Goal: Task Accomplishment & Management: Complete application form

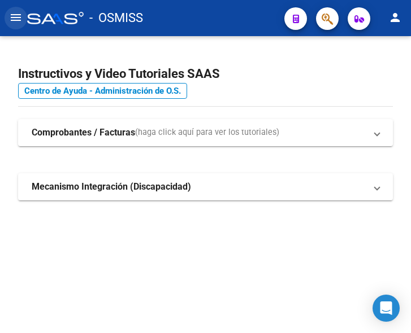
click at [17, 16] on mat-icon "menu" at bounding box center [16, 18] width 14 height 14
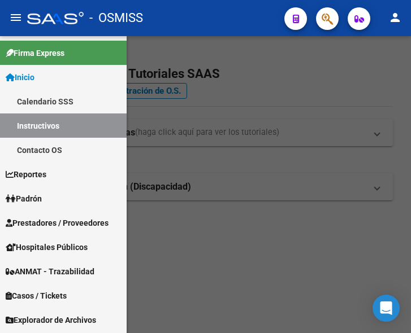
click at [51, 220] on span "Prestadores / Proveedores" at bounding box center [57, 223] width 103 height 12
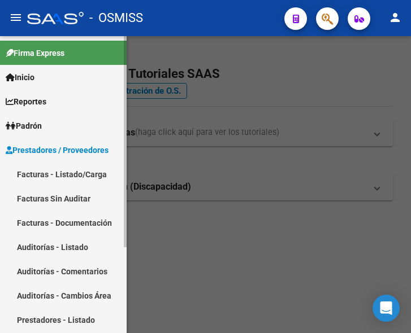
click at [50, 170] on link "Facturas - Listado/Carga" at bounding box center [63, 174] width 127 height 24
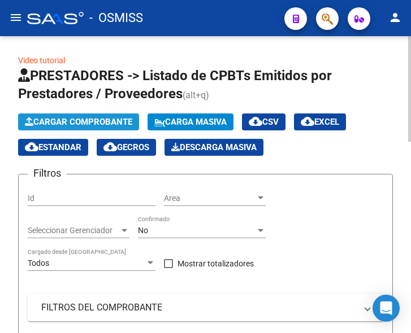
click at [75, 119] on span "Cargar Comprobante" at bounding box center [78, 122] width 107 height 10
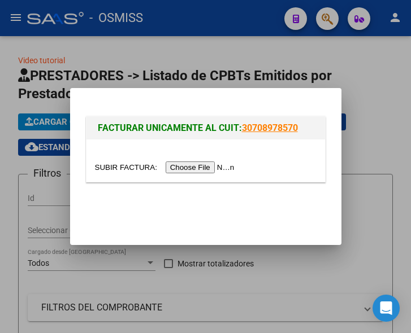
click at [197, 166] on input "file" at bounding box center [166, 168] width 143 height 12
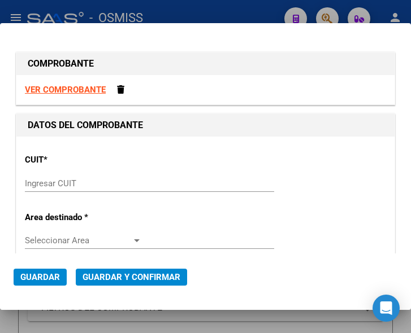
click at [58, 177] on div "Ingresar CUIT" at bounding box center [149, 183] width 249 height 17
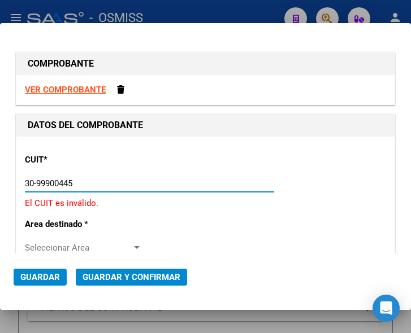
type input "30-99900445-4"
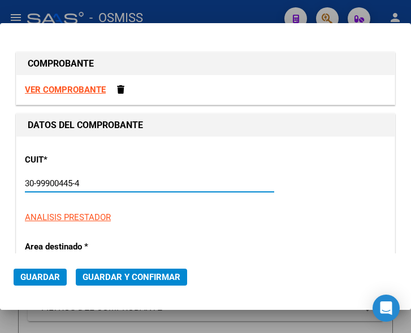
type input "6"
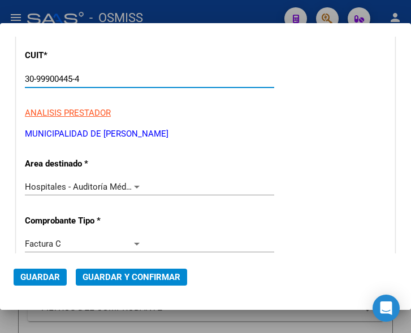
scroll to position [113, 0]
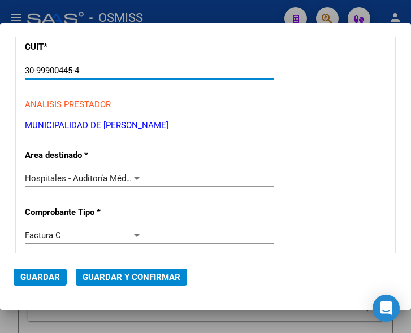
type input "30-99900445-4"
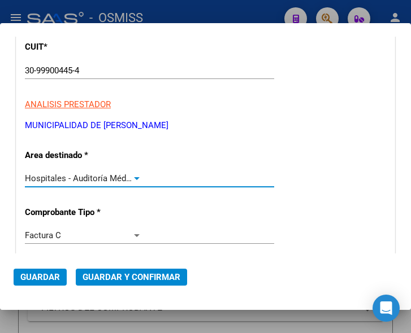
click at [133, 176] on div at bounding box center [137, 178] width 10 height 9
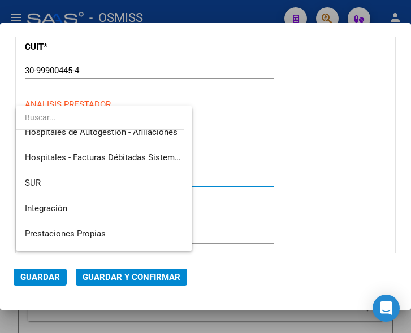
scroll to position [0, 0]
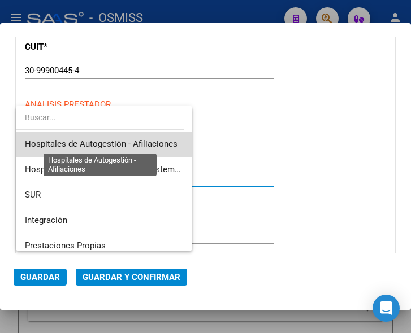
click at [142, 140] on span "Hospitales de Autogestión - Afiliaciones" at bounding box center [101, 144] width 153 height 10
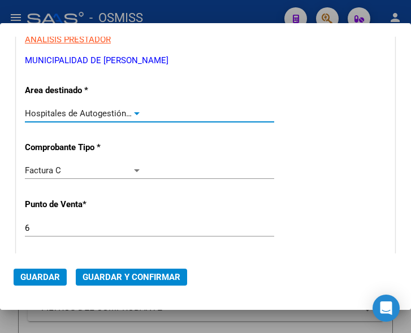
scroll to position [226, 0]
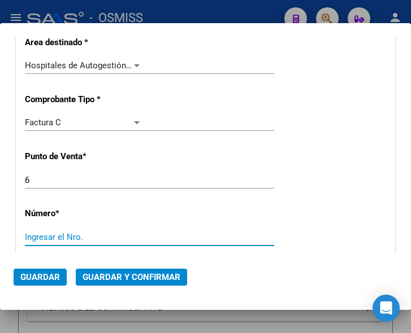
click at [51, 236] on input "Ingresar el Nro." at bounding box center [83, 237] width 117 height 10
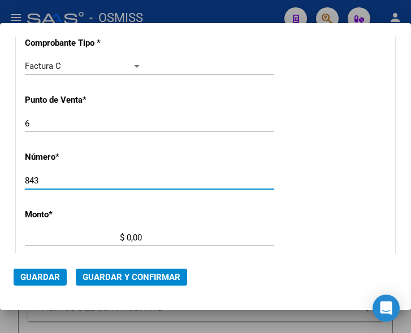
type input "843"
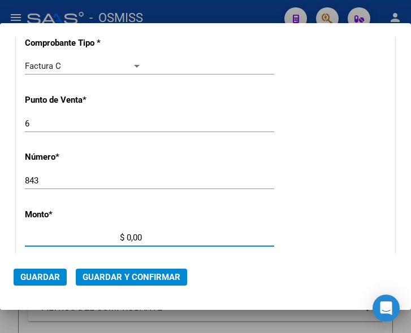
click at [127, 237] on input "$ 0,00" at bounding box center [83, 238] width 117 height 10
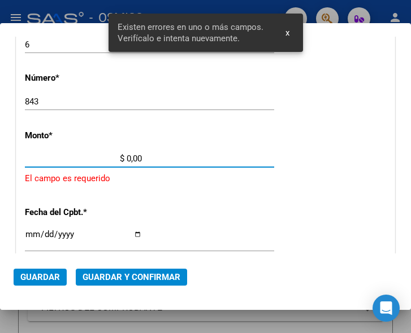
scroll to position [370, 0]
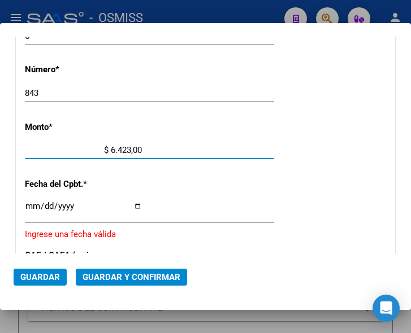
type input "$ 64.238,00"
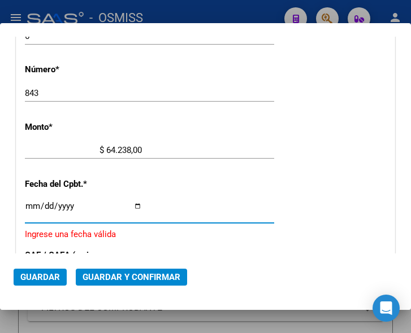
click at [30, 205] on input "Ingresar la fecha" at bounding box center [83, 211] width 117 height 18
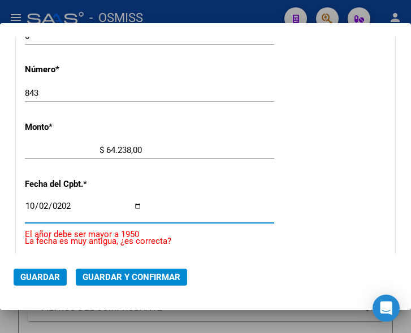
type input "2025-10-02"
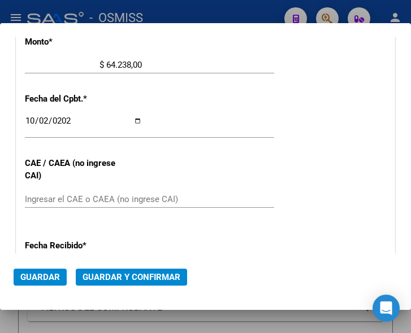
scroll to position [483, 0]
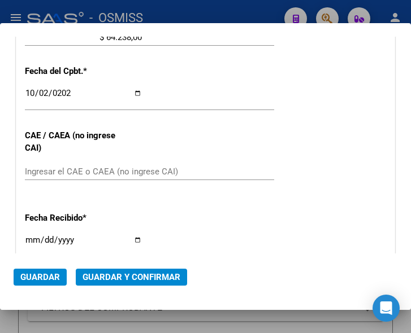
click at [59, 173] on input "Ingresar el CAE o CAEA (no ingrese CAI)" at bounding box center [83, 172] width 117 height 10
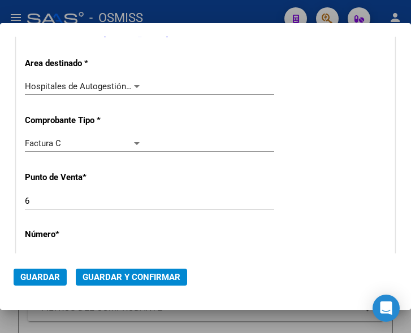
scroll to position [201, 0]
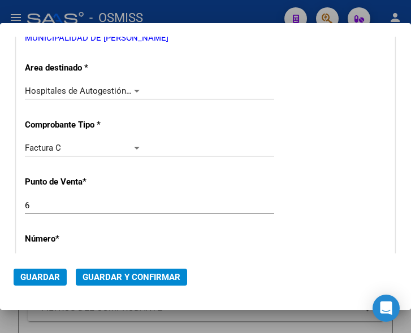
type input "75404356961173"
click at [119, 278] on span "Guardar y Confirmar" at bounding box center [132, 277] width 98 height 10
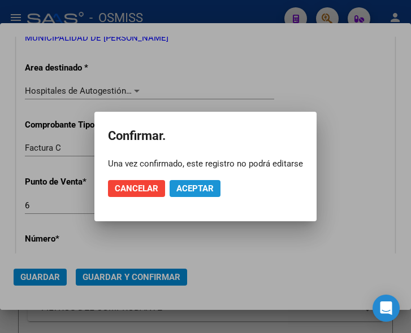
click at [189, 186] on span "Aceptar" at bounding box center [194, 189] width 37 height 10
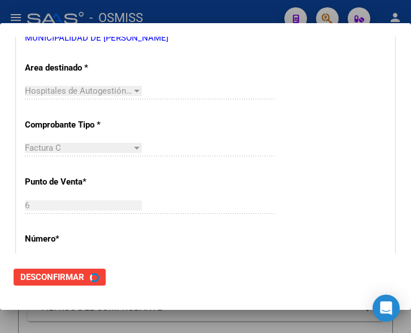
scroll to position [0, 0]
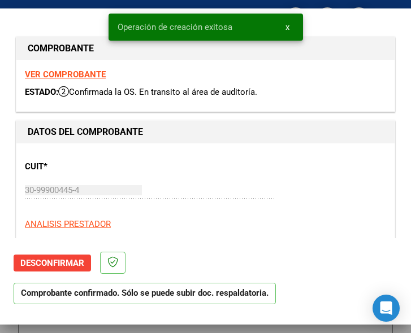
type input "2025-12-01"
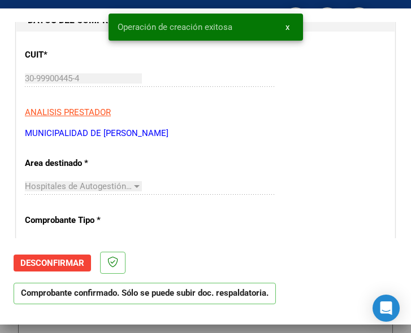
scroll to position [113, 0]
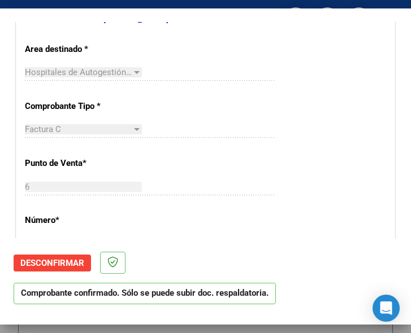
scroll to position [283, 0]
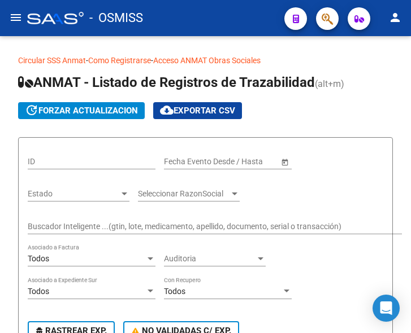
click at [12, 16] on mat-icon "menu" at bounding box center [16, 18] width 14 height 14
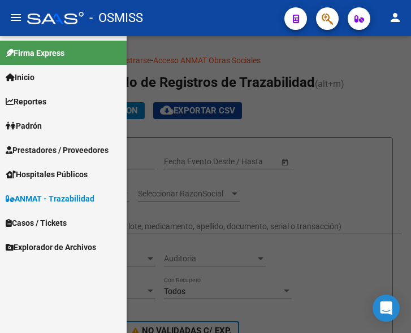
click at [46, 144] on span "Prestadores / Proveedores" at bounding box center [57, 150] width 103 height 12
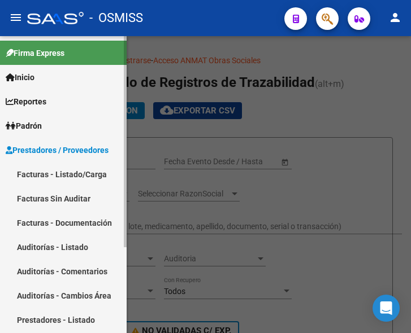
click at [70, 170] on link "Facturas - Listado/Carga" at bounding box center [63, 174] width 127 height 24
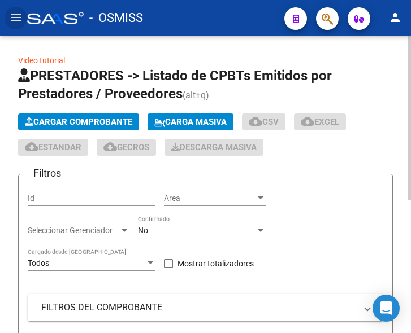
click at [115, 119] on span "Cargar Comprobante" at bounding box center [78, 122] width 107 height 10
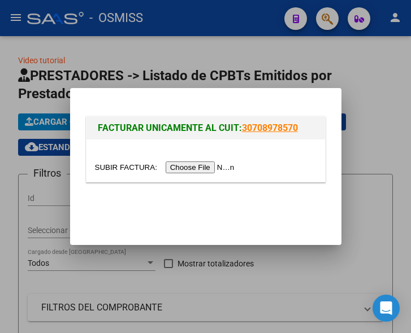
click at [201, 166] on input "file" at bounding box center [166, 168] width 143 height 12
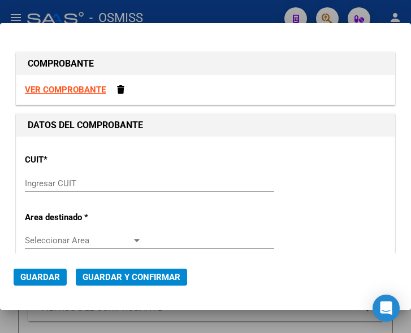
click at [80, 184] on input "Ingresar CUIT" at bounding box center [83, 184] width 117 height 10
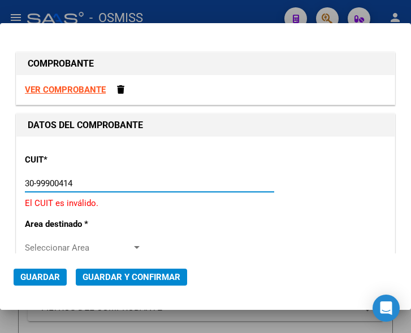
type input "30-99900414-4"
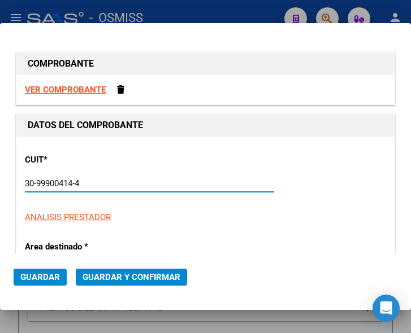
type input "5"
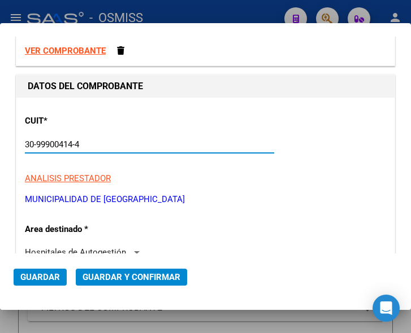
scroll to position [113, 0]
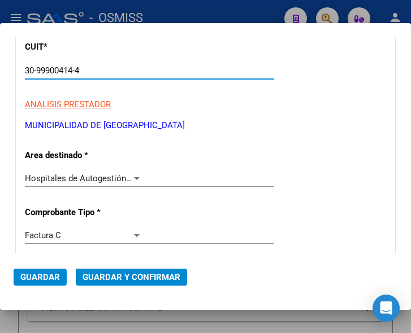
type input "30-99900414-4"
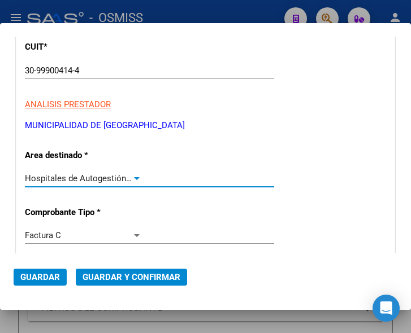
click at [134, 177] on div at bounding box center [137, 178] width 6 height 3
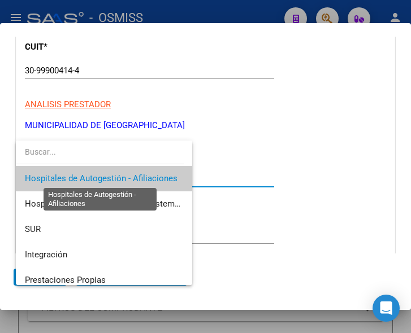
click at [132, 177] on span "Hospitales de Autogestión - Afiliaciones" at bounding box center [101, 178] width 153 height 10
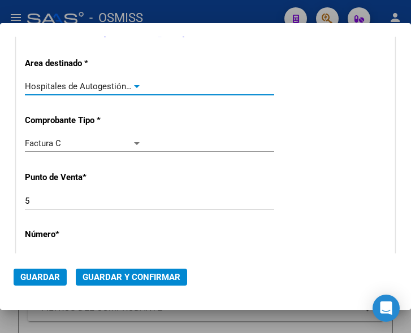
scroll to position [226, 0]
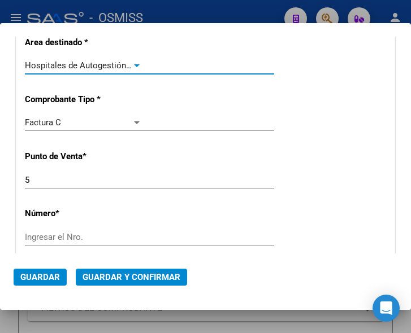
click at [50, 176] on input "5" at bounding box center [83, 180] width 117 height 10
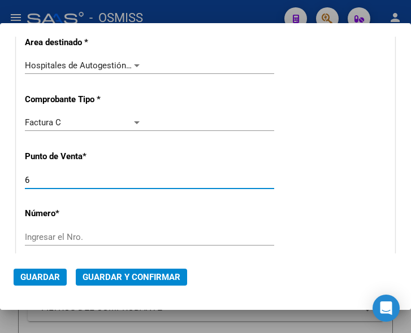
type input "6"
click at [62, 235] on input "Ingresar el Nro." at bounding box center [83, 237] width 117 height 10
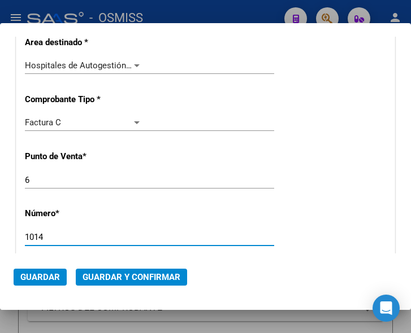
type input "1014"
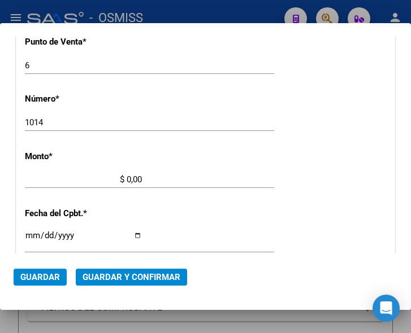
scroll to position [370, 0]
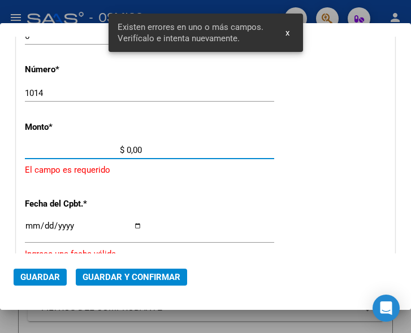
click at [127, 149] on input "$ 0,00" at bounding box center [83, 150] width 117 height 10
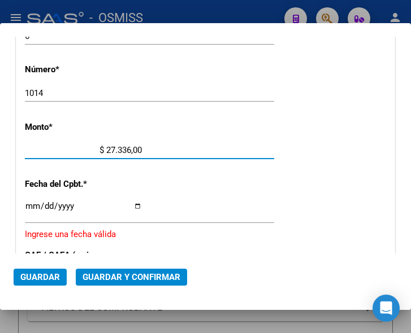
type input "$ 273.367,00"
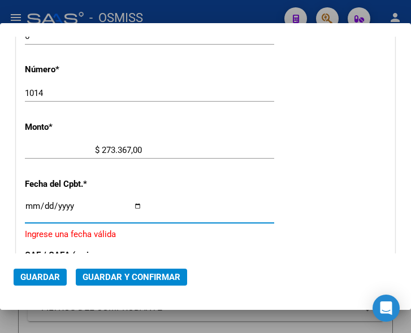
click at [32, 204] on input "Ingresar la fecha" at bounding box center [83, 211] width 117 height 18
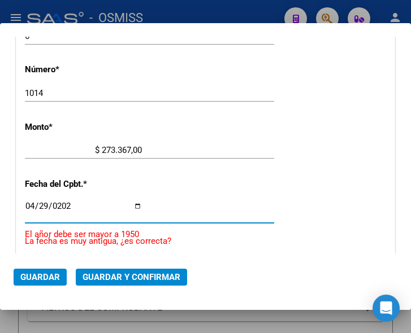
click at [70, 206] on input "0202-04-29" at bounding box center [83, 211] width 117 height 18
click at [67, 205] on input "0202-04-29" at bounding box center [83, 211] width 117 height 18
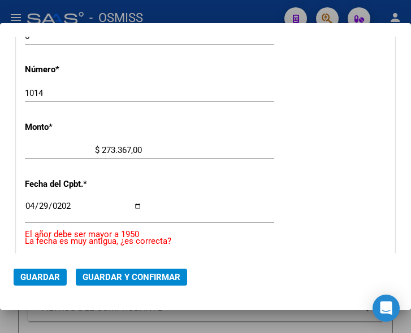
drag, startPoint x: 63, startPoint y: 201, endPoint x: 58, endPoint y: 204, distance: 6.6
click at [58, 204] on div "0202-04-29 Ingresar la fecha" at bounding box center [149, 211] width 249 height 24
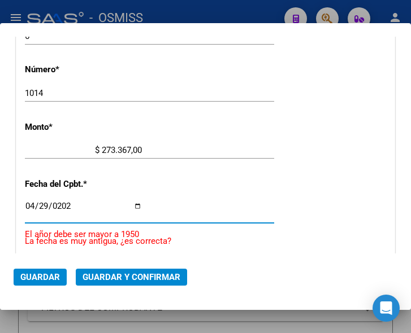
click at [64, 204] on input "0202-04-29" at bounding box center [83, 211] width 117 height 18
type input "0025-04-29"
type input "2025-04-29"
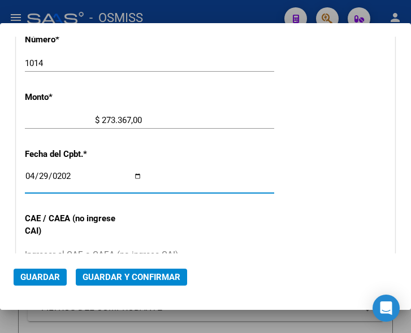
scroll to position [427, 0]
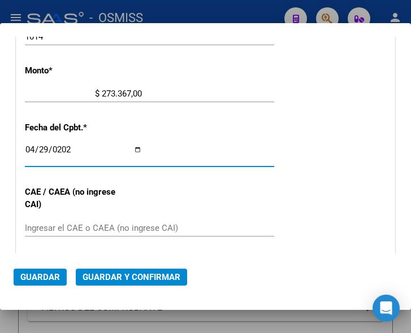
click at [71, 232] on input "Ingresar el CAE o CAEA (no ingrese CAI)" at bounding box center [83, 228] width 117 height 10
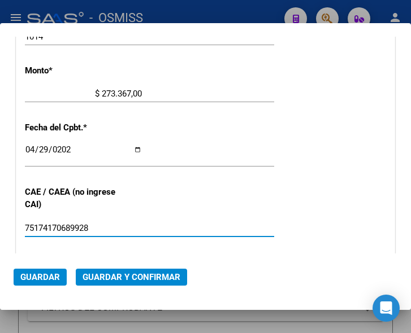
type input "75174170689928"
click at [125, 272] on span "Guardar y Confirmar" at bounding box center [132, 277] width 98 height 10
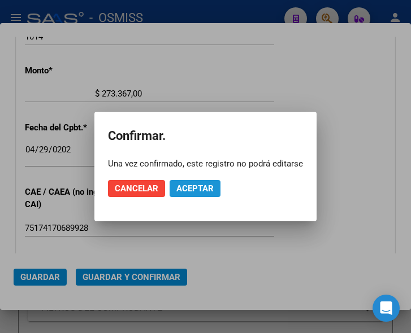
click at [196, 192] on span "Aceptar" at bounding box center [194, 189] width 37 height 10
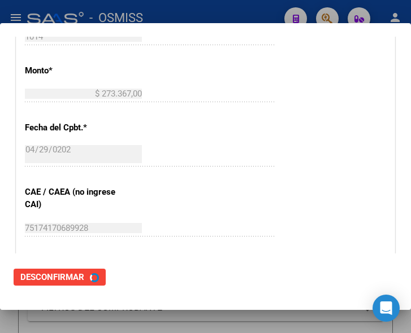
scroll to position [0, 0]
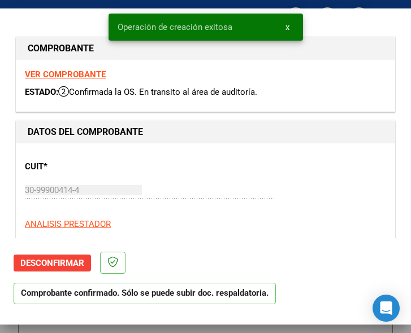
type input "2025-06-28"
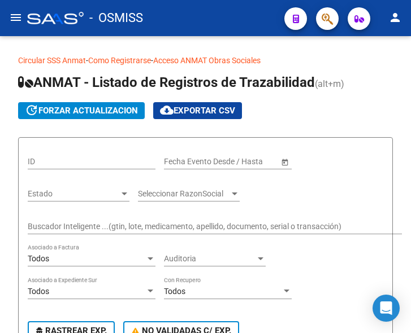
click at [19, 21] on mat-icon "menu" at bounding box center [16, 18] width 14 height 14
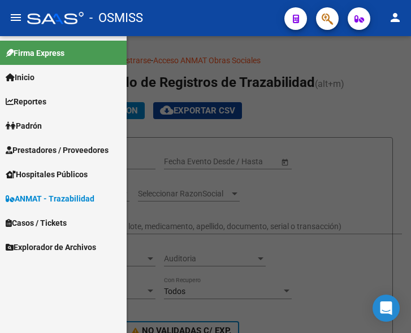
click at [58, 150] on span "Prestadores / Proveedores" at bounding box center [57, 150] width 103 height 12
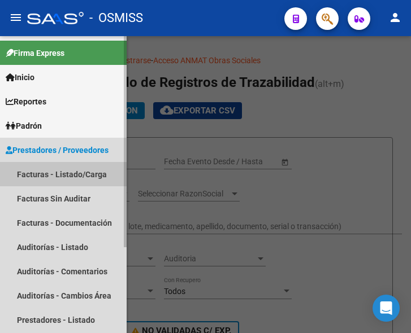
click at [64, 173] on link "Facturas - Listado/Carga" at bounding box center [63, 174] width 127 height 24
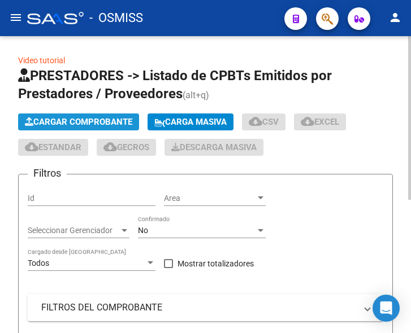
click at [90, 119] on span "Cargar Comprobante" at bounding box center [78, 122] width 107 height 10
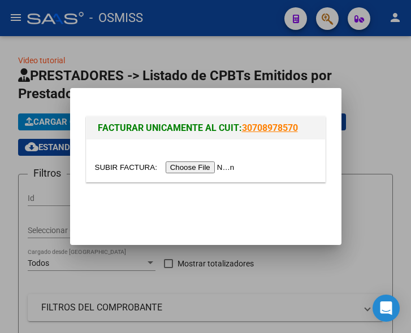
click at [201, 167] on input "file" at bounding box center [166, 168] width 143 height 12
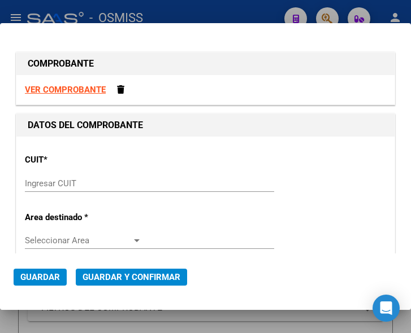
click at [105, 177] on div "Ingresar CUIT" at bounding box center [149, 183] width 249 height 17
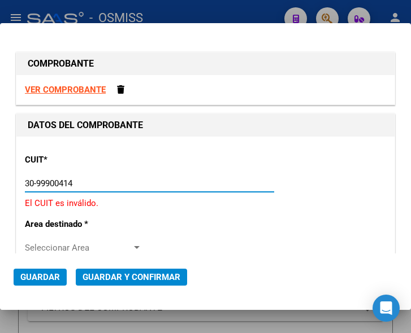
type input "30-99900414-4"
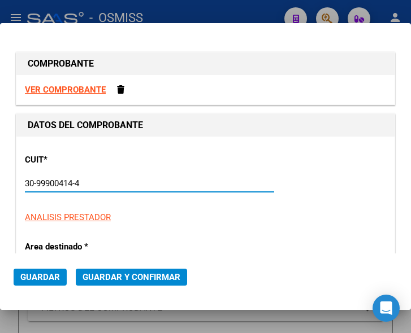
type input "6"
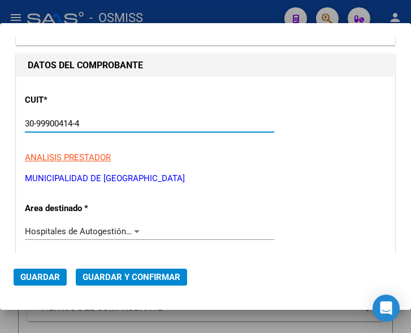
scroll to position [113, 0]
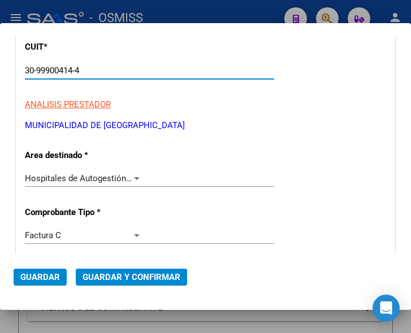
type input "30-99900414-4"
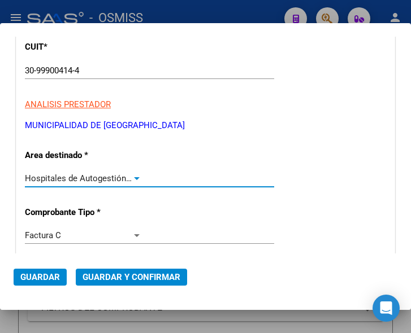
click at [132, 176] on div at bounding box center [137, 178] width 10 height 9
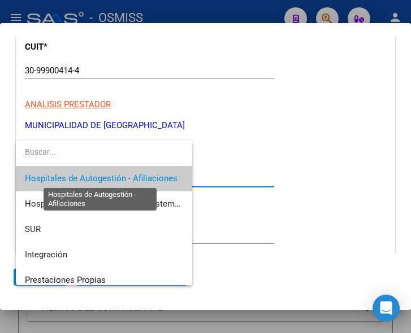
click at [131, 176] on span "Hospitales de Autogestión - Afiliaciones" at bounding box center [101, 178] width 153 height 10
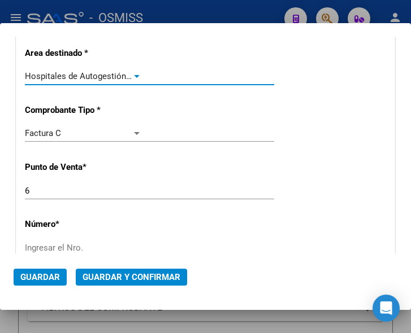
scroll to position [226, 0]
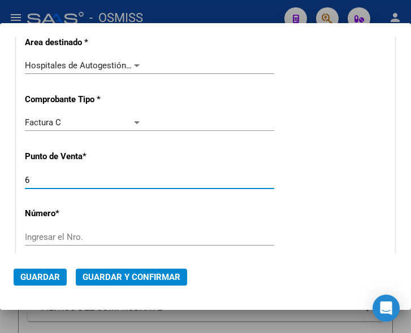
click at [47, 183] on input "6" at bounding box center [83, 180] width 117 height 10
type input "4"
click at [51, 235] on input "Ingresar el Nro." at bounding box center [83, 237] width 117 height 10
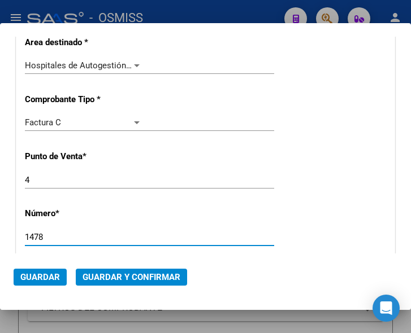
type input "1478"
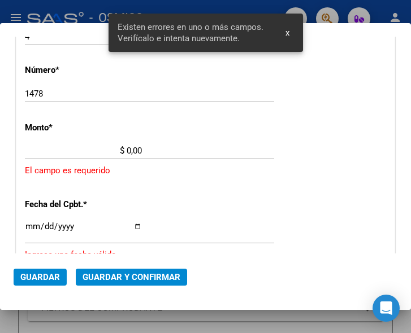
scroll to position [370, 0]
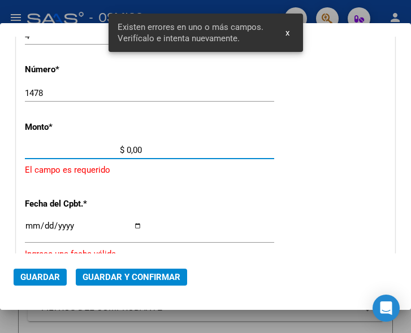
click at [127, 149] on input "$ 0,00" at bounding box center [83, 150] width 117 height 10
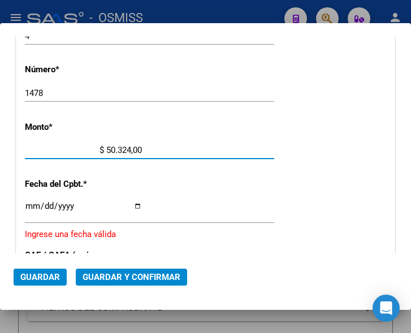
type input "$ 503.243,00"
click at [28, 201] on div "Ingresar la fecha" at bounding box center [149, 211] width 249 height 24
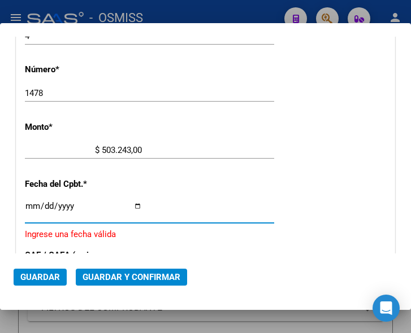
click at [28, 202] on input "Ingresar la fecha" at bounding box center [83, 211] width 117 height 18
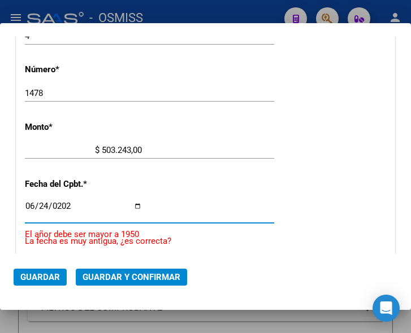
type input "2025-06-24"
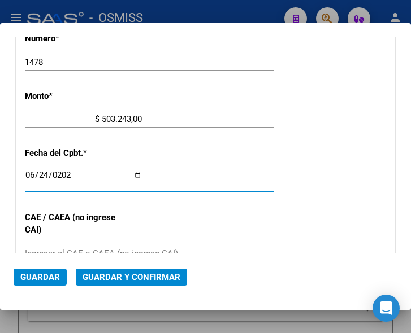
scroll to position [427, 0]
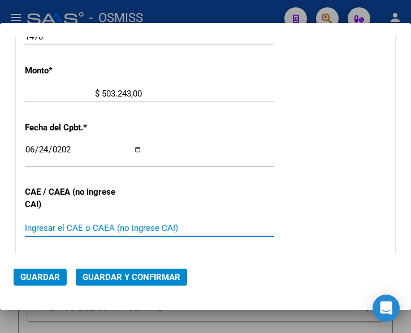
click at [66, 225] on input "Ingresar el CAE o CAEA (no ingrese CAI)" at bounding box center [83, 228] width 117 height 10
type input "75254856980556"
click at [129, 277] on span "Guardar y Confirmar" at bounding box center [132, 277] width 98 height 10
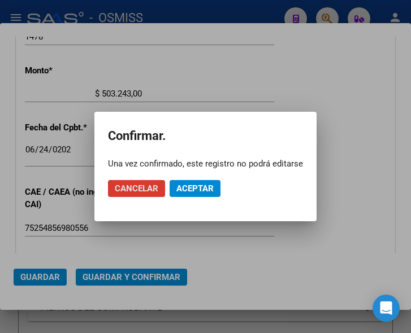
click at [199, 186] on span "Aceptar" at bounding box center [194, 189] width 37 height 10
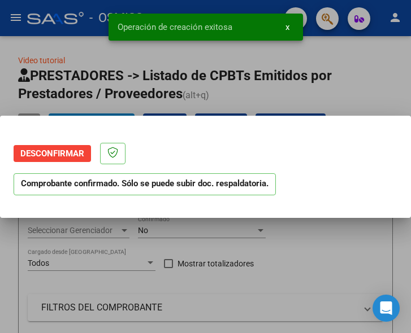
scroll to position [0, 0]
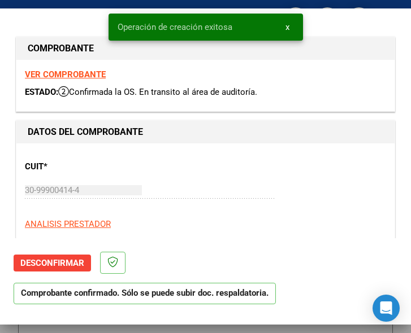
type input "2025-08-23"
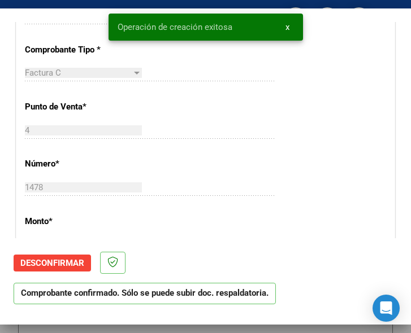
scroll to position [339, 0]
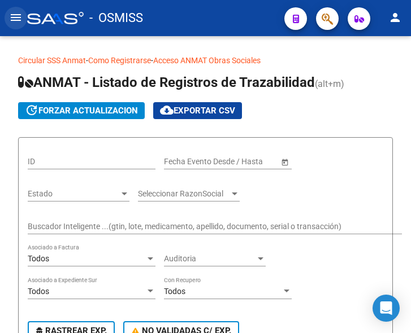
click at [14, 22] on mat-icon "menu" at bounding box center [16, 18] width 14 height 14
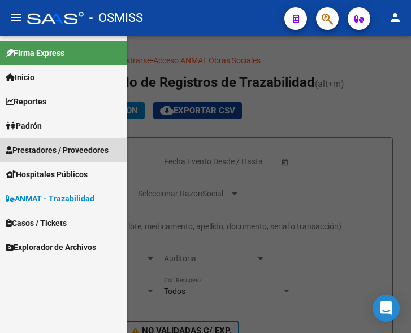
click at [62, 149] on span "Prestadores / Proveedores" at bounding box center [57, 150] width 103 height 12
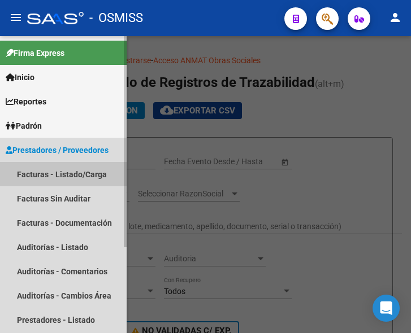
click at [57, 171] on link "Facturas - Listado/Carga" at bounding box center [63, 174] width 127 height 24
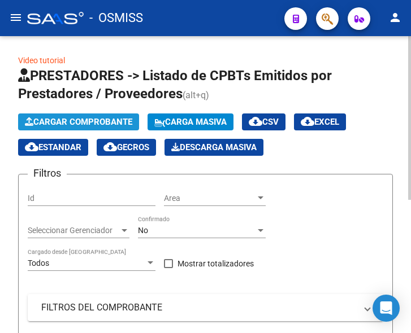
click at [102, 120] on span "Cargar Comprobante" at bounding box center [78, 122] width 107 height 10
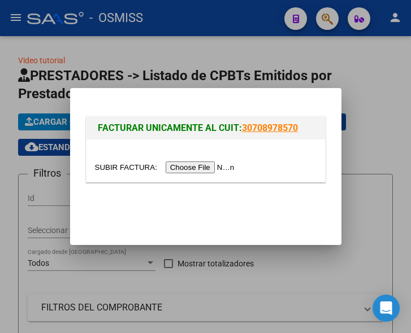
click at [215, 170] on input "file" at bounding box center [166, 168] width 143 height 12
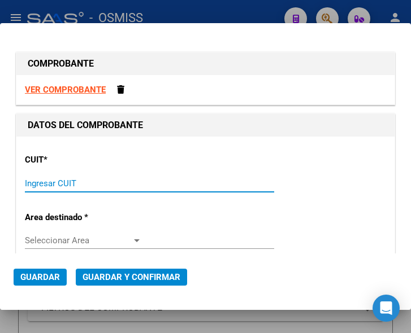
click at [44, 179] on input "Ingresar CUIT" at bounding box center [83, 184] width 117 height 10
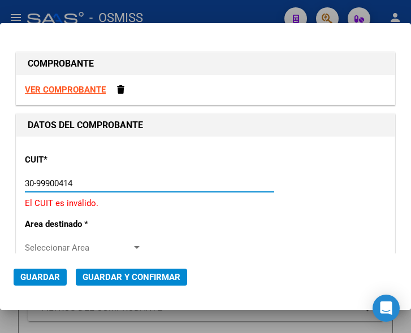
type input "30-99900414-4"
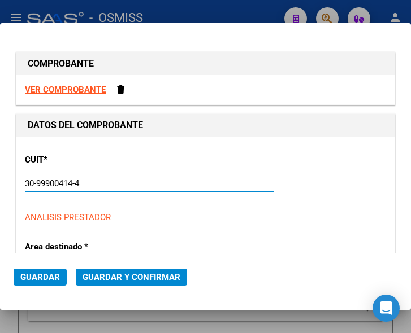
type input "6"
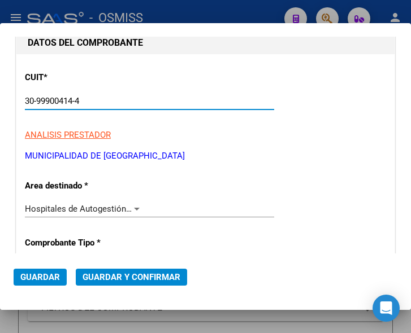
scroll to position [113, 0]
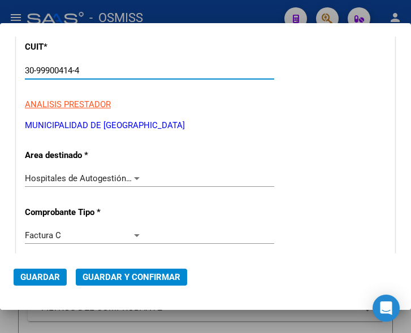
type input "30-99900414-4"
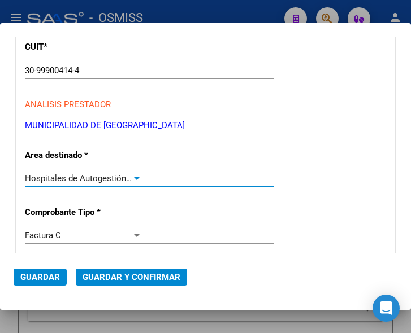
click at [134, 178] on div at bounding box center [137, 178] width 6 height 3
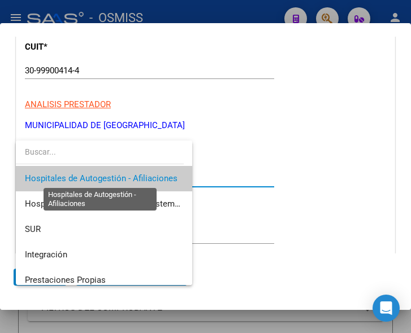
click at [132, 178] on span "Hospitales de Autogestión - Afiliaciones" at bounding box center [101, 178] width 153 height 10
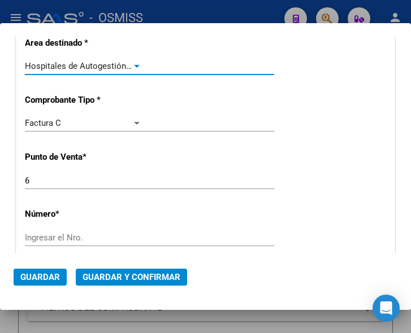
scroll to position [226, 0]
click at [53, 180] on input "6" at bounding box center [83, 180] width 117 height 10
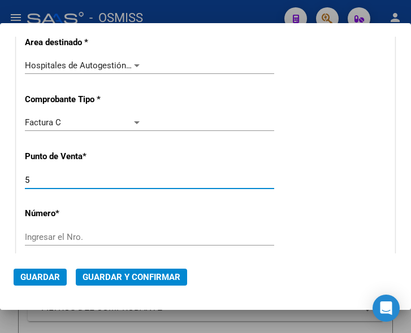
type input "5"
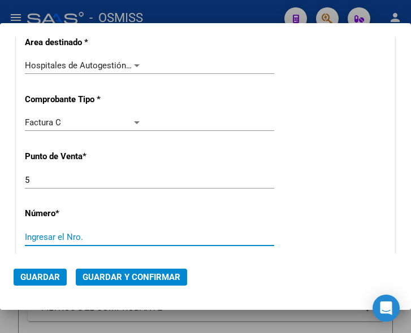
click at [40, 236] on input "Ingresar el Nro." at bounding box center [83, 237] width 117 height 10
type input "833"
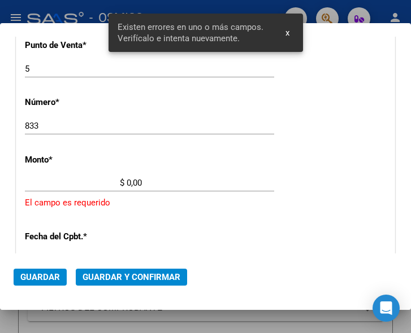
scroll to position [370, 0]
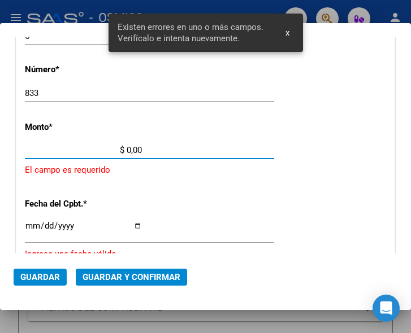
click at [127, 149] on input "$ 0,00" at bounding box center [83, 150] width 117 height 10
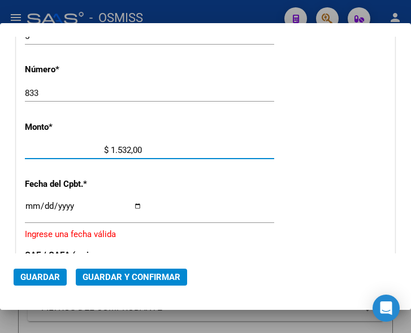
type input "$ 15.324,00"
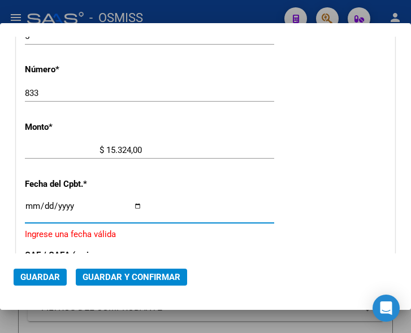
click at [32, 206] on input "Ingresar la fecha" at bounding box center [83, 211] width 117 height 18
click at [28, 205] on input "Ingresar la fecha" at bounding box center [83, 211] width 117 height 18
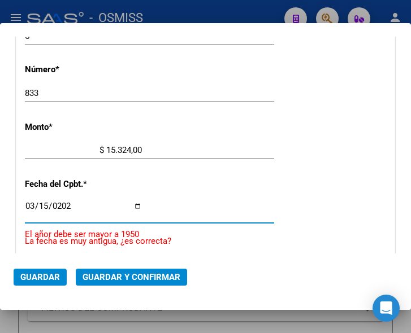
type input "2024-03-15"
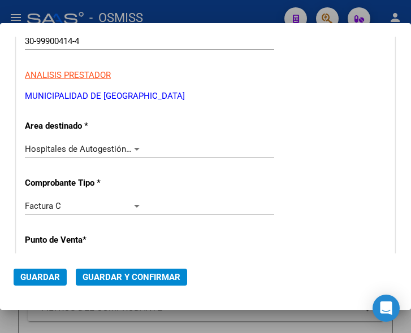
scroll to position [144, 0]
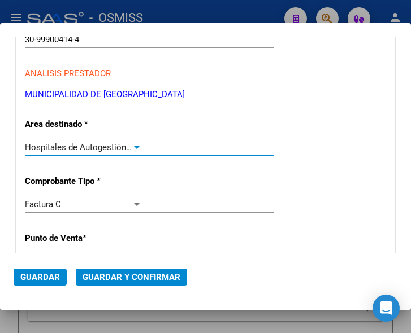
click at [132, 145] on div at bounding box center [137, 147] width 10 height 9
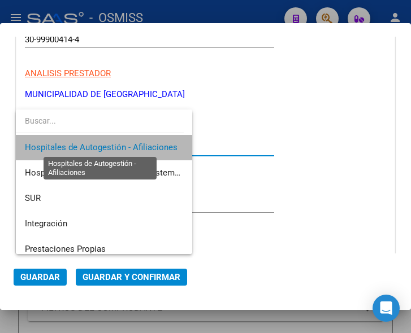
click at [129, 145] on span "Hospitales de Autogestión - Afiliaciones" at bounding box center [101, 147] width 153 height 10
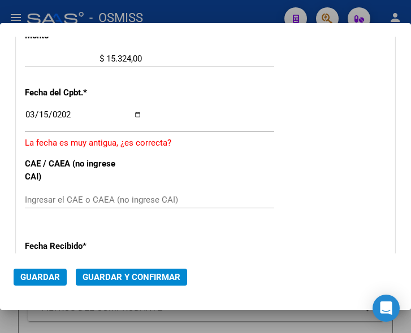
scroll to position [483, 0]
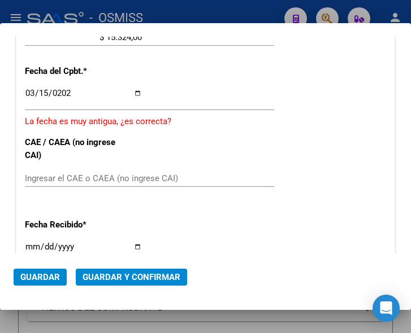
click at [71, 182] on input "Ingresar el CAE o CAEA (no ingrese CAI)" at bounding box center [83, 178] width 117 height 10
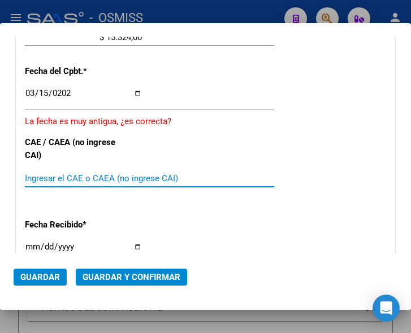
click at [86, 179] on input "Ingresar el CAE o CAEA (no ingrese CAI)" at bounding box center [83, 178] width 117 height 10
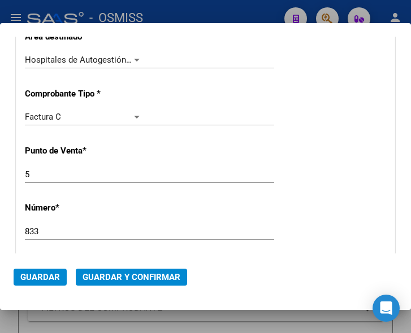
scroll to position [170, 0]
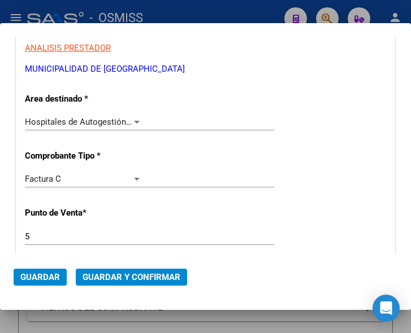
type input "74114585957682"
click at [134, 121] on div at bounding box center [137, 122] width 6 height 3
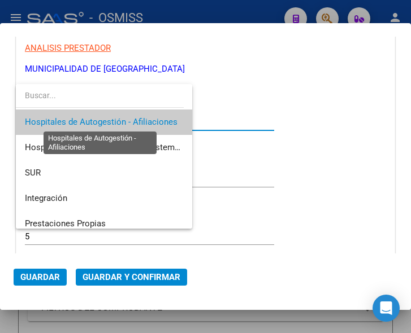
click at [133, 121] on span "Hospitales de Autogestión - Afiliaciones" at bounding box center [101, 122] width 153 height 10
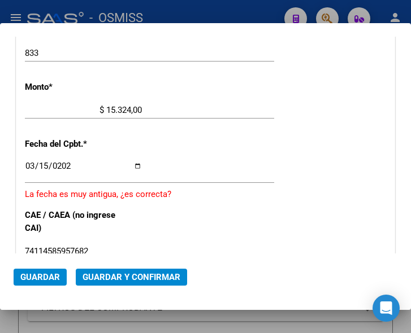
scroll to position [452, 0]
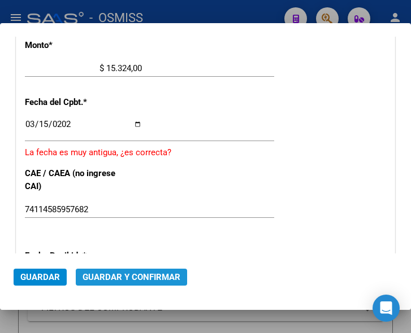
click at [123, 271] on button "Guardar y Confirmar" at bounding box center [131, 277] width 111 height 17
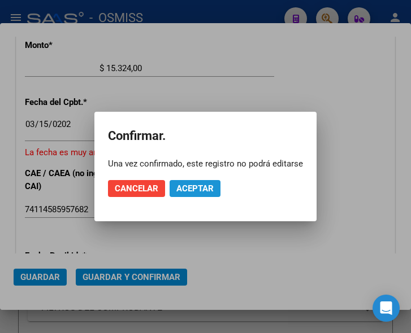
click at [190, 180] on button "Aceptar" at bounding box center [195, 188] width 51 height 17
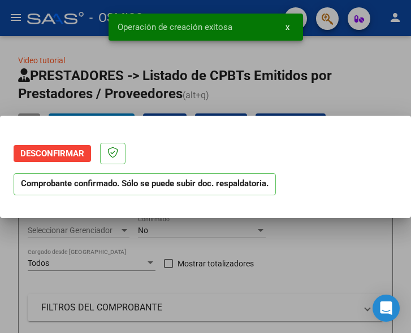
scroll to position [0, 0]
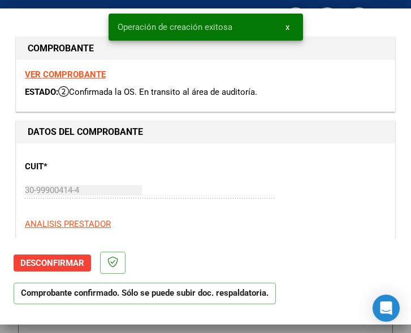
type input "2024-05-14"
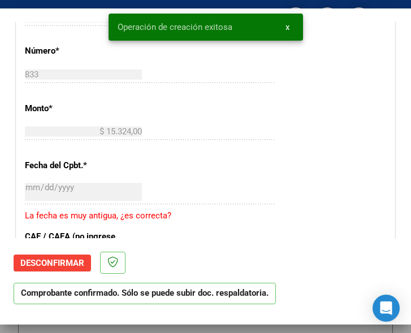
scroll to position [452, 0]
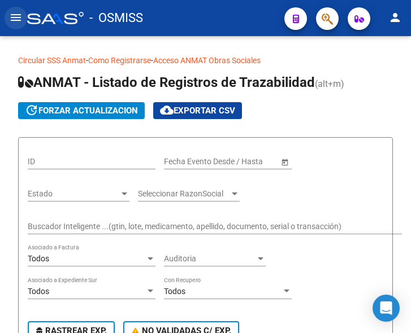
click at [12, 18] on mat-icon "menu" at bounding box center [16, 18] width 14 height 14
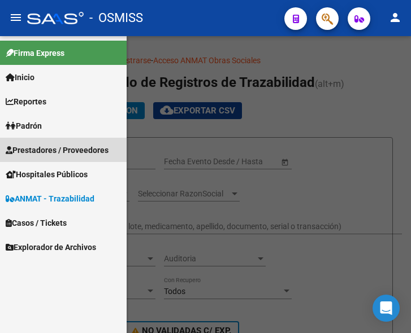
click at [55, 145] on span "Prestadores / Proveedores" at bounding box center [57, 150] width 103 height 12
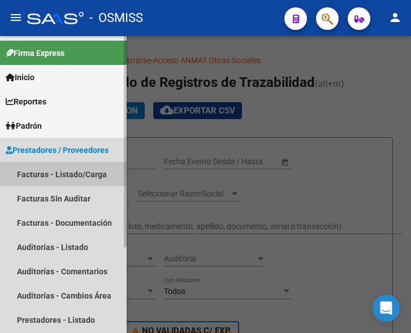
click at [54, 171] on link "Facturas - Listado/Carga" at bounding box center [63, 174] width 127 height 24
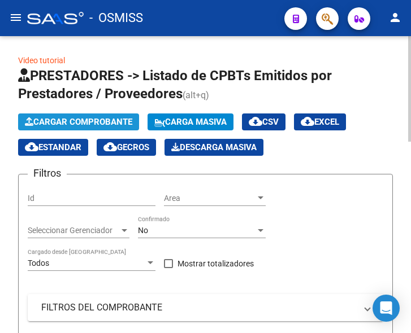
click at [108, 122] on span "Cargar Comprobante" at bounding box center [78, 122] width 107 height 10
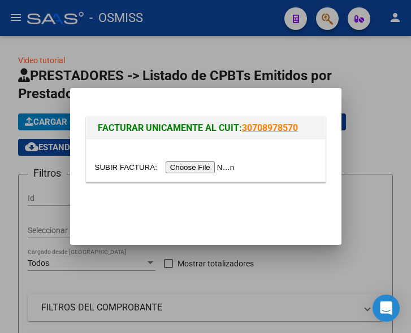
click at [183, 166] on input "file" at bounding box center [166, 168] width 143 height 12
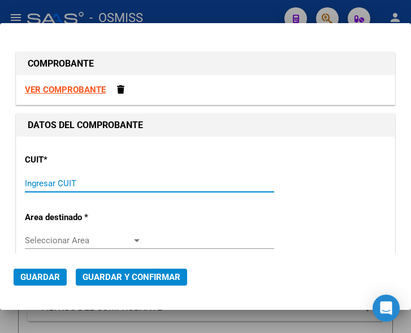
click at [38, 184] on input "Ingresar CUIT" at bounding box center [83, 184] width 117 height 10
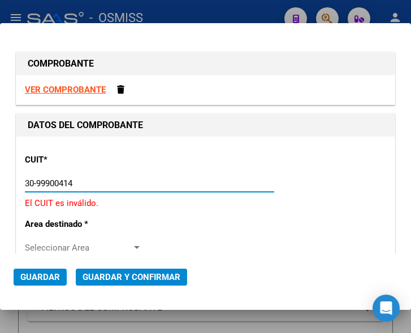
type input "30-99900414-4"
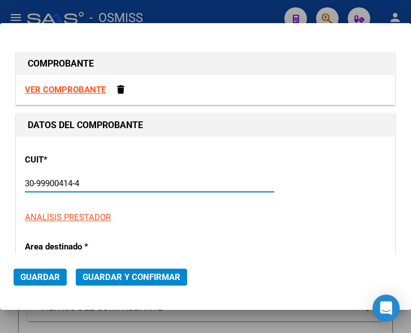
type input "6"
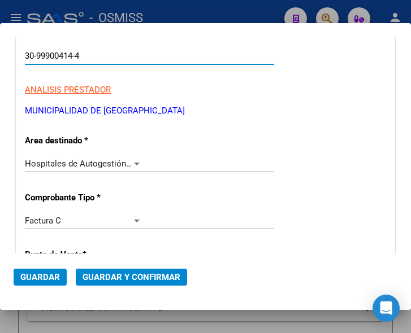
scroll to position [170, 0]
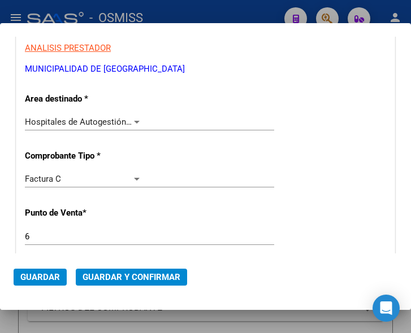
type input "30-99900414-4"
click at [133, 120] on div at bounding box center [137, 122] width 10 height 9
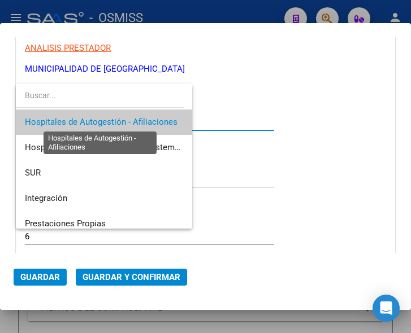
click at [133, 120] on span "Hospitales de Autogestión - Afiliaciones" at bounding box center [101, 122] width 153 height 10
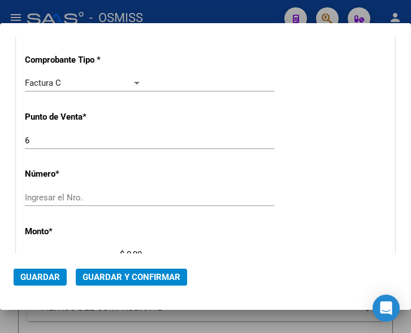
scroll to position [283, 0]
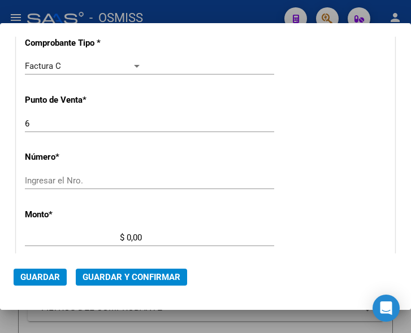
click at [48, 178] on input "Ingresar el Nro." at bounding box center [83, 181] width 117 height 10
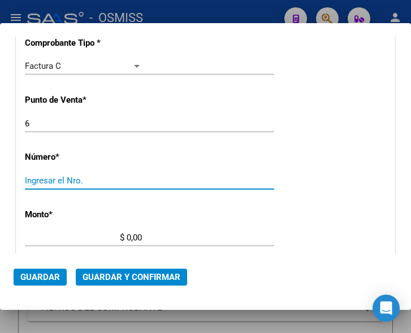
click at [48, 178] on input "Ingresar el Nro." at bounding box center [83, 181] width 117 height 10
type input "637"
click at [127, 237] on input "$ 0,00" at bounding box center [83, 238] width 117 height 10
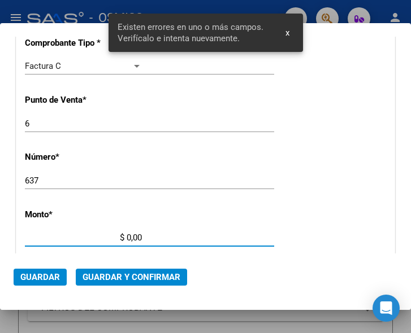
scroll to position [370, 0]
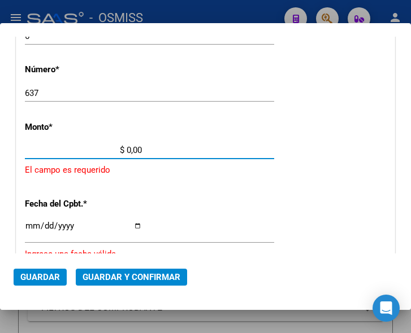
click at [125, 149] on input "$ 0,00" at bounding box center [83, 150] width 117 height 10
click at [128, 149] on input "$ 0,00" at bounding box center [83, 150] width 117 height 10
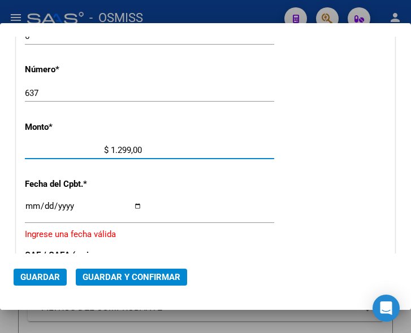
type input "$ 12.992,00"
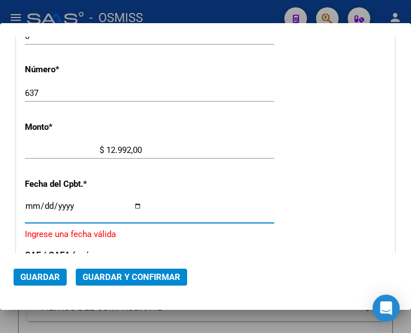
click at [29, 202] on input "Ingresar la fecha" at bounding box center [83, 211] width 117 height 18
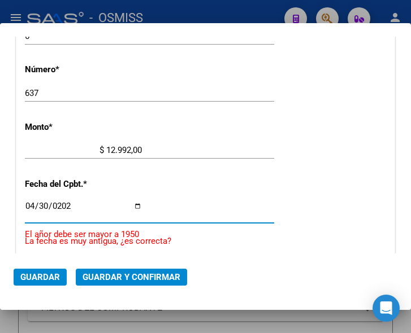
type input "2024-04-30"
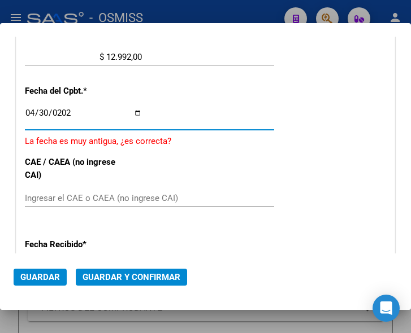
scroll to position [483, 0]
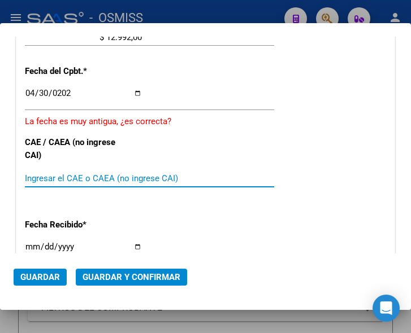
click at [72, 176] on input "Ingresar el CAE o CAEA (no ingrese CAI)" at bounding box center [83, 178] width 117 height 10
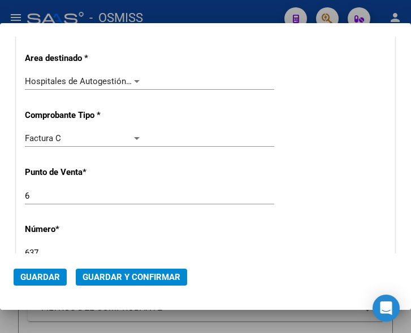
scroll to position [201, 0]
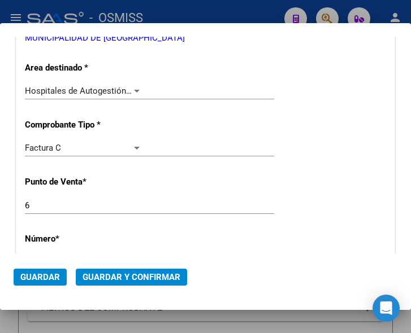
type input "74184494935787"
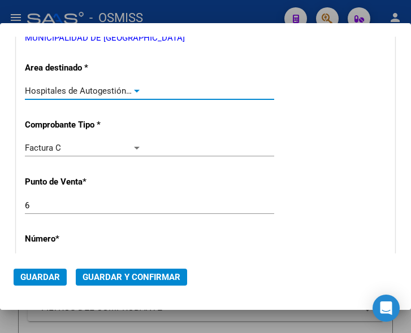
click at [132, 87] on div at bounding box center [137, 90] width 10 height 9
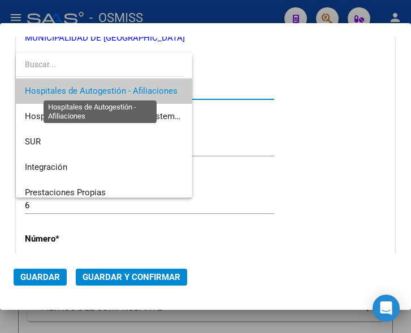
click at [131, 87] on span "Hospitales de Autogestión - Afiliaciones" at bounding box center [101, 91] width 153 height 10
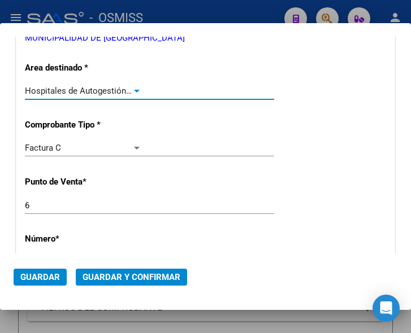
scroll to position [144, 0]
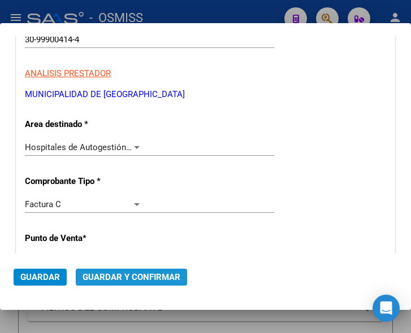
click at [122, 274] on span "Guardar y Confirmar" at bounding box center [132, 277] width 98 height 10
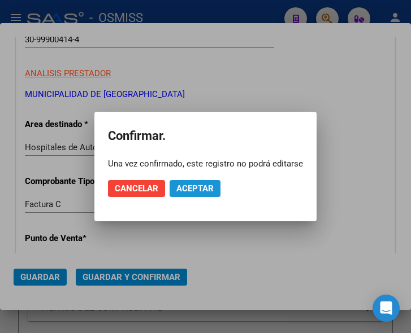
click at [186, 184] on span "Aceptar" at bounding box center [194, 189] width 37 height 10
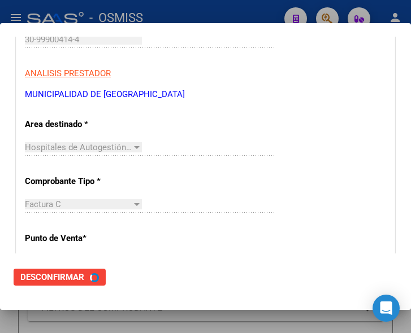
scroll to position [0, 0]
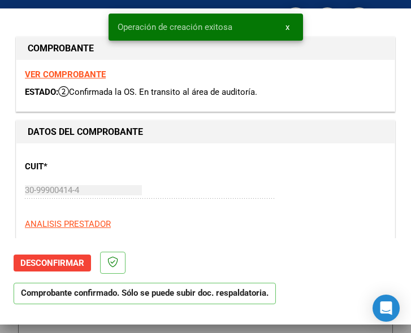
type input "2024-06-29"
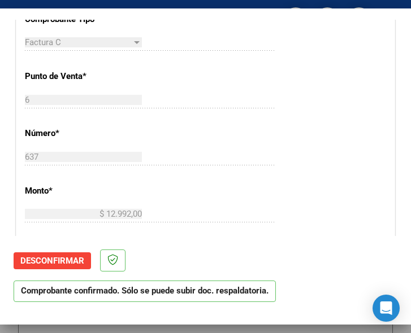
scroll to position [339, 0]
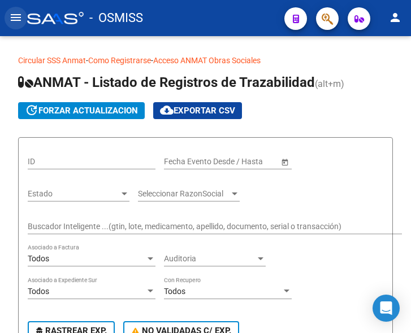
click at [14, 21] on mat-icon "menu" at bounding box center [16, 18] width 14 height 14
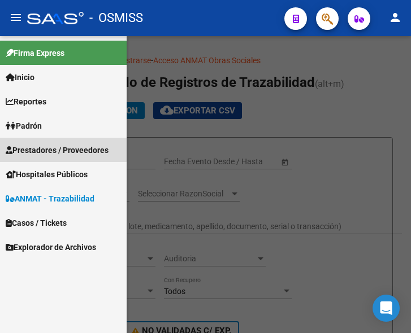
click at [51, 149] on span "Prestadores / Proveedores" at bounding box center [57, 150] width 103 height 12
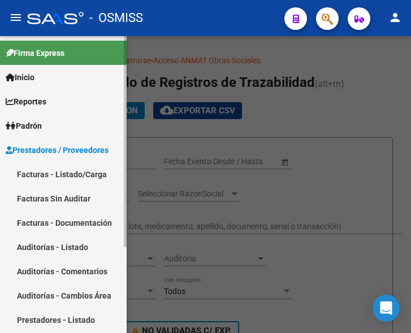
click at [56, 175] on link "Facturas - Listado/Carga" at bounding box center [63, 174] width 127 height 24
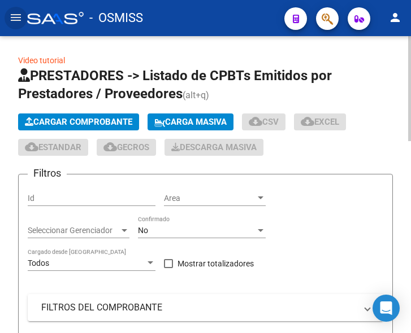
click at [100, 119] on span "Cargar Comprobante" at bounding box center [78, 122] width 107 height 10
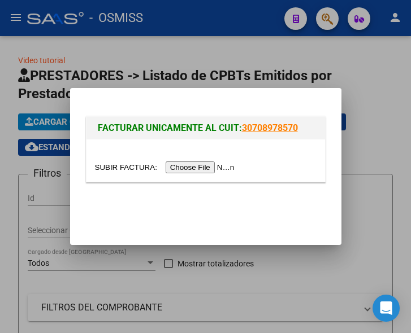
click at [180, 166] on input "file" at bounding box center [166, 168] width 143 height 12
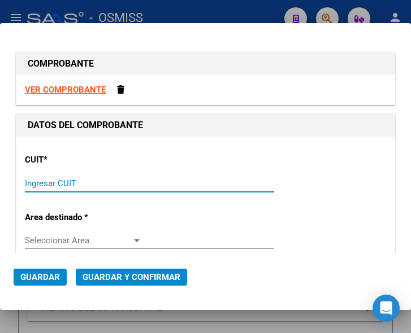
click at [79, 181] on input "Ingresar CUIT" at bounding box center [83, 184] width 117 height 10
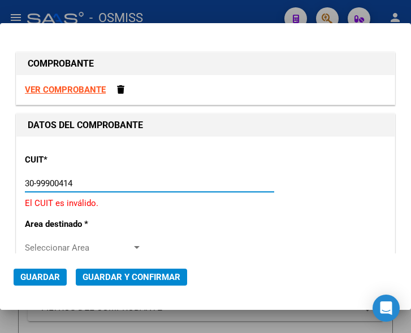
type input "30-99900414-4"
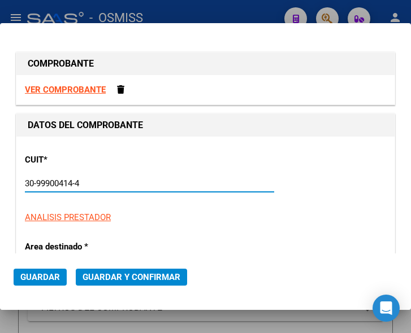
type input "5"
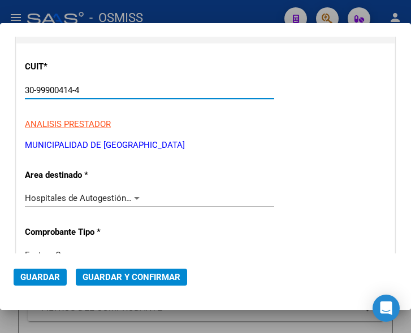
scroll to position [113, 0]
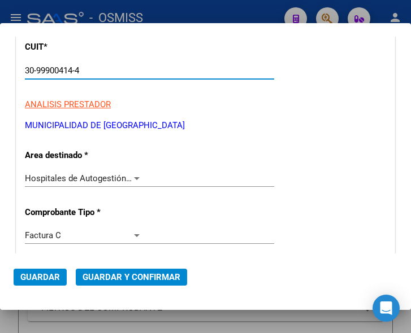
type input "30-99900414-4"
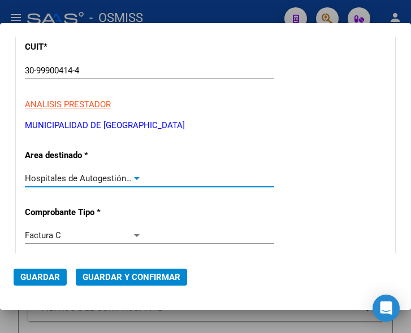
click at [134, 178] on div at bounding box center [137, 178] width 6 height 3
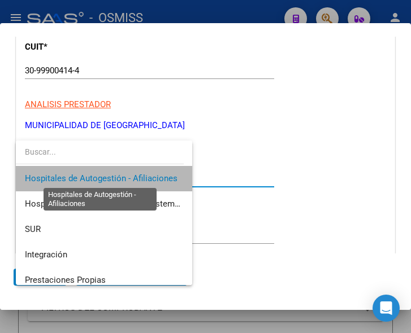
click at [132, 178] on span "Hospitales de Autogestión - Afiliaciones" at bounding box center [101, 178] width 153 height 10
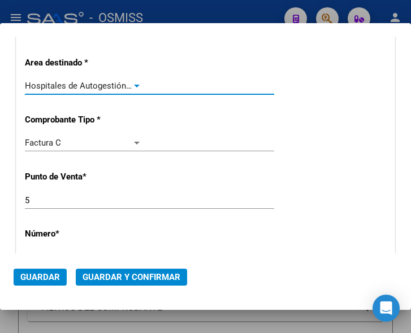
scroll to position [226, 0]
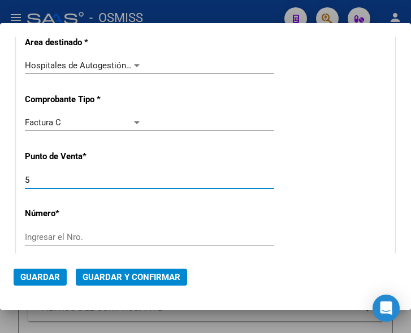
click at [42, 183] on input "5" at bounding box center [83, 180] width 117 height 10
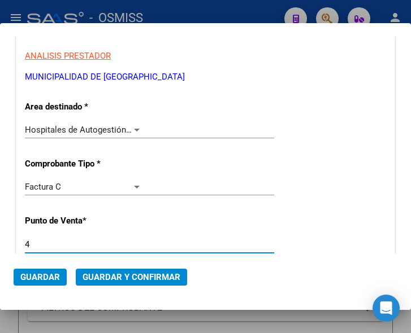
scroll to position [170, 0]
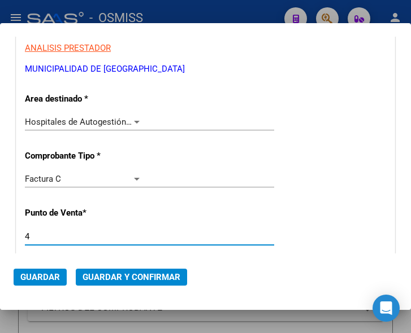
type input "4"
click at [132, 119] on div at bounding box center [137, 122] width 10 height 9
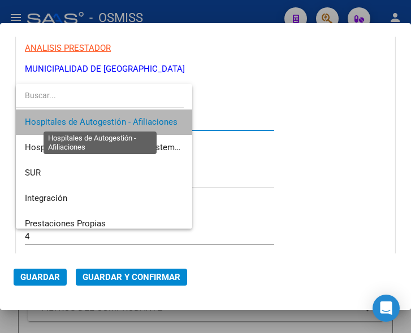
click at [132, 119] on span "Hospitales de Autogestión - Afiliaciones" at bounding box center [101, 122] width 153 height 10
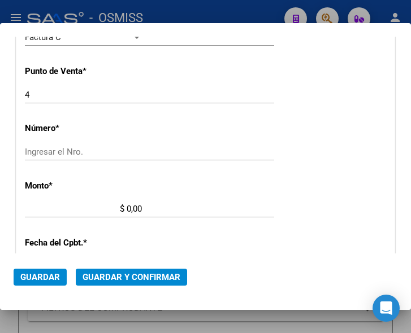
scroll to position [339, 0]
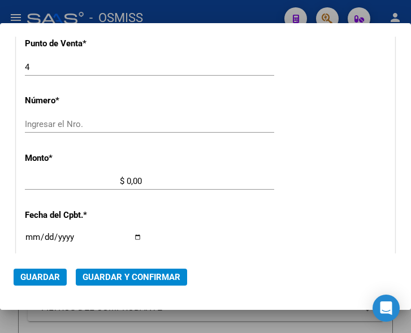
click at [64, 121] on input "Ingresar el Nro." at bounding box center [83, 124] width 117 height 10
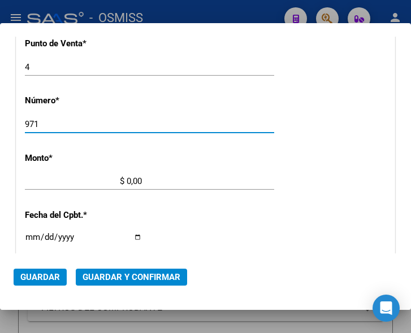
type input "971"
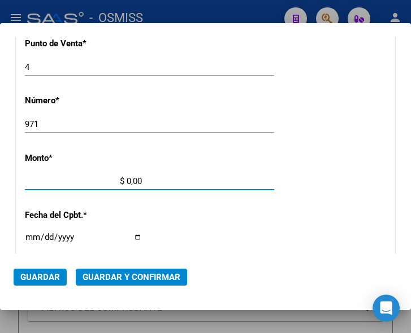
click at [128, 179] on input "$ 0,00" at bounding box center [83, 181] width 117 height 10
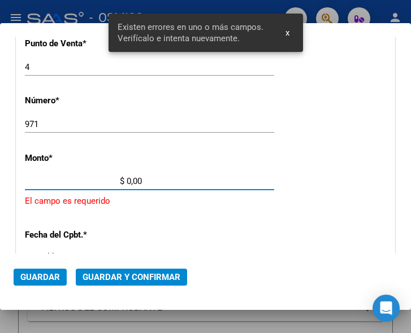
scroll to position [370, 0]
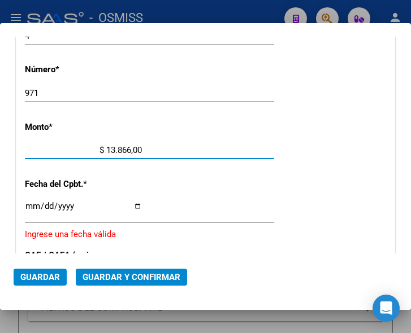
type input "$ 138.668,00"
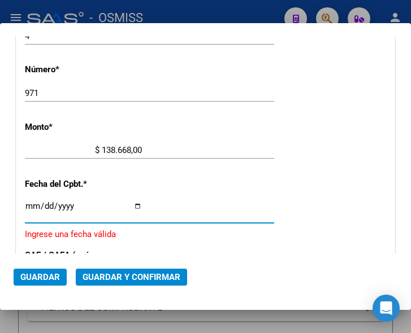
click at [31, 205] on input "Ingresar la fecha" at bounding box center [83, 211] width 117 height 18
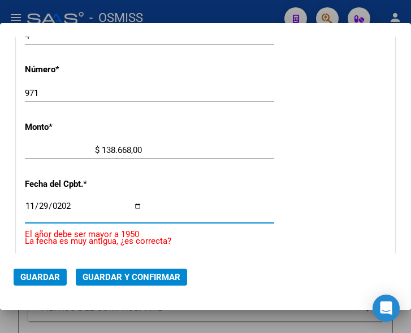
type input "2024-11-29"
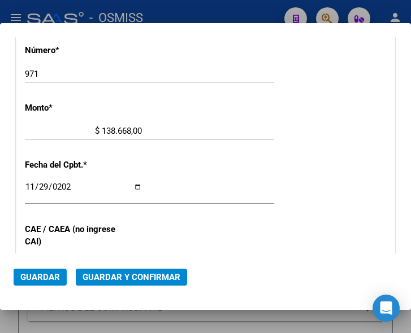
scroll to position [427, 0]
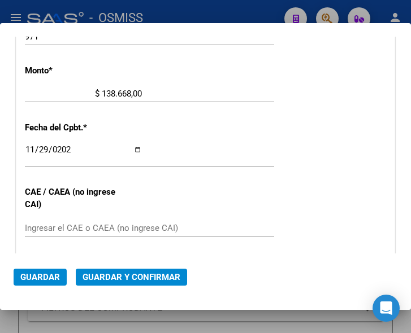
click at [77, 230] on input "Ingresar el CAE o CAEA (no ingrese CAI)" at bounding box center [83, 228] width 117 height 10
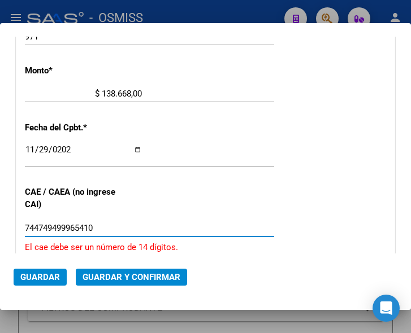
click at [44, 227] on input "744749499965410" at bounding box center [83, 228] width 117 height 10
click at [68, 226] on input "744849499965410" at bounding box center [83, 228] width 117 height 10
type input "74484949965410"
click at [129, 274] on span "Guardar y Confirmar" at bounding box center [132, 277] width 98 height 10
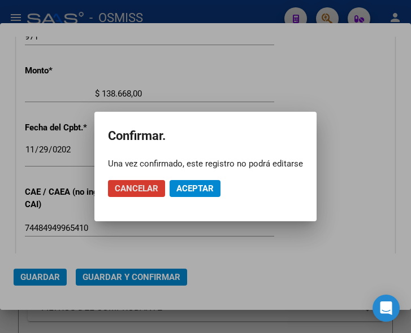
click at [170, 83] on div at bounding box center [205, 166] width 411 height 333
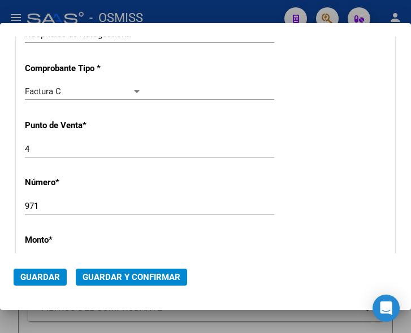
scroll to position [201, 0]
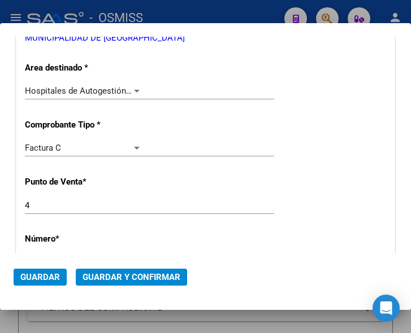
click at [134, 89] on div at bounding box center [137, 90] width 10 height 9
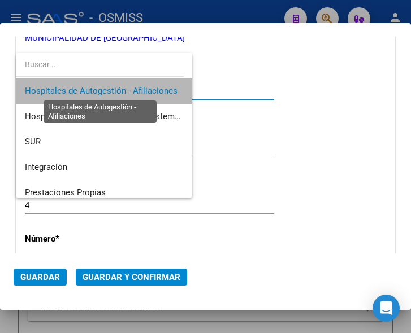
click at [134, 89] on span "Hospitales de Autogestión - Afiliaciones" at bounding box center [101, 91] width 153 height 10
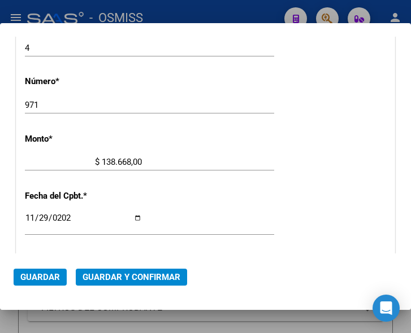
scroll to position [370, 0]
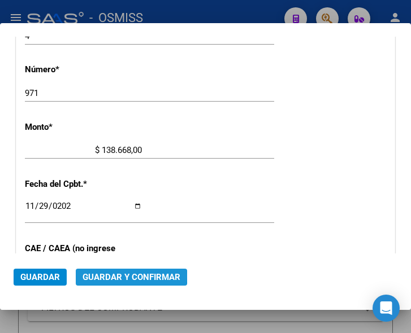
click at [128, 276] on span "Guardar y Confirmar" at bounding box center [132, 277] width 98 height 10
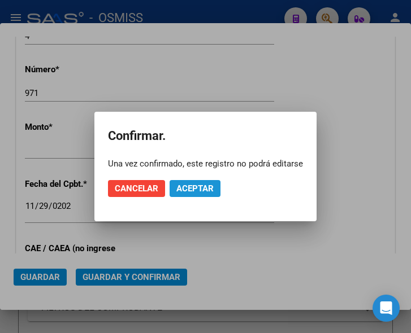
click at [194, 188] on span "Aceptar" at bounding box center [194, 189] width 37 height 10
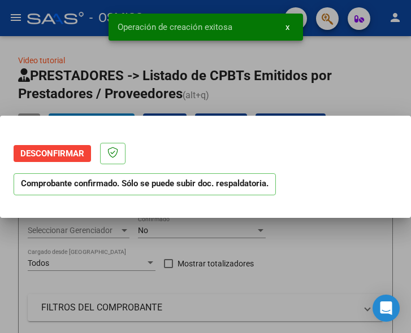
scroll to position [0, 0]
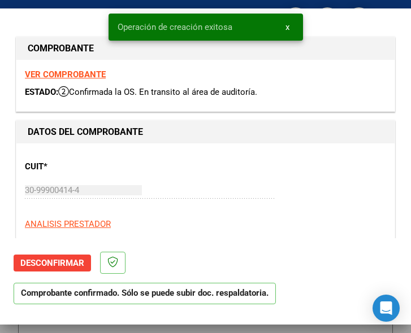
type input "2025-01-28"
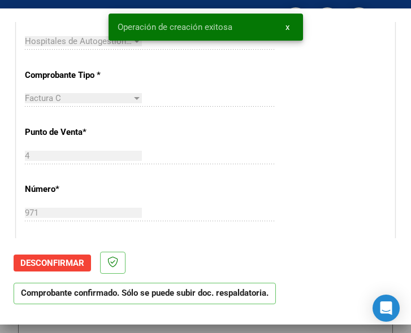
scroll to position [283, 0]
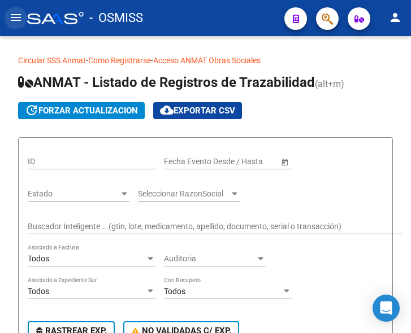
click at [12, 20] on mat-icon "menu" at bounding box center [16, 18] width 14 height 14
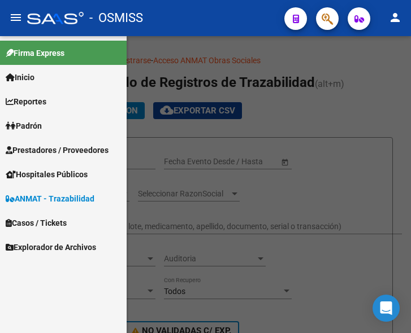
click at [59, 149] on span "Prestadores / Proveedores" at bounding box center [57, 150] width 103 height 12
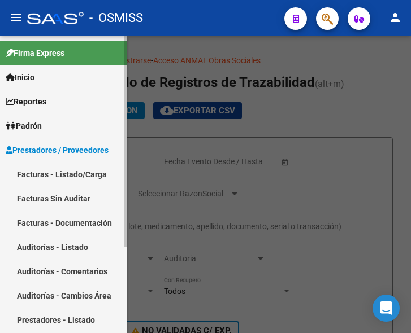
click at [71, 170] on link "Facturas - Listado/Carga" at bounding box center [63, 174] width 127 height 24
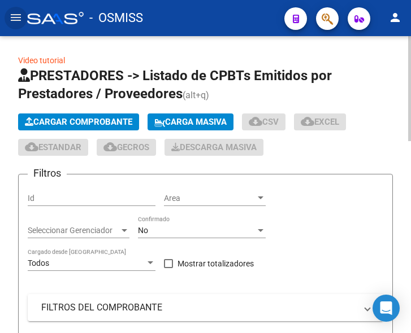
drag, startPoint x: 105, startPoint y: 120, endPoint x: 112, endPoint y: 124, distance: 8.2
click at [112, 124] on span "Cargar Comprobante" at bounding box center [78, 122] width 107 height 10
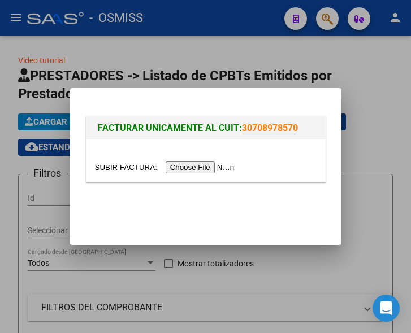
click at [211, 166] on input "file" at bounding box center [166, 168] width 143 height 12
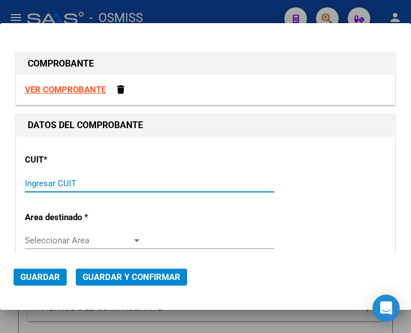
click at [70, 186] on input "Ingresar CUIT" at bounding box center [83, 184] width 117 height 10
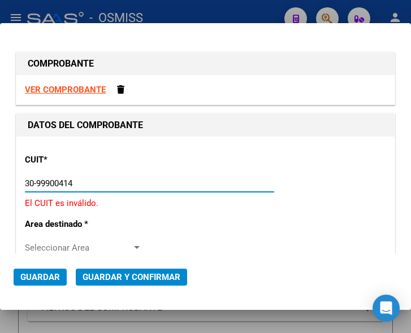
type input "30-99900414-4"
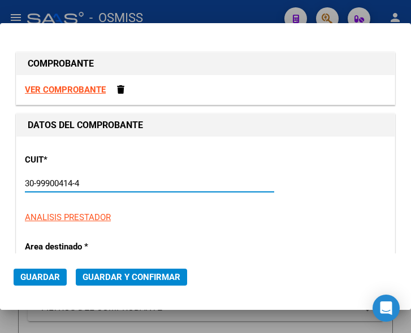
type input "5"
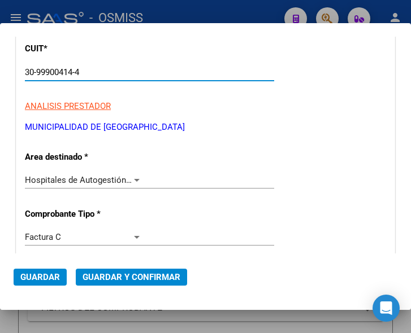
scroll to position [113, 0]
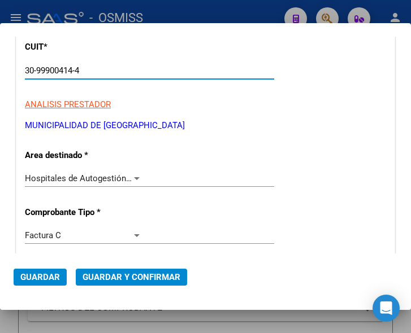
type input "30-99900414-4"
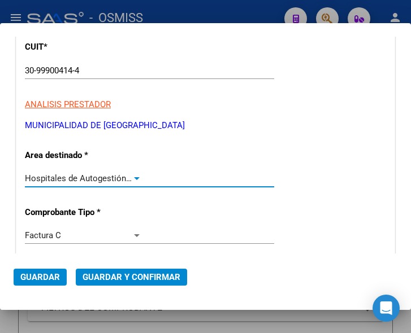
click at [132, 176] on div at bounding box center [137, 178] width 10 height 9
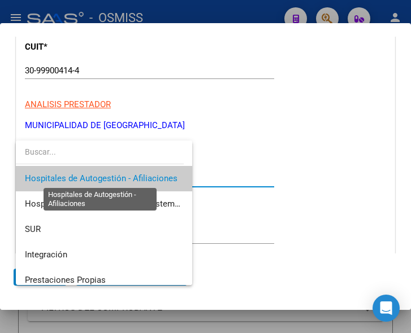
click at [131, 176] on span "Hospitales de Autogestión - Afiliaciones" at bounding box center [101, 178] width 153 height 10
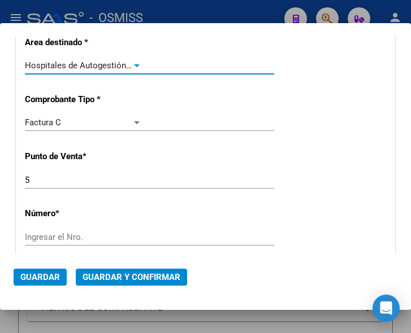
scroll to position [339, 0]
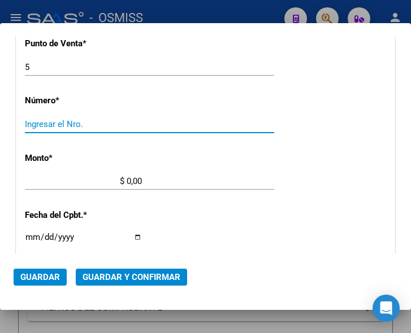
click at [51, 121] on input "Ingresar el Nro." at bounding box center [83, 124] width 117 height 10
type input "834"
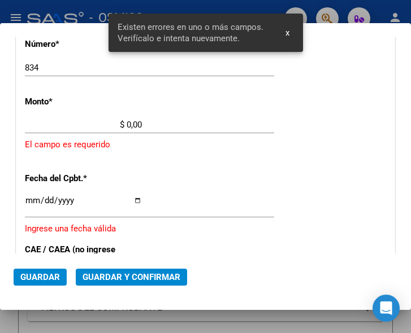
scroll to position [370, 0]
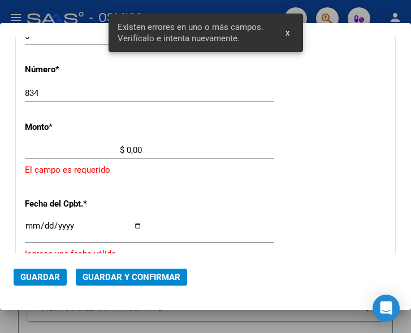
click at [128, 149] on input "$ 0,00" at bounding box center [83, 150] width 117 height 10
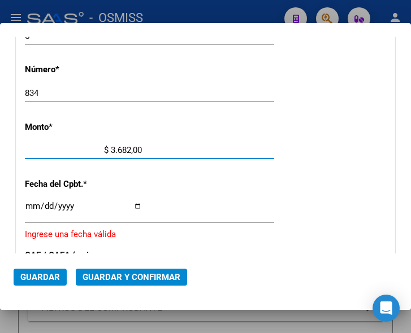
type input "$ 36.821,00"
click at [30, 205] on input "Ingresar la fecha" at bounding box center [83, 211] width 117 height 18
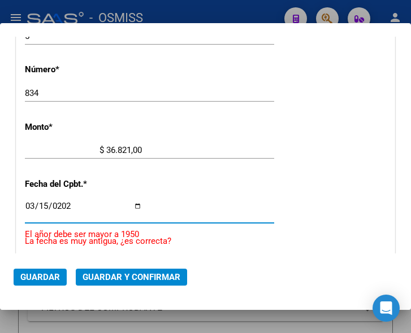
type input "2024-03-15"
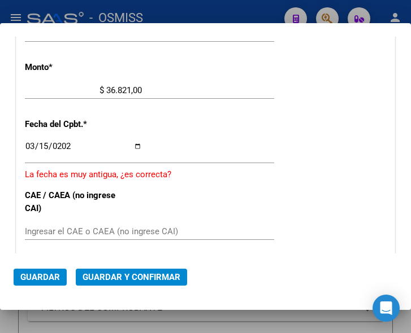
scroll to position [483, 0]
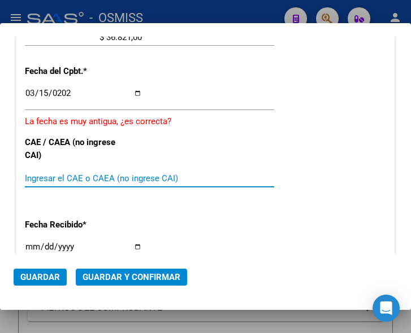
click at [55, 177] on input "Ingresar el CAE o CAEA (no ingrese CAI)" at bounding box center [83, 178] width 117 height 10
type input "74114588840997"
click at [122, 276] on span "Guardar y Confirmar" at bounding box center [132, 277] width 98 height 10
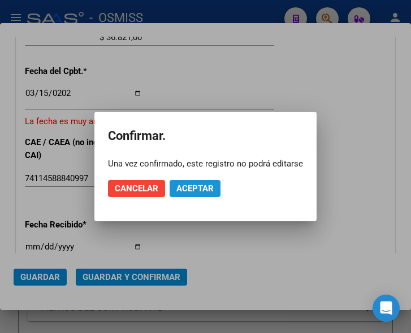
click at [186, 186] on span "Aceptar" at bounding box center [194, 189] width 37 height 10
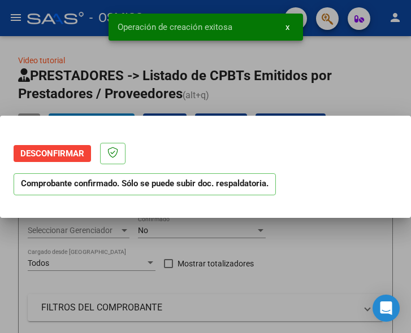
scroll to position [0, 0]
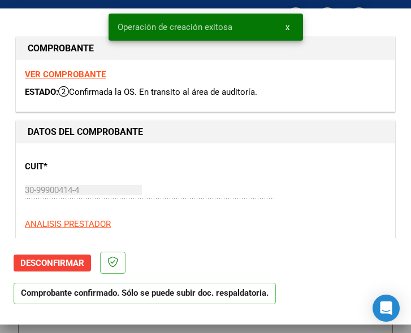
type input "2024-05-14"
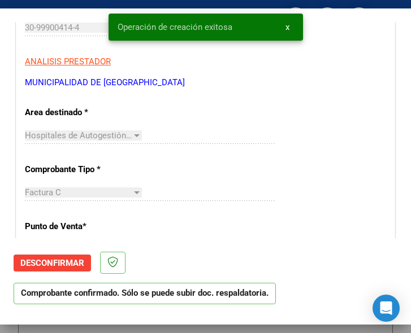
scroll to position [170, 0]
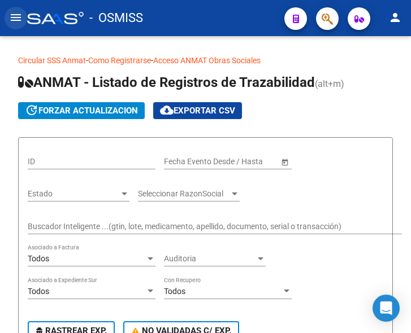
click at [13, 18] on mat-icon "menu" at bounding box center [16, 18] width 14 height 14
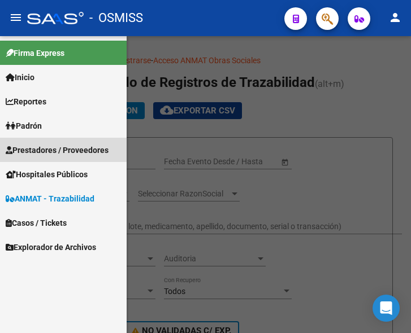
click at [50, 149] on span "Prestadores / Proveedores" at bounding box center [57, 150] width 103 height 12
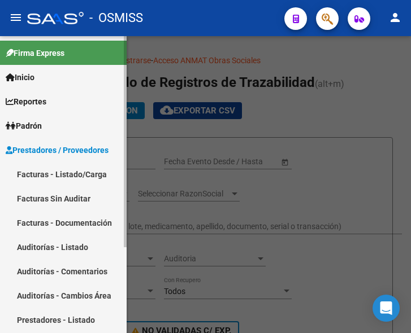
click at [59, 170] on link "Facturas - Listado/Carga" at bounding box center [63, 174] width 127 height 24
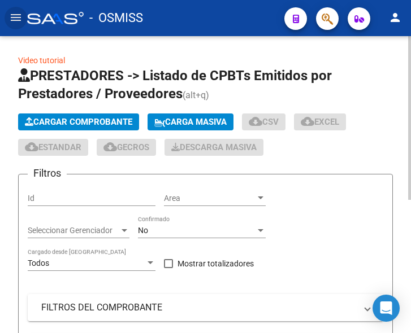
click at [95, 122] on span "Cargar Comprobante" at bounding box center [78, 122] width 107 height 10
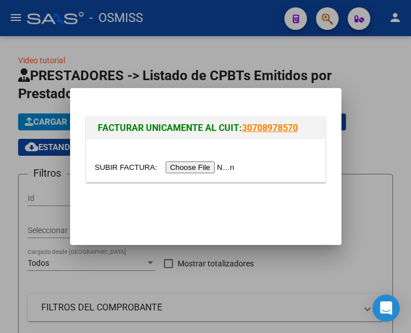
click at [205, 167] on input "file" at bounding box center [166, 168] width 143 height 12
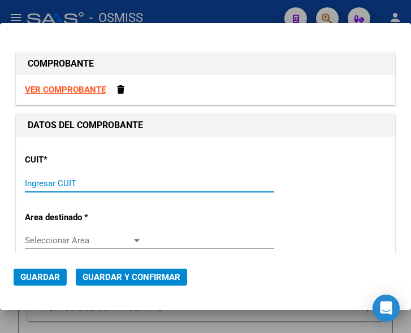
click at [40, 183] on input "Ingresar CUIT" at bounding box center [83, 184] width 117 height 10
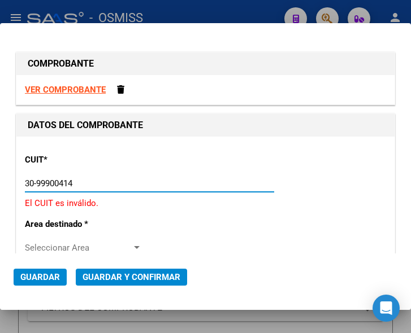
type input "30-99900414-4"
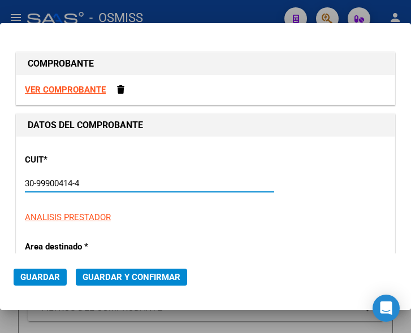
type input "4"
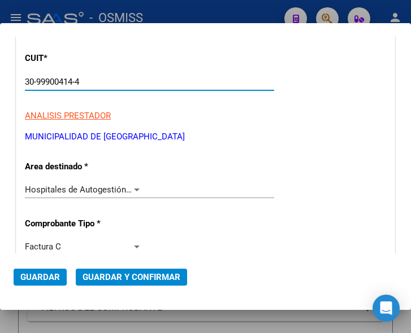
scroll to position [113, 0]
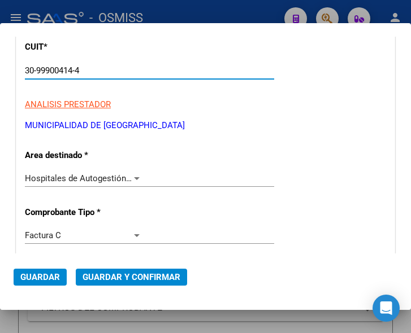
type input "30-99900414-4"
click at [132, 176] on div at bounding box center [137, 178] width 10 height 9
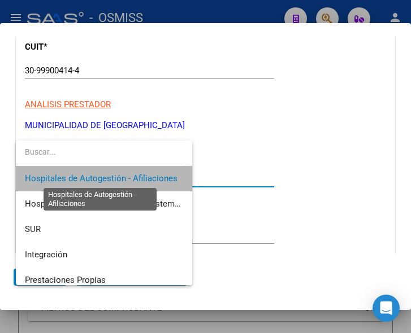
click at [131, 176] on span "Hospitales de Autogestión - Afiliaciones" at bounding box center [101, 178] width 153 height 10
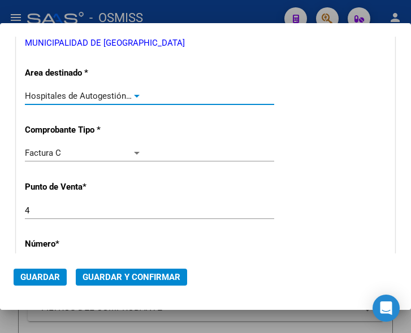
scroll to position [226, 0]
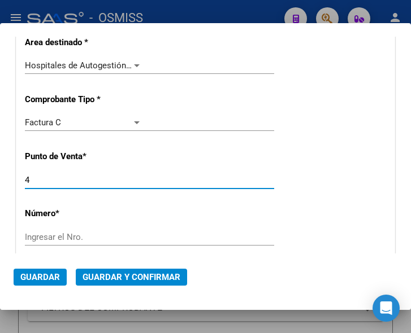
click at [70, 181] on input "4" at bounding box center [83, 180] width 117 height 10
type input "5"
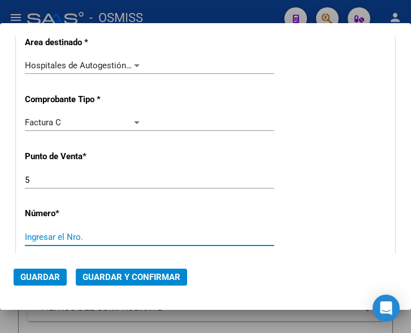
click at [54, 239] on input "Ingresar el Nro." at bounding box center [83, 237] width 117 height 10
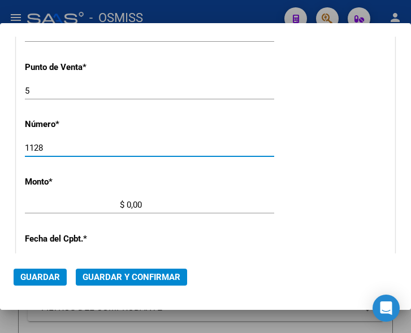
scroll to position [339, 0]
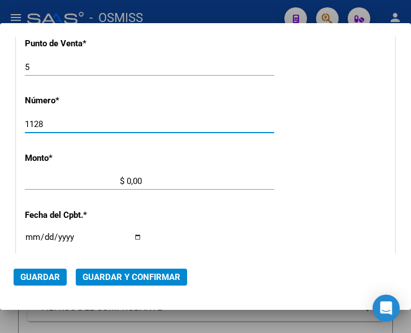
type input "1128"
click at [127, 180] on input "$ 0,00" at bounding box center [83, 181] width 117 height 10
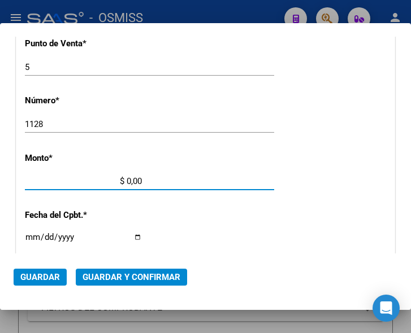
scroll to position [370, 0]
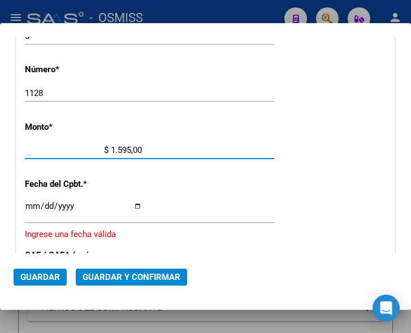
type input "$ 15.958,00"
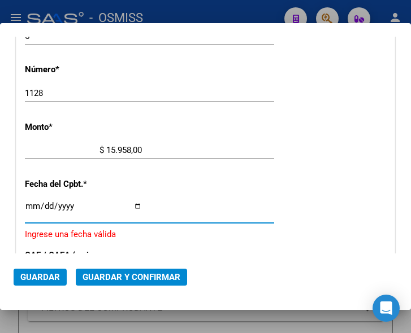
click at [29, 206] on input "Ingresar la fecha" at bounding box center [83, 211] width 117 height 18
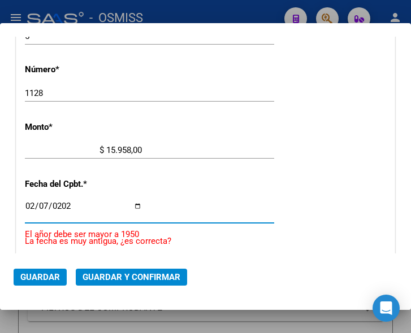
type input "[DATE]"
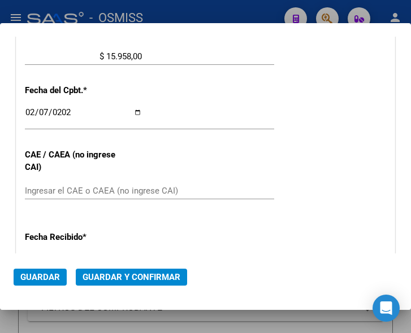
scroll to position [483, 0]
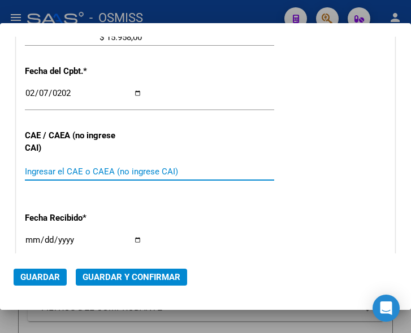
click at [77, 167] on input "Ingresar el CAE o CAEA (no ingrese CAI)" at bounding box center [83, 172] width 117 height 10
type input "75064521142413"
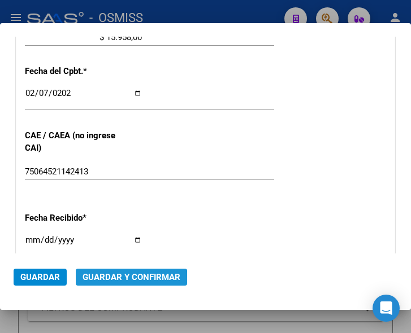
click at [130, 279] on span "Guardar y Confirmar" at bounding box center [132, 277] width 98 height 10
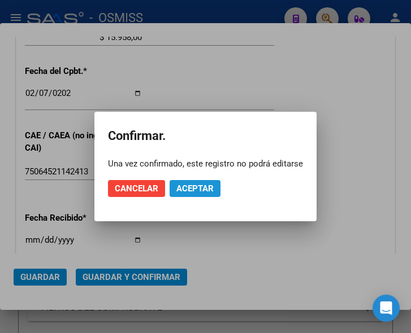
click at [198, 185] on span "Aceptar" at bounding box center [194, 189] width 37 height 10
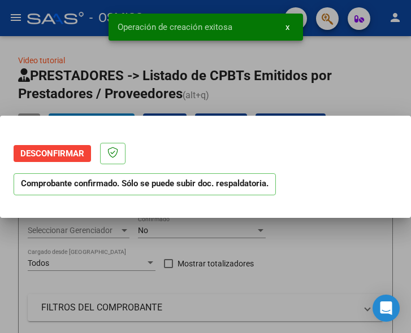
scroll to position [0, 0]
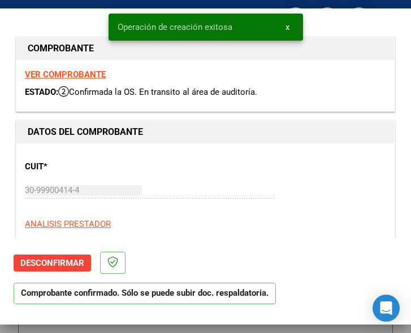
type input "[DATE]"
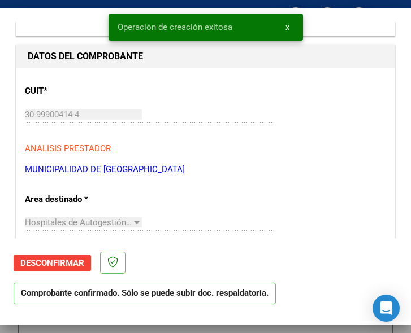
scroll to position [113, 0]
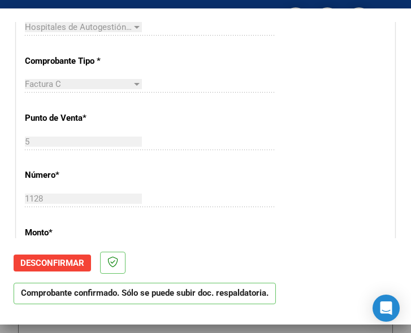
scroll to position [283, 0]
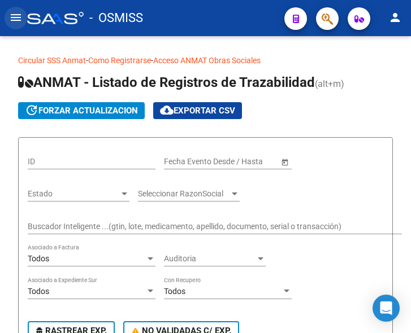
click at [15, 19] on mat-icon "menu" at bounding box center [16, 18] width 14 height 14
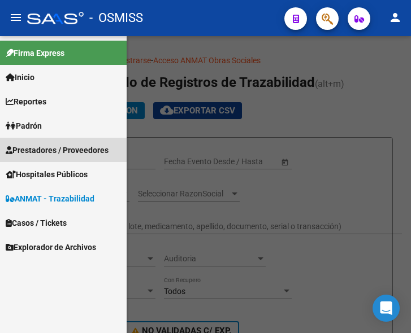
click at [44, 149] on span "Prestadores / Proveedores" at bounding box center [57, 150] width 103 height 12
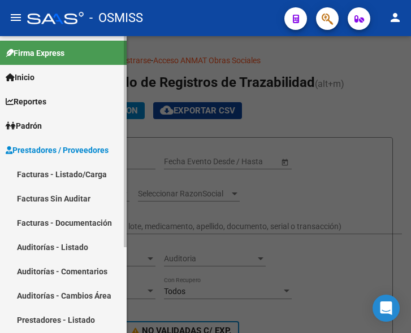
click at [58, 170] on link "Facturas - Listado/Carga" at bounding box center [63, 174] width 127 height 24
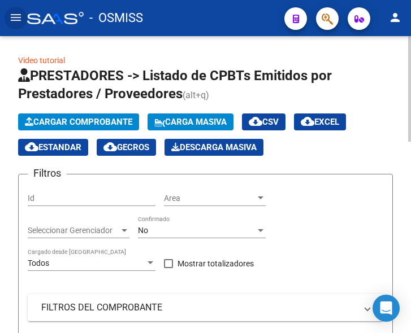
click at [99, 119] on span "Cargar Comprobante" at bounding box center [78, 122] width 107 height 10
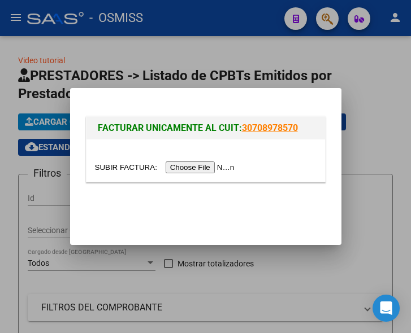
click at [214, 168] on input "file" at bounding box center [166, 168] width 143 height 12
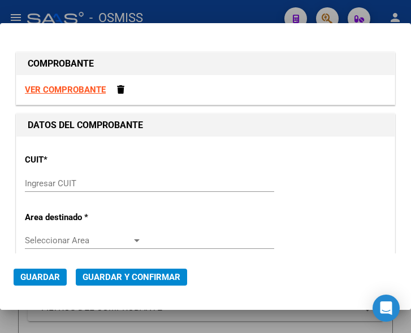
click at [50, 176] on div "Ingresar CUIT" at bounding box center [149, 183] width 249 height 17
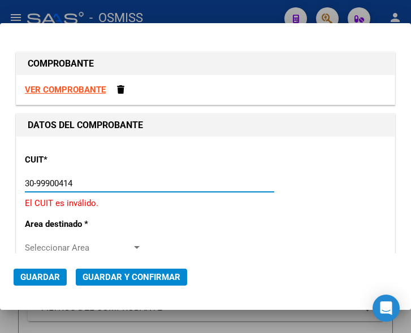
type input "30-99900414-4"
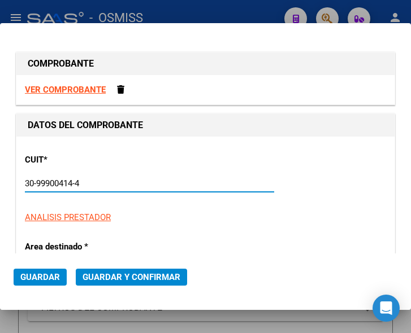
type input "4"
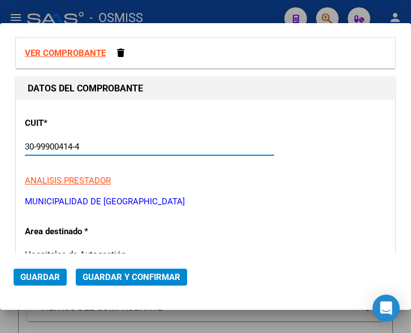
scroll to position [57, 0]
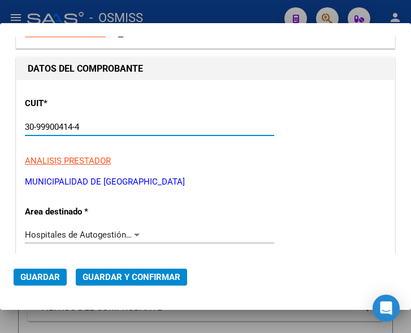
type input "30-99900414-4"
click at [132, 237] on div at bounding box center [137, 235] width 10 height 9
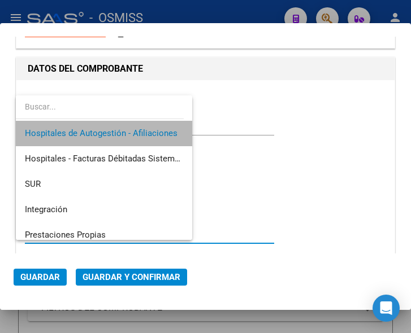
click at [131, 127] on span "Hospitales de Autogestión - Afiliaciones" at bounding box center [104, 133] width 158 height 25
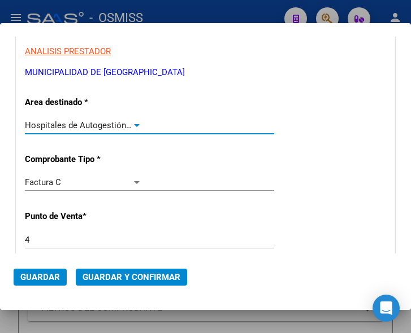
scroll to position [170, 0]
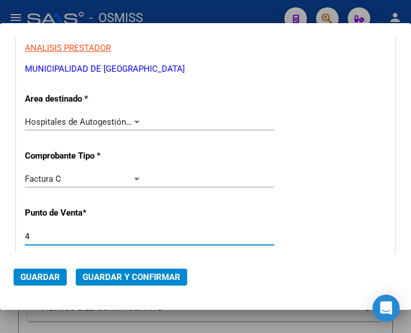
click at [64, 236] on input "4" at bounding box center [83, 237] width 117 height 10
type input "6"
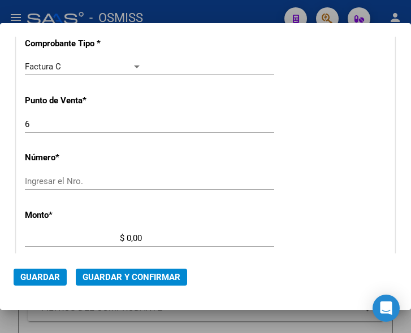
scroll to position [283, 0]
click at [68, 177] on input "Ingresar el Nro." at bounding box center [83, 181] width 117 height 10
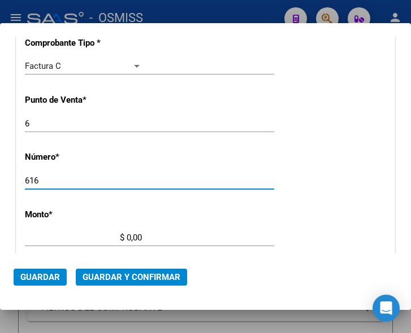
type input "616"
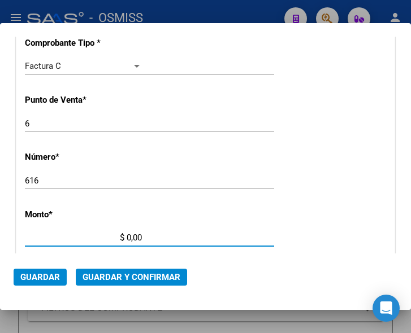
click at [127, 235] on input "$ 0,00" at bounding box center [83, 238] width 117 height 10
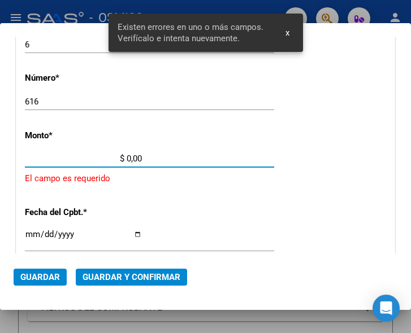
scroll to position [370, 0]
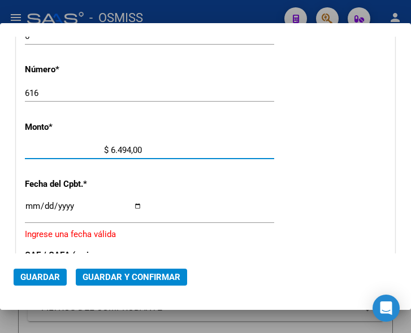
type input "$ 64.940,00"
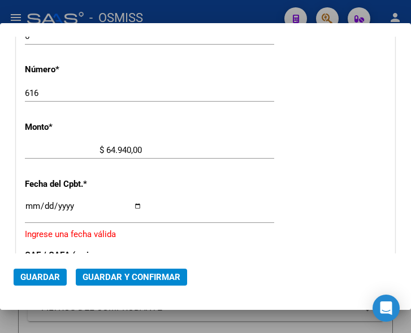
click at [28, 201] on div "Ingresar la fecha" at bounding box center [149, 211] width 249 height 24
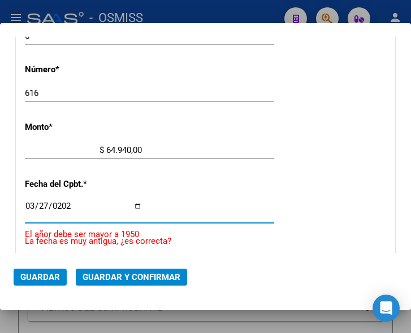
type input "2024-03-27"
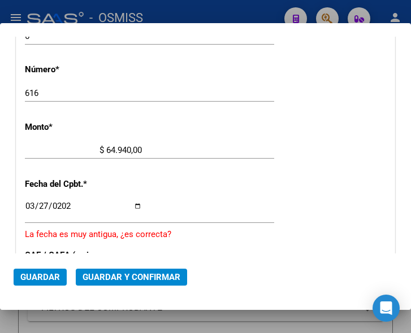
scroll to position [427, 0]
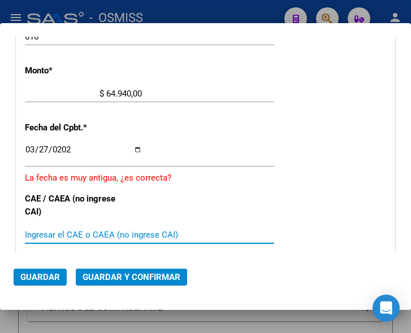
click at [60, 236] on input "Ingresar el CAE o CAEA (no ingrese CAI)" at bounding box center [83, 235] width 117 height 10
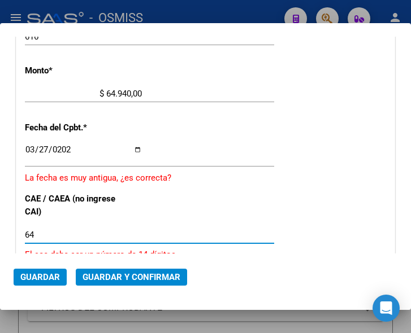
type input "6"
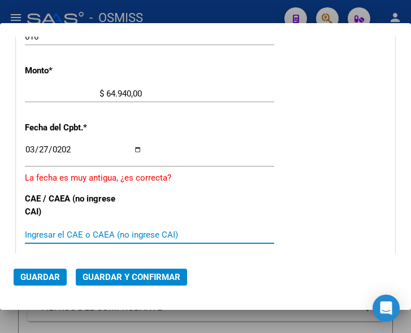
click at [80, 231] on input "Ingresar el CAE o CAEA (no ingrese CAI)" at bounding box center [83, 235] width 117 height 10
type input "74134878087139"
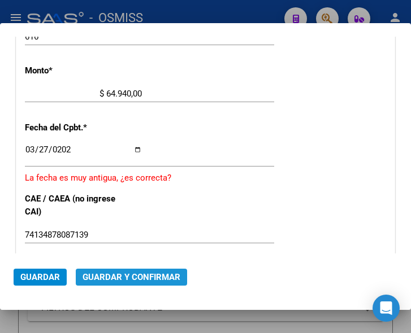
click at [137, 276] on span "Guardar y Confirmar" at bounding box center [132, 277] width 98 height 10
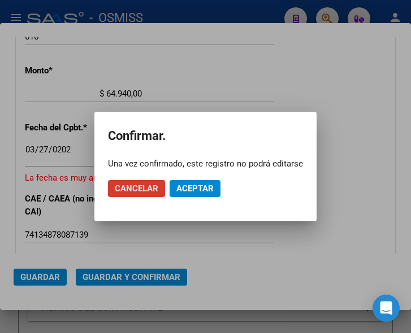
click at [198, 186] on span "Aceptar" at bounding box center [194, 189] width 37 height 10
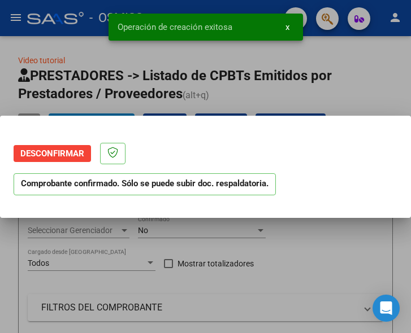
scroll to position [0, 0]
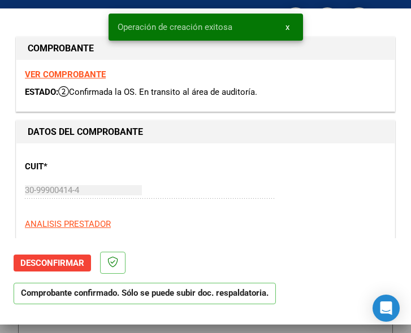
type input "2024-05-26"
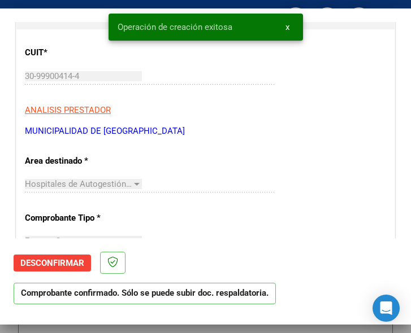
scroll to position [170, 0]
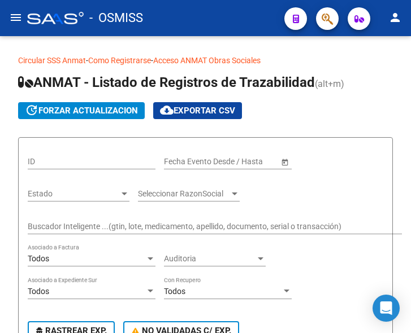
click at [15, 19] on mat-icon "menu" at bounding box center [16, 18] width 14 height 14
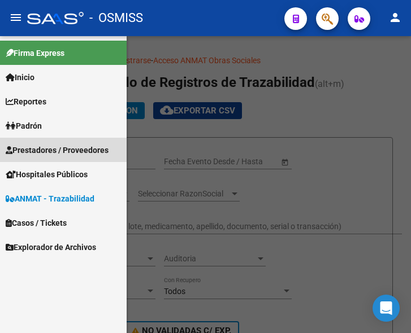
click at [51, 147] on span "Prestadores / Proveedores" at bounding box center [57, 150] width 103 height 12
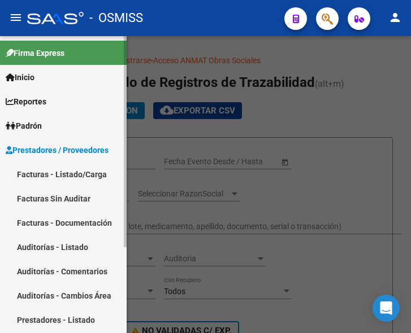
click at [70, 173] on link "Facturas - Listado/Carga" at bounding box center [63, 174] width 127 height 24
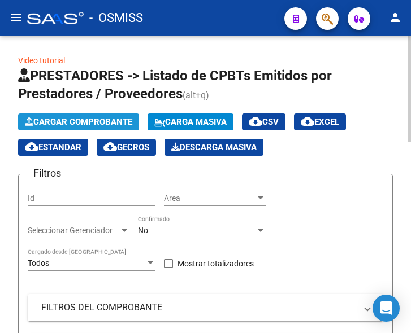
click at [108, 122] on span "Cargar Comprobante" at bounding box center [78, 122] width 107 height 10
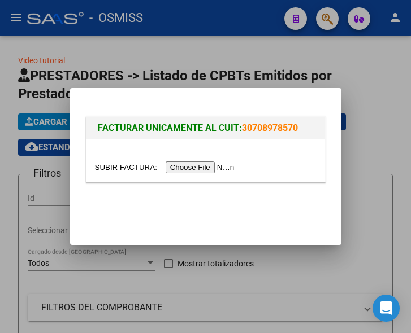
click at [201, 168] on input "file" at bounding box center [166, 168] width 143 height 12
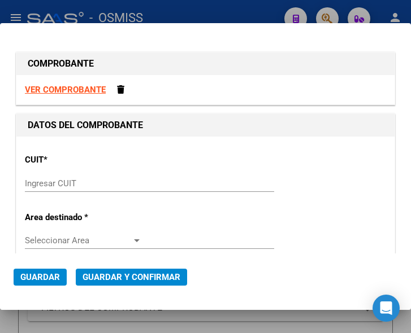
click at [42, 184] on input "Ingresar CUIT" at bounding box center [83, 184] width 117 height 10
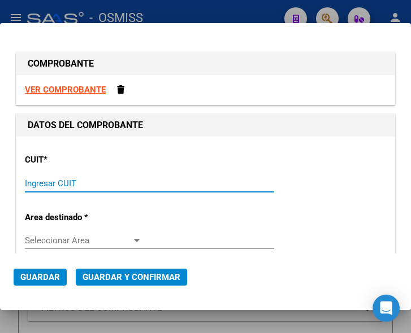
click at [47, 179] on input "Ingresar CUIT" at bounding box center [83, 184] width 117 height 10
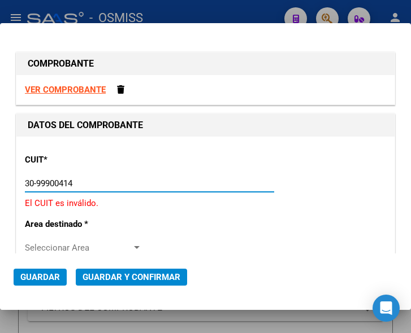
type input "30-99900414-4"
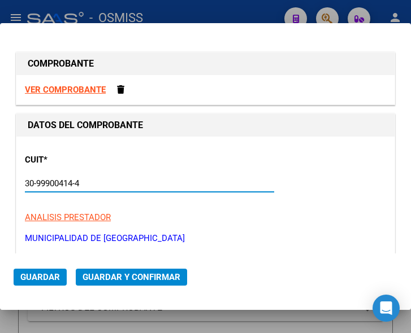
type input "4"
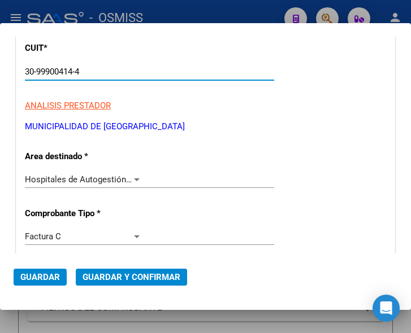
scroll to position [113, 0]
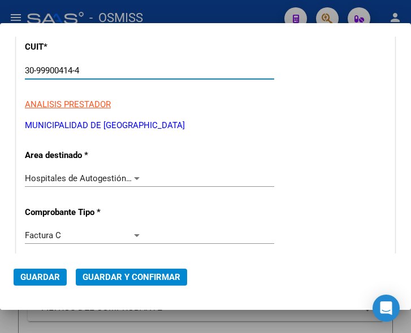
type input "30-99900414-4"
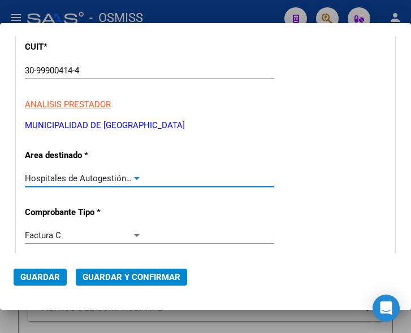
click at [132, 174] on div at bounding box center [137, 178] width 10 height 9
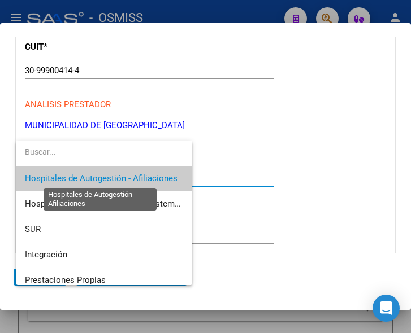
click at [132, 174] on span "Hospitales de Autogestión - Afiliaciones" at bounding box center [101, 178] width 153 height 10
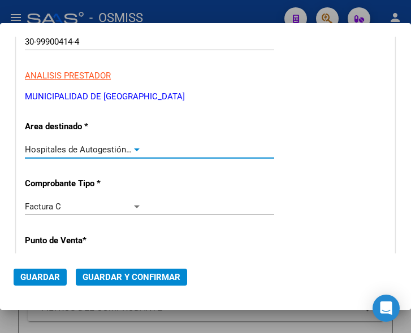
scroll to position [170, 0]
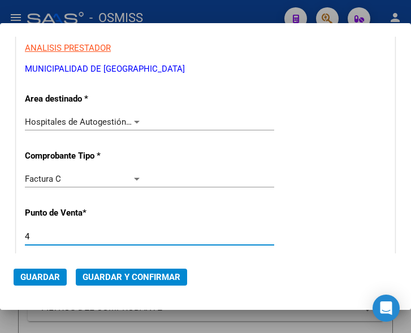
click at [36, 236] on input "4" at bounding box center [83, 237] width 117 height 10
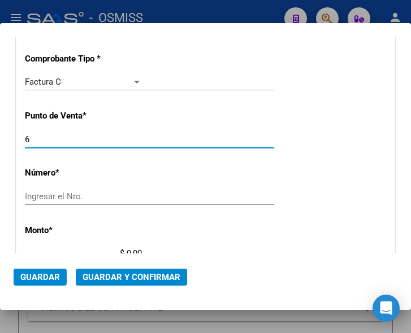
scroll to position [283, 0]
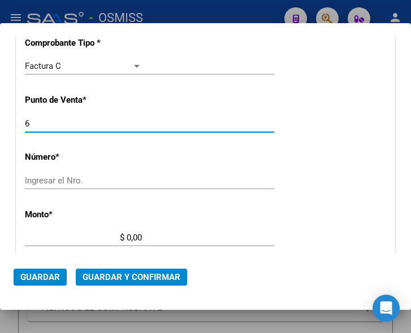
type input "6"
click at [53, 177] on input "Ingresar el Nro." at bounding box center [83, 181] width 117 height 10
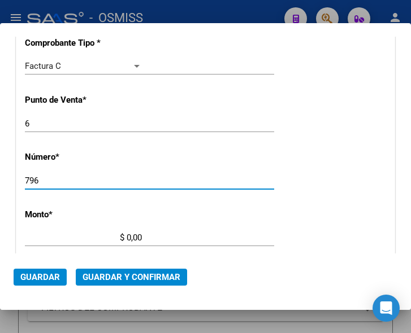
type input "796"
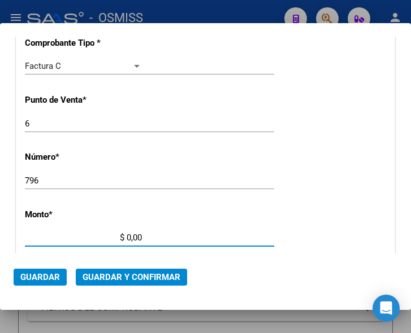
click at [127, 239] on input "$ 0,00" at bounding box center [83, 238] width 117 height 10
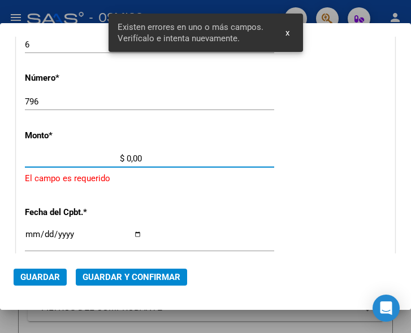
scroll to position [370, 0]
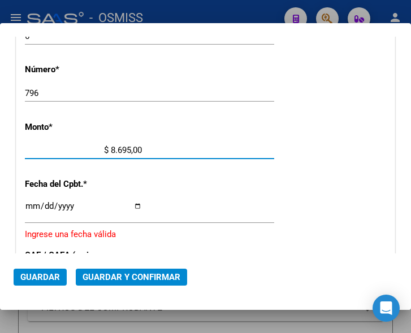
type input "$ 86.959,00"
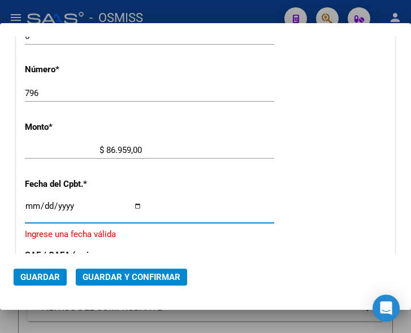
click at [29, 203] on input "Ingresar la fecha" at bounding box center [83, 211] width 117 height 18
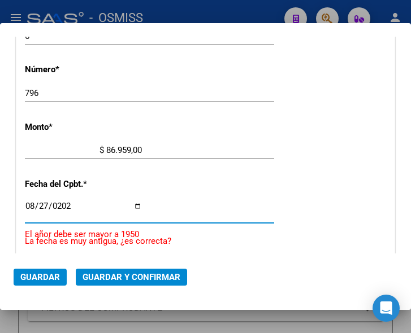
type input "2024-08-27"
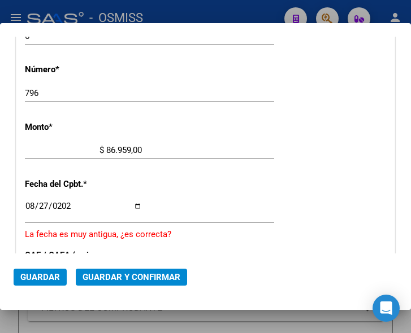
scroll to position [483, 0]
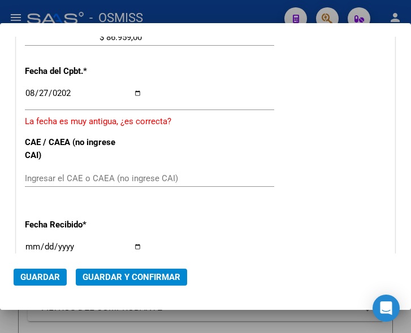
click at [81, 172] on div "Ingresar el CAE o CAEA (no ingrese CAI)" at bounding box center [149, 178] width 249 height 17
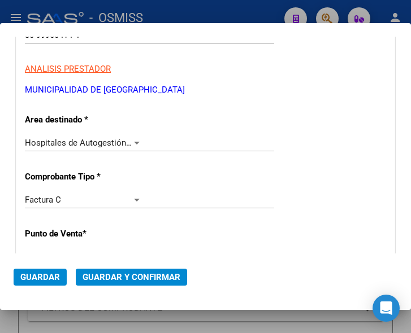
scroll to position [144, 0]
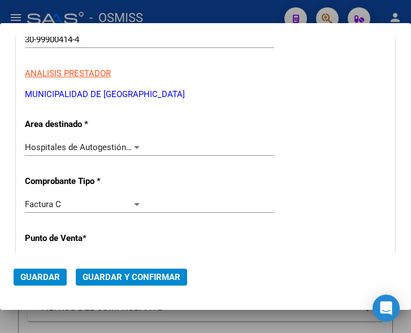
click at [132, 144] on div at bounding box center [137, 147] width 10 height 9
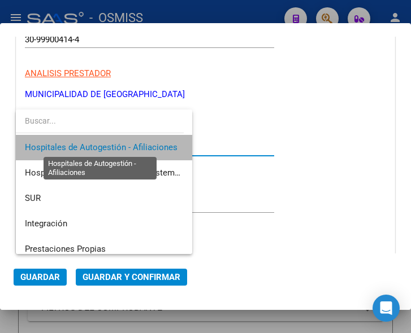
click at [131, 144] on span "Hospitales de Autogestión - Afiliaciones" at bounding box center [101, 147] width 153 height 10
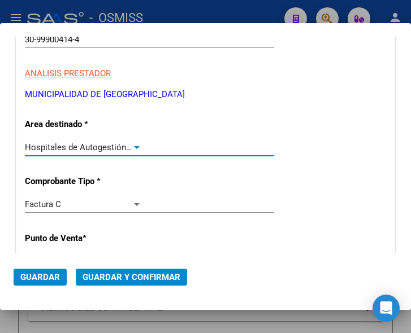
click at [123, 278] on span "Guardar y Confirmar" at bounding box center [132, 277] width 98 height 10
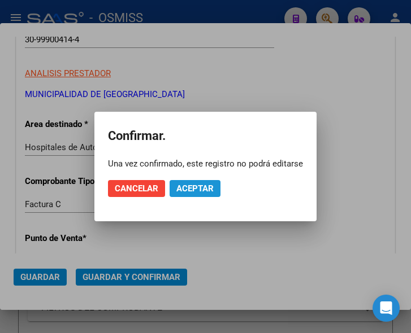
click at [192, 189] on span "Aceptar" at bounding box center [194, 189] width 37 height 10
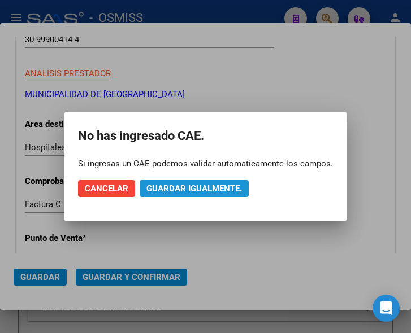
click at [192, 187] on span "Guardar igualmente." at bounding box center [194, 189] width 96 height 10
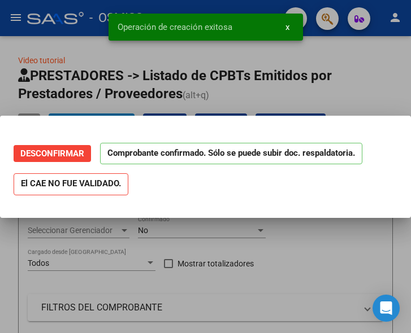
scroll to position [0, 0]
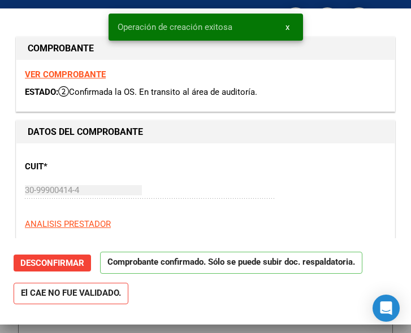
type input "2024-10-26"
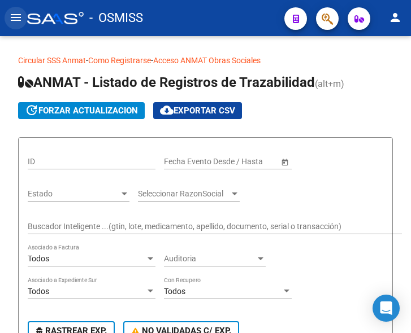
click at [14, 20] on mat-icon "menu" at bounding box center [16, 18] width 14 height 14
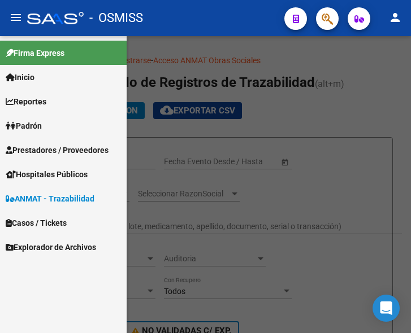
click at [53, 146] on span "Prestadores / Proveedores" at bounding box center [57, 150] width 103 height 12
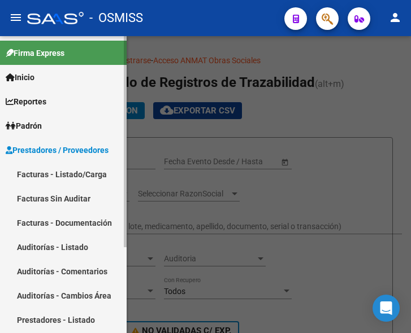
click at [67, 167] on link "Facturas - Listado/Carga" at bounding box center [63, 174] width 127 height 24
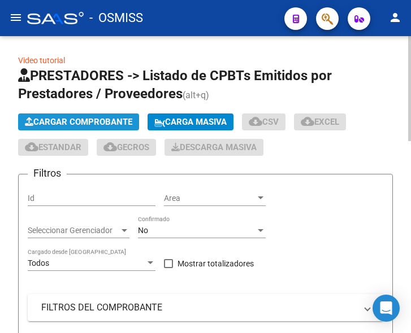
click at [93, 119] on span "Cargar Comprobante" at bounding box center [78, 122] width 107 height 10
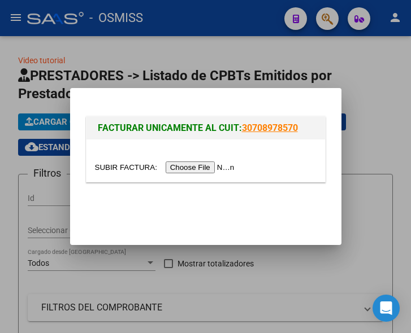
click at [186, 166] on input "file" at bounding box center [166, 168] width 143 height 12
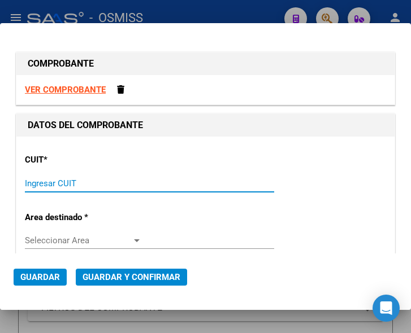
click at [66, 181] on input "Ingresar CUIT" at bounding box center [83, 184] width 117 height 10
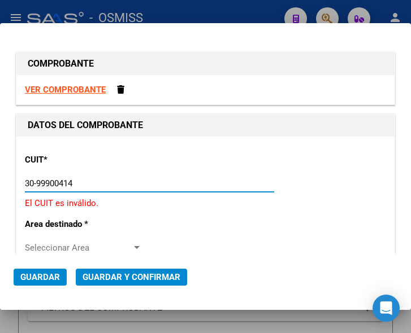
type input "30-99900414-4"
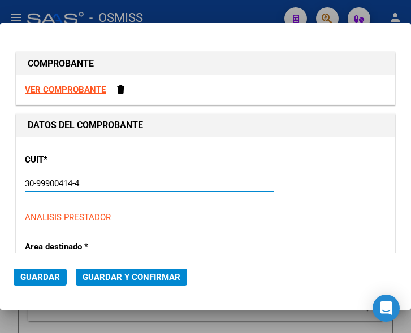
type input "4"
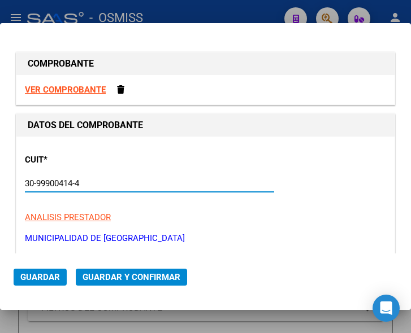
scroll to position [113, 0]
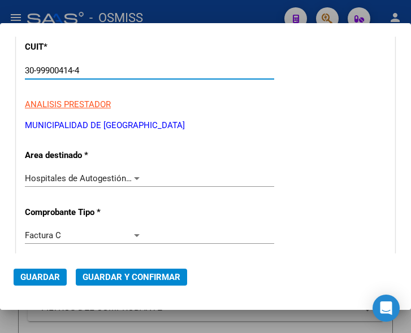
type input "30-99900414-4"
click at [132, 175] on div at bounding box center [137, 178] width 10 height 9
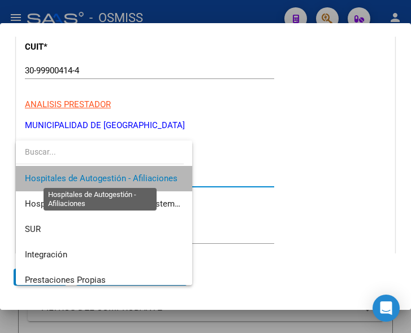
click at [131, 175] on span "Hospitales de Autogestión - Afiliaciones" at bounding box center [101, 178] width 153 height 10
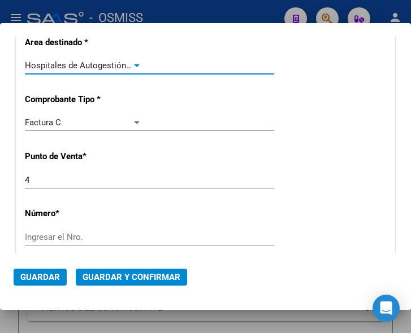
scroll to position [283, 0]
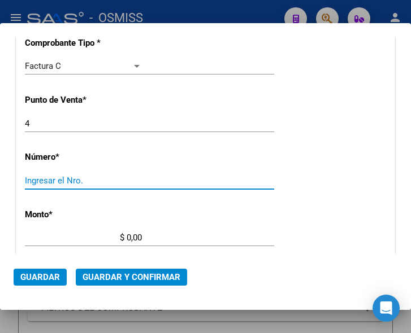
click at [69, 181] on input "Ingresar el Nro." at bounding box center [83, 181] width 117 height 10
type input "1208"
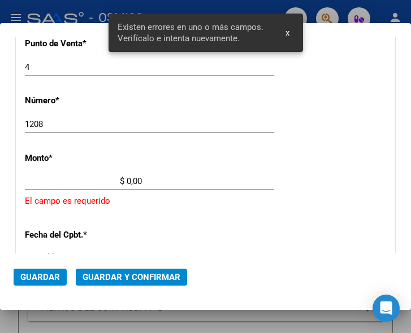
scroll to position [370, 0]
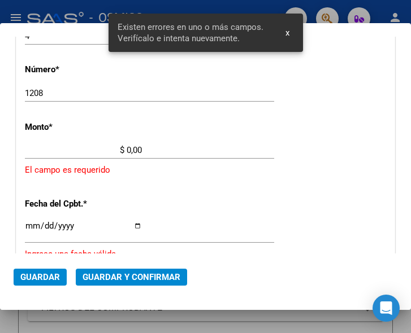
click at [127, 149] on input "$ 0,00" at bounding box center [83, 150] width 117 height 10
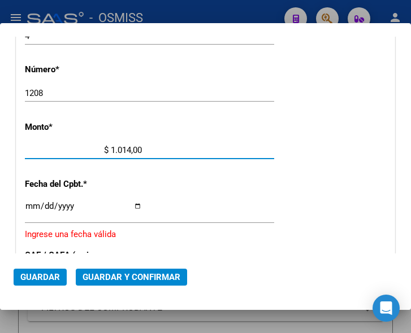
type input "$ 10.143,00"
click at [29, 208] on input "Ingresar la fecha" at bounding box center [83, 211] width 117 height 18
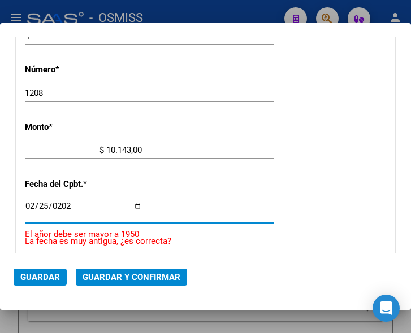
type input "[DATE]"
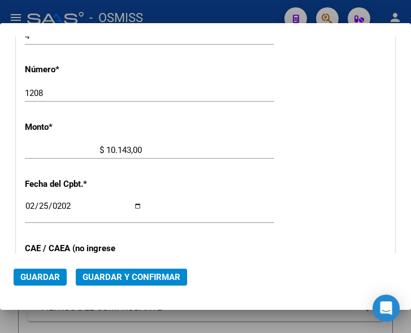
scroll to position [427, 0]
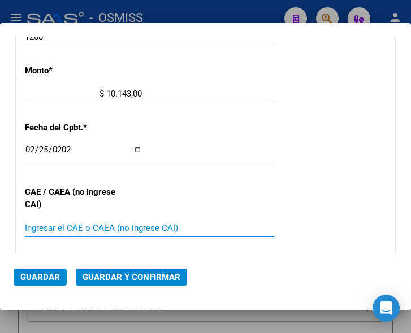
click at [62, 224] on input "Ingresar el CAE o CAEA (no ingrese CAI)" at bounding box center [83, 228] width 117 height 10
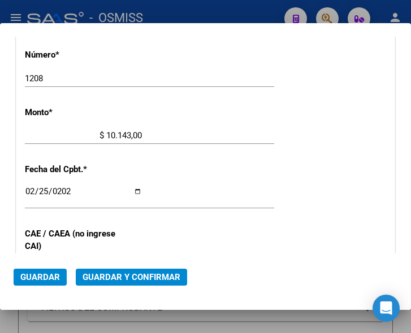
scroll to position [314, 0]
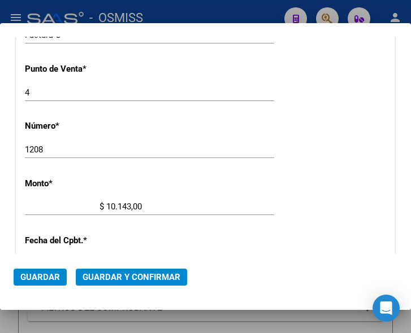
type input "75084681994220"
click at [126, 277] on span "Guardar y Confirmar" at bounding box center [132, 277] width 98 height 10
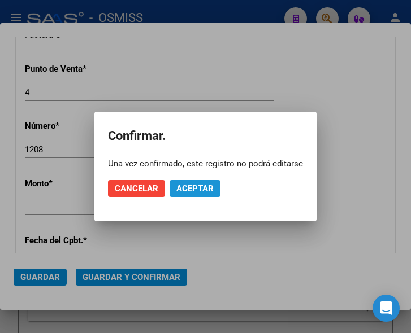
click at [202, 185] on span "Aceptar" at bounding box center [194, 189] width 37 height 10
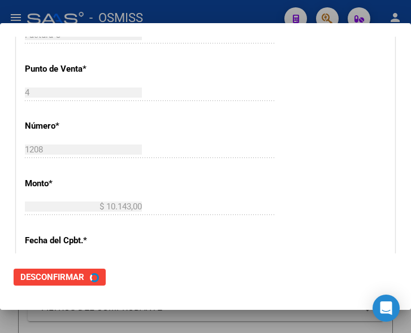
scroll to position [0, 0]
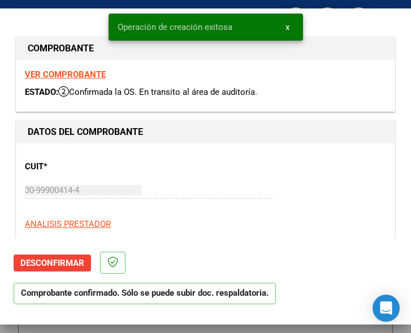
type input "[DATE]"
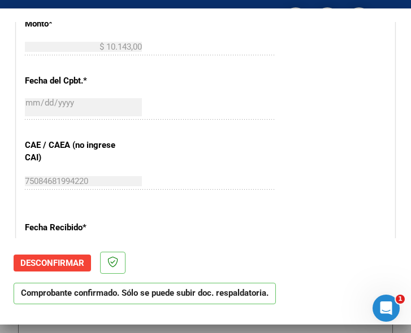
scroll to position [509, 0]
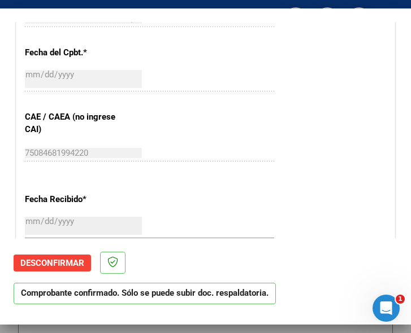
click at [243, 145] on div "75084681994220 Ingresar el CAE o CAEA (no ingrese CAI)" at bounding box center [149, 153] width 249 height 17
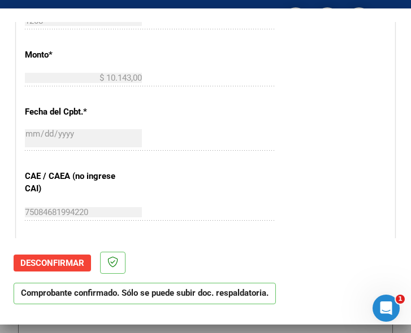
scroll to position [452, 0]
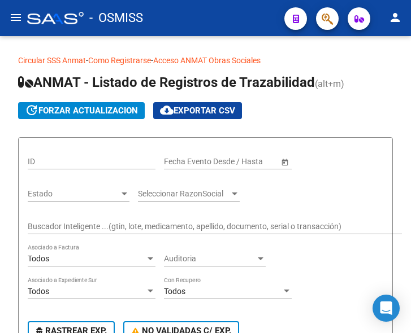
click at [18, 16] on mat-icon "menu" at bounding box center [16, 18] width 14 height 14
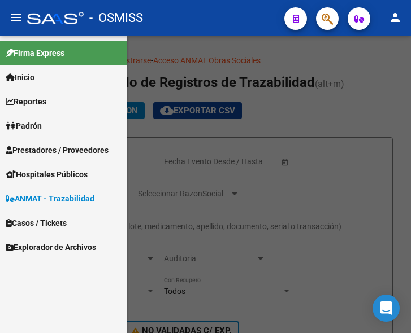
click at [55, 151] on span "Prestadores / Proveedores" at bounding box center [57, 150] width 103 height 12
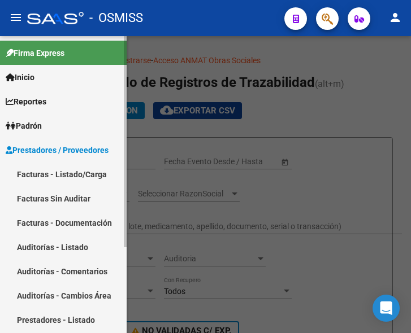
click at [63, 168] on link "Facturas - Listado/Carga" at bounding box center [63, 174] width 127 height 24
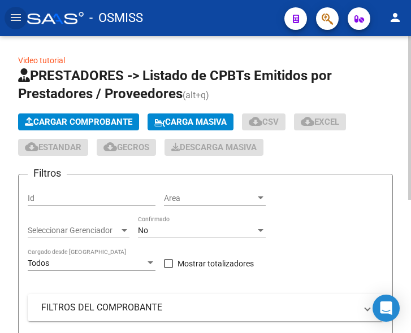
click at [98, 121] on span "Cargar Comprobante" at bounding box center [78, 122] width 107 height 10
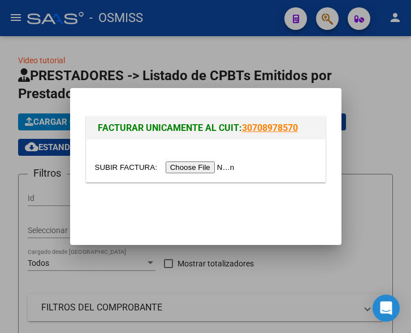
click at [210, 171] on input "file" at bounding box center [166, 168] width 143 height 12
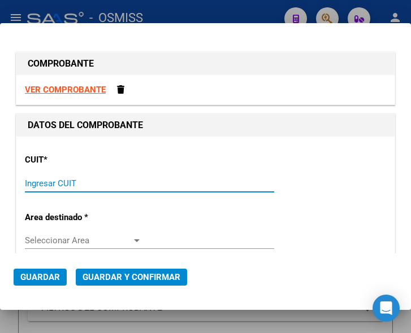
click at [49, 185] on input "Ingresar CUIT" at bounding box center [83, 184] width 117 height 10
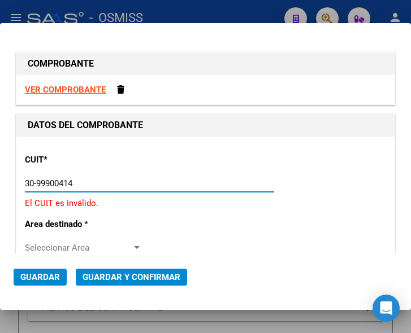
type input "30-99900414-4"
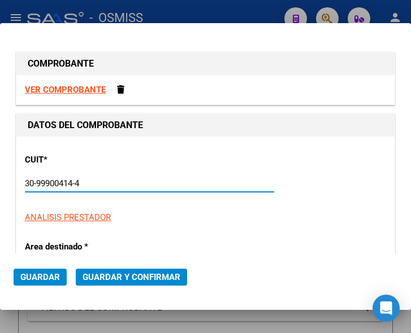
type input "4"
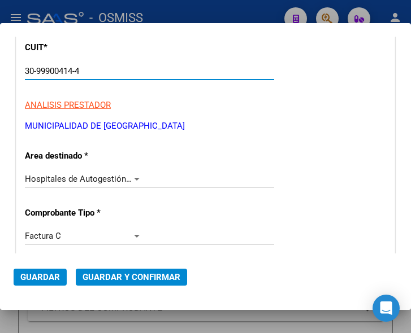
scroll to position [113, 0]
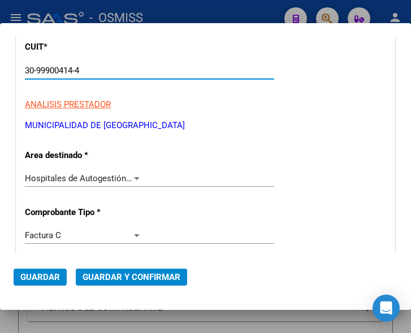
type input "30-99900414-4"
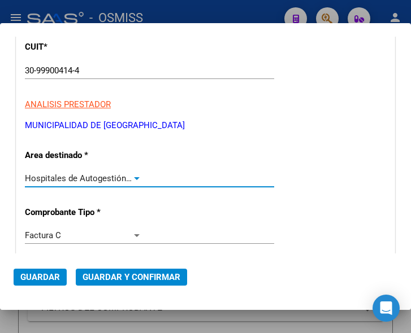
click at [133, 174] on div at bounding box center [137, 178] width 10 height 9
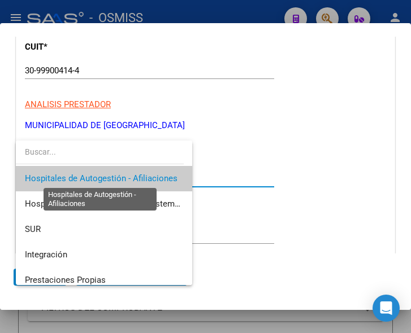
click at [133, 181] on span "Hospitales de Autogestión - Afiliaciones" at bounding box center [101, 178] width 153 height 10
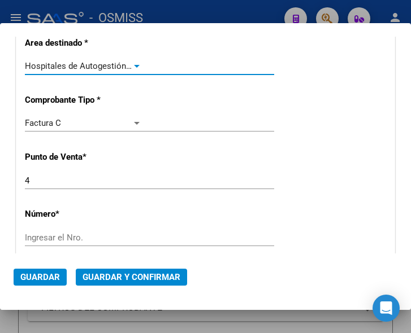
scroll to position [226, 0]
click at [51, 236] on input "Ingresar el Nro." at bounding box center [83, 237] width 117 height 10
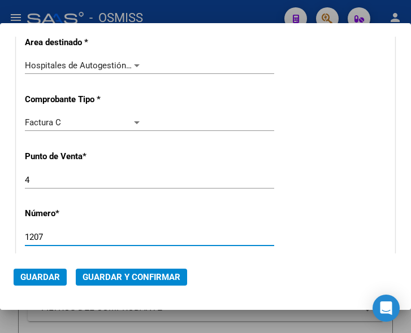
type input "1207"
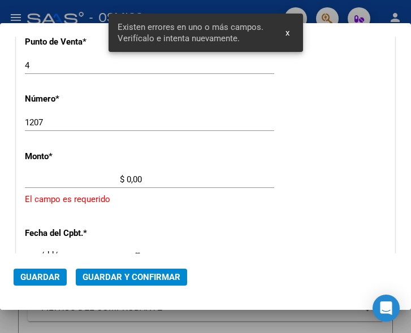
scroll to position [370, 0]
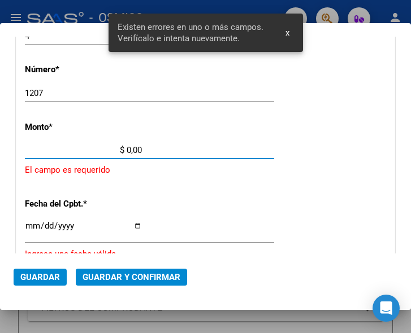
click at [128, 150] on input "$ 0,00" at bounding box center [83, 150] width 117 height 10
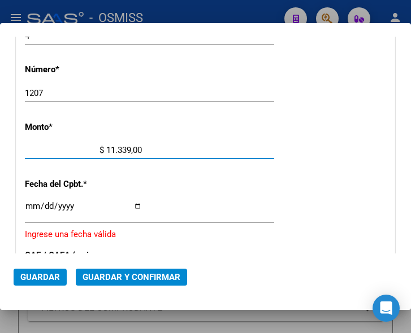
type input "$ 113.397,00"
click at [28, 206] on input "Ingresar la fecha" at bounding box center [83, 211] width 117 height 18
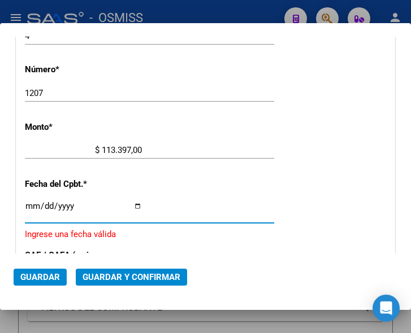
click at [67, 208] on input "Ingresar la fecha" at bounding box center [83, 211] width 117 height 18
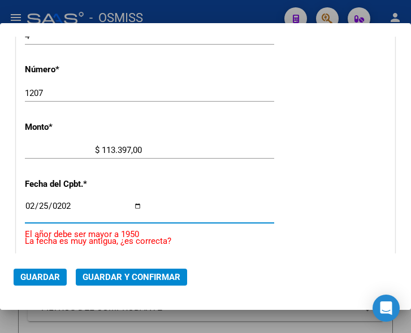
type input "2025-02-25"
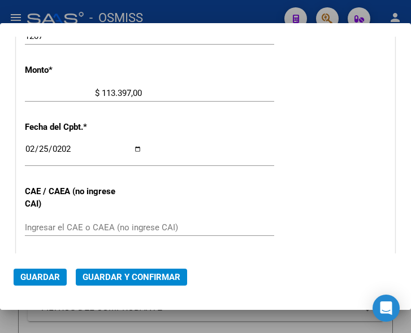
scroll to position [483, 0]
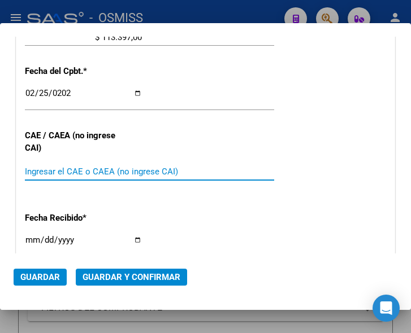
click at [51, 170] on input "Ingresar el CAE o CAEA (no ingrese CAI)" at bounding box center [83, 172] width 117 height 10
type input "75084681466707"
click at [122, 275] on span "Guardar y Confirmar" at bounding box center [132, 277] width 98 height 10
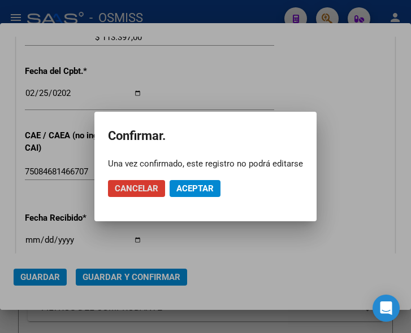
click at [203, 191] on span "Aceptar" at bounding box center [194, 189] width 37 height 10
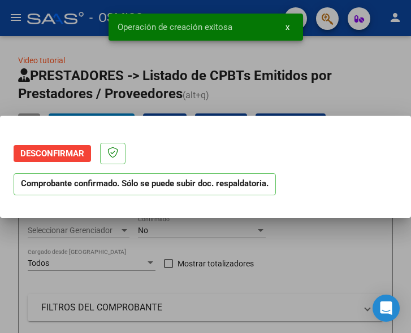
scroll to position [0, 0]
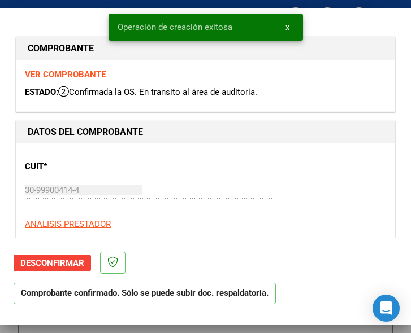
type input "2025-04-26"
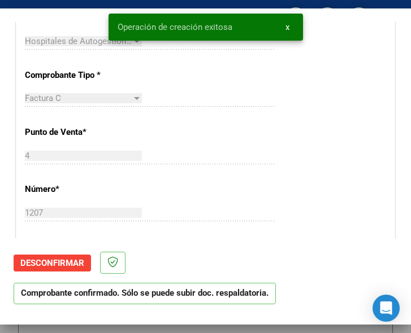
scroll to position [283, 0]
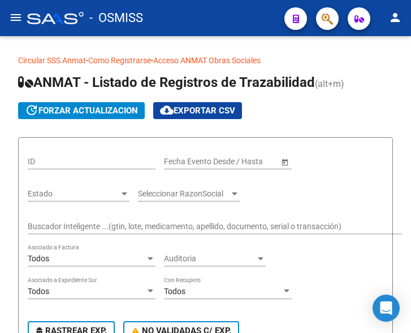
drag, startPoint x: 14, startPoint y: 19, endPoint x: 11, endPoint y: 25, distance: 6.1
click at [14, 20] on mat-icon "menu" at bounding box center [16, 18] width 14 height 14
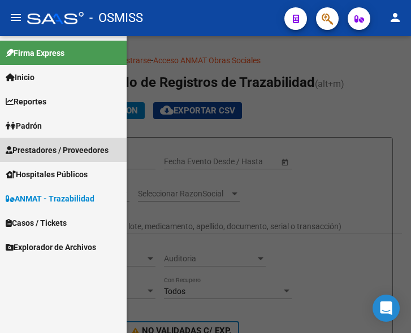
click at [53, 147] on span "Prestadores / Proveedores" at bounding box center [57, 150] width 103 height 12
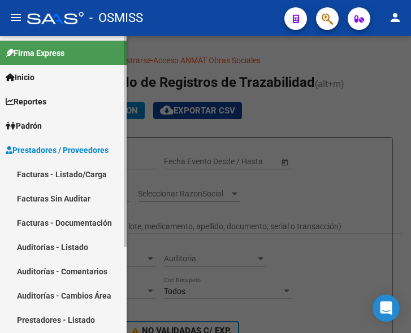
click at [54, 172] on link "Facturas - Listado/Carga" at bounding box center [63, 174] width 127 height 24
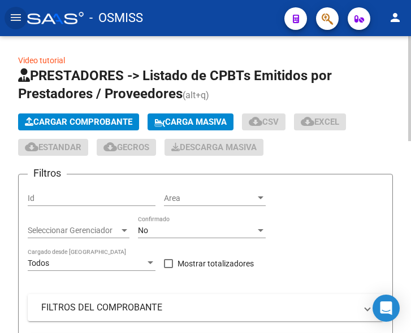
click at [104, 126] on span "Cargar Comprobante" at bounding box center [78, 122] width 107 height 10
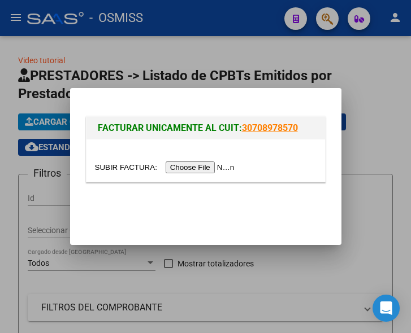
click at [190, 170] on input "file" at bounding box center [166, 168] width 143 height 12
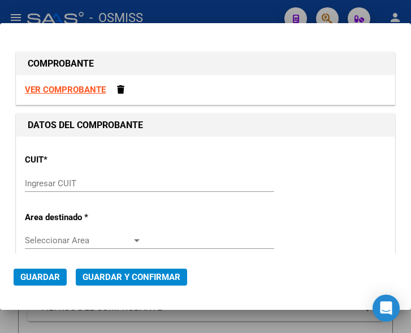
click at [47, 182] on input "Ingresar CUIT" at bounding box center [83, 184] width 117 height 10
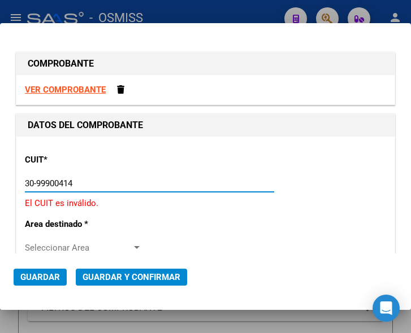
type input "30-99900414-4"
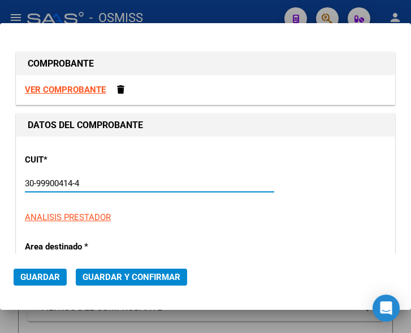
type input "4"
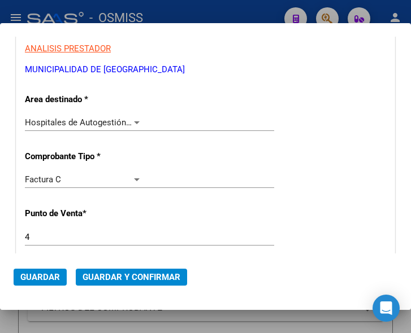
scroll to position [170, 0]
type input "30-99900414-4"
click at [132, 120] on div at bounding box center [137, 122] width 10 height 9
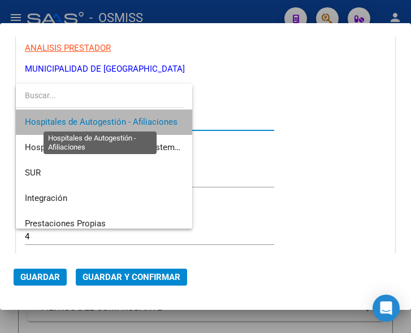
click at [130, 120] on span "Hospitales de Autogestión - Afiliaciones" at bounding box center [101, 122] width 153 height 10
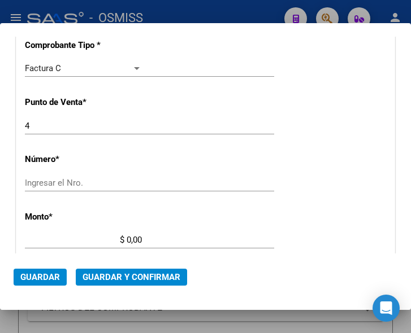
scroll to position [283, 0]
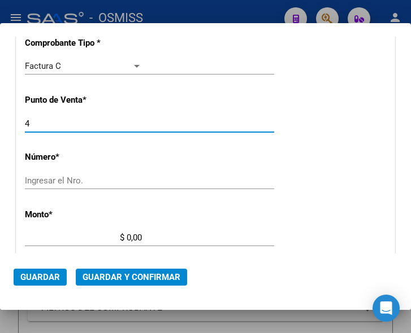
click at [34, 125] on input "4" at bounding box center [83, 124] width 117 height 10
type input "5"
click at [41, 179] on input "Ingresar el Nro." at bounding box center [83, 181] width 117 height 10
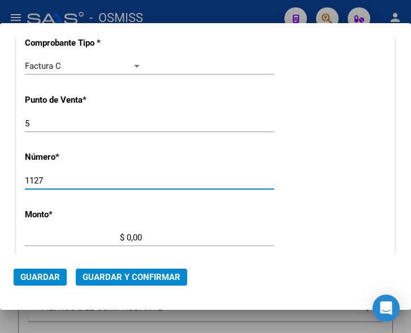
type input "1127"
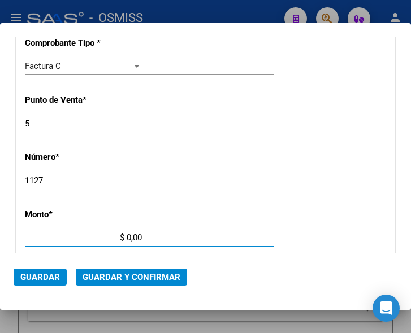
click at [127, 237] on input "$ 0,00" at bounding box center [83, 238] width 117 height 10
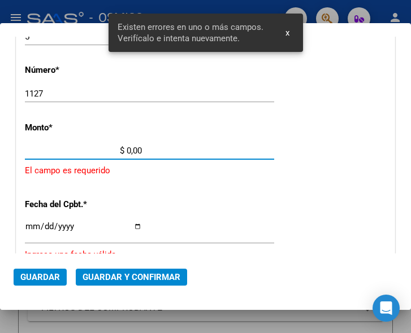
scroll to position [370, 0]
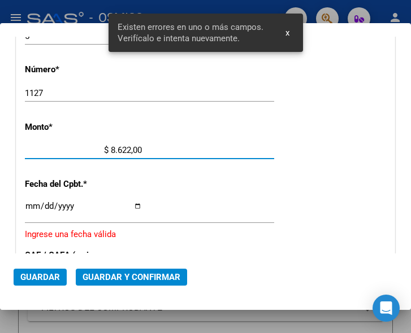
type input "$ 86.224,00"
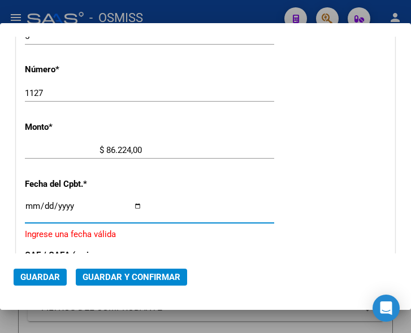
click at [32, 202] on input "Ingresar la fecha" at bounding box center [83, 211] width 117 height 18
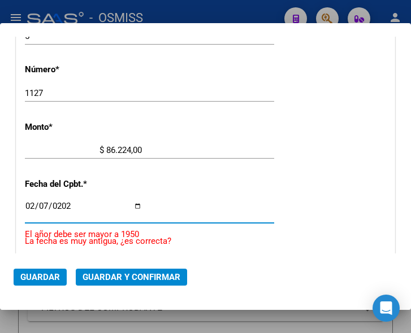
type input "2025-02-07"
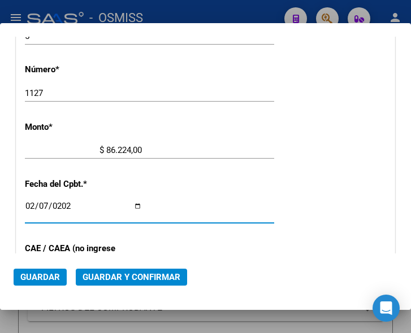
scroll to position [427, 0]
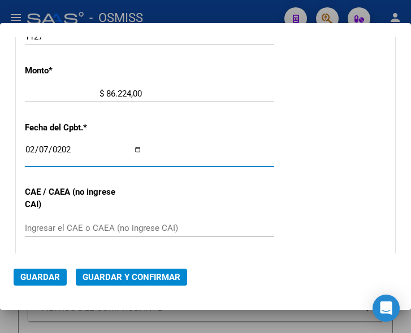
click at [62, 225] on input "Ingresar el CAE o CAEA (no ingrese CAI)" at bounding box center [83, 228] width 117 height 10
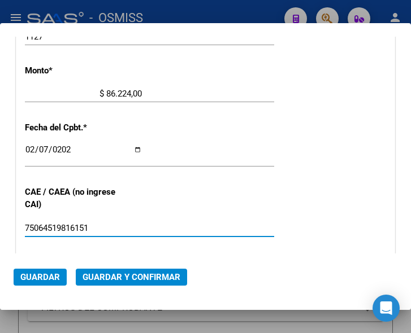
type input "75064519816151"
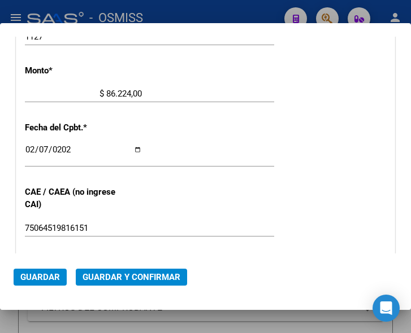
click at [141, 275] on span "Guardar y Confirmar" at bounding box center [132, 277] width 98 height 10
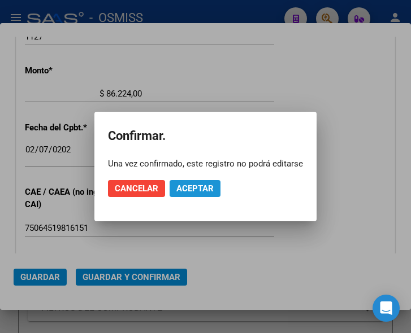
click at [193, 186] on span "Aceptar" at bounding box center [194, 189] width 37 height 10
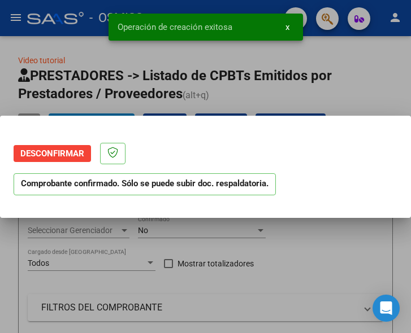
scroll to position [0, 0]
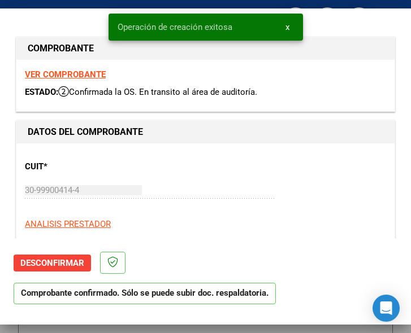
type input "2025-04-08"
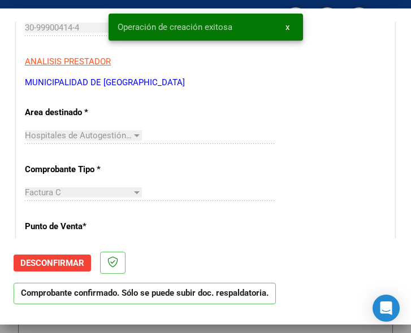
scroll to position [170, 0]
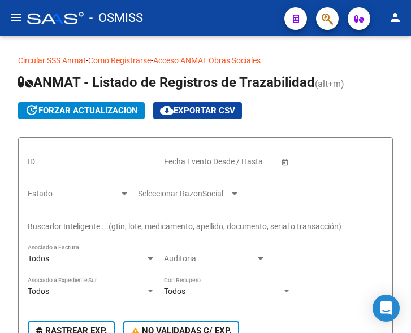
click at [16, 14] on mat-icon "menu" at bounding box center [16, 18] width 14 height 14
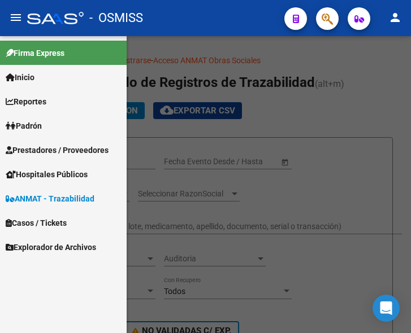
click at [54, 153] on span "Prestadores / Proveedores" at bounding box center [57, 150] width 103 height 12
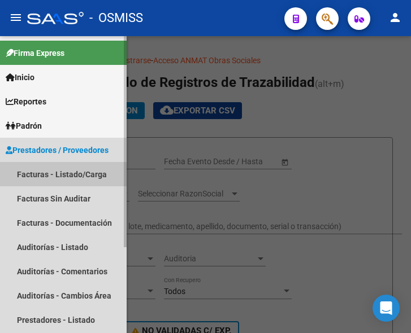
click at [61, 167] on link "Facturas - Listado/Carga" at bounding box center [63, 174] width 127 height 24
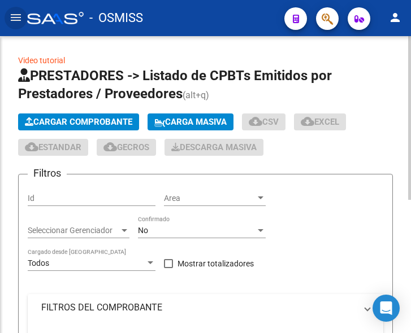
click at [110, 114] on button "Cargar Comprobante" at bounding box center [78, 122] width 121 height 17
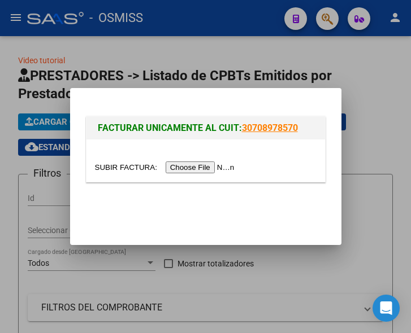
click at [210, 172] on input "file" at bounding box center [166, 168] width 143 height 12
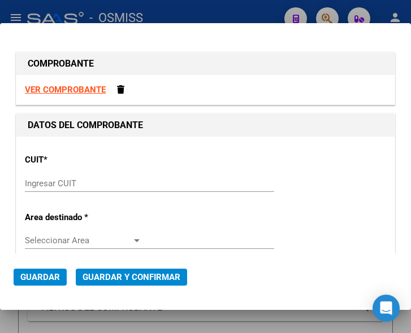
click at [49, 186] on input "Ingresar CUIT" at bounding box center [83, 184] width 117 height 10
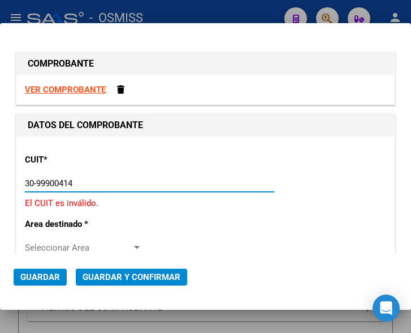
type input "30-99900414-4"
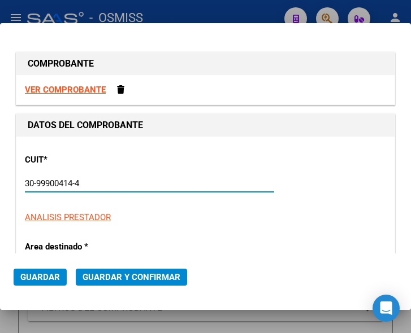
type input "6"
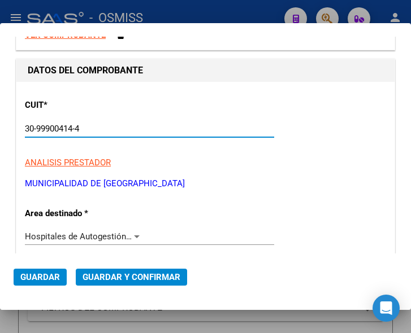
scroll to position [113, 0]
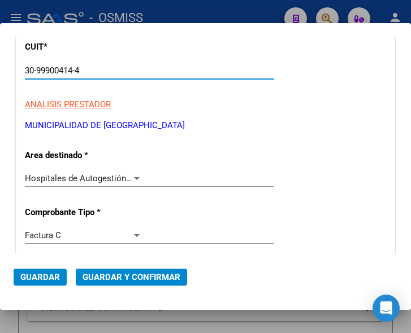
type input "30-99900414-4"
click at [134, 176] on div at bounding box center [137, 178] width 10 height 9
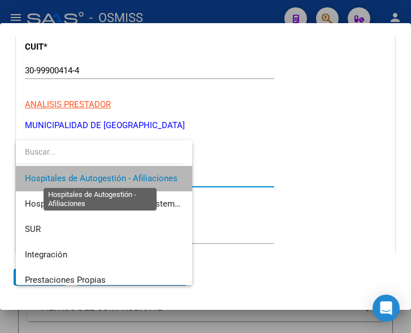
click at [134, 176] on span "Hospitales de Autogestión - Afiliaciones" at bounding box center [101, 178] width 153 height 10
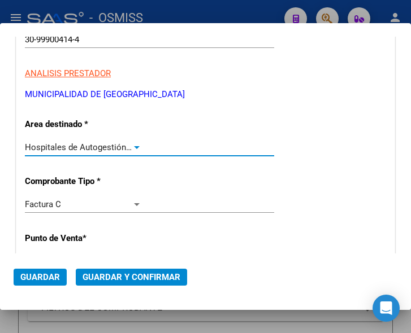
scroll to position [170, 0]
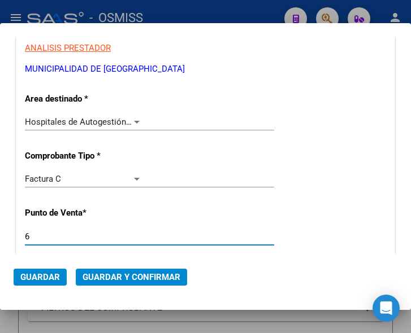
click at [54, 232] on input "6" at bounding box center [83, 237] width 117 height 10
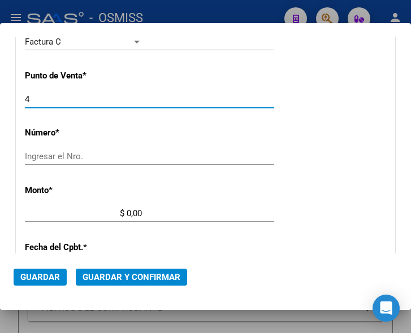
scroll to position [339, 0]
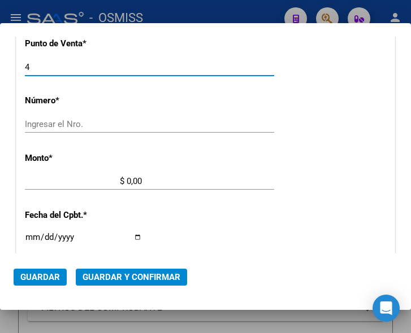
type input "4"
click at [60, 125] on input "Ingresar el Nro." at bounding box center [83, 124] width 117 height 10
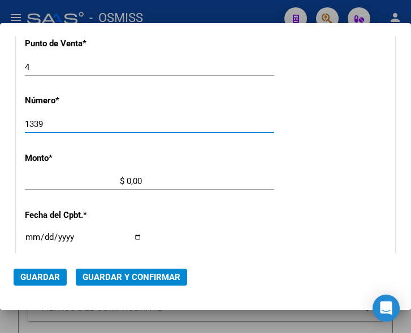
type input "1339"
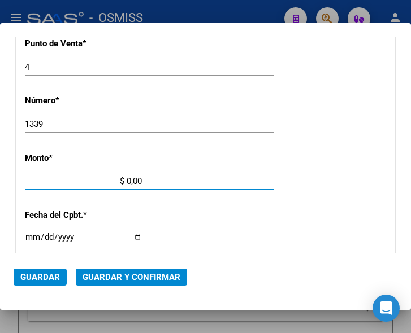
click at [127, 181] on input "$ 0,00" at bounding box center [83, 181] width 117 height 10
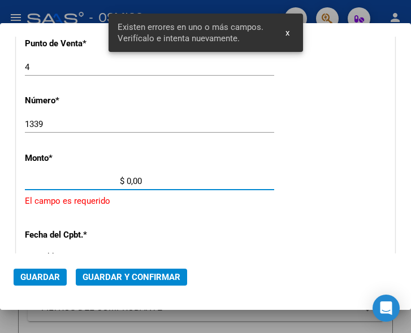
scroll to position [370, 0]
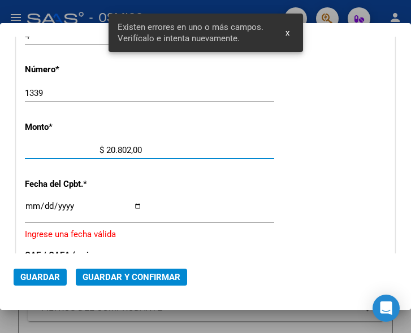
type input "$ 208.020,00"
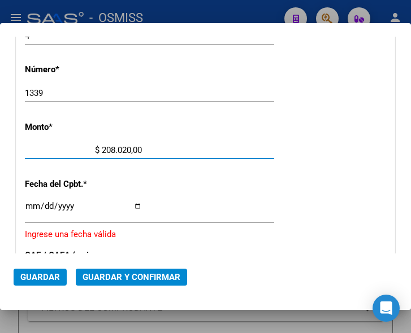
click at [31, 202] on input "Ingresar la fecha" at bounding box center [83, 211] width 117 height 18
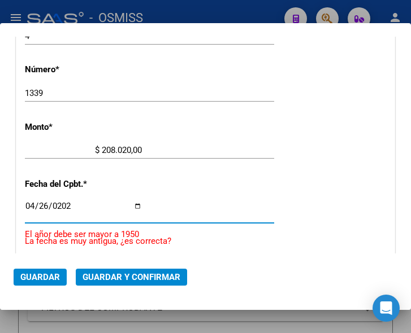
type input "2025-04-26"
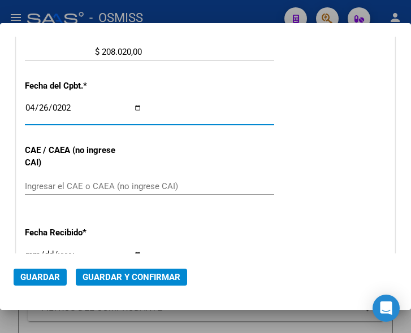
scroll to position [483, 0]
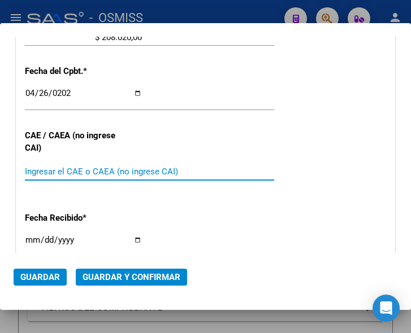
click at [50, 169] on input "Ingresar el CAE o CAEA (no ingrese CAI)" at bounding box center [83, 172] width 117 height 10
type input "75174857990664"
click at [125, 276] on span "Guardar y Confirmar" at bounding box center [132, 277] width 98 height 10
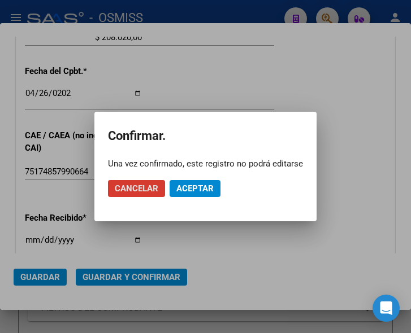
click at [197, 190] on span "Aceptar" at bounding box center [194, 189] width 37 height 10
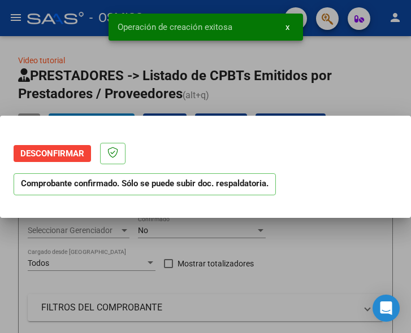
scroll to position [0, 0]
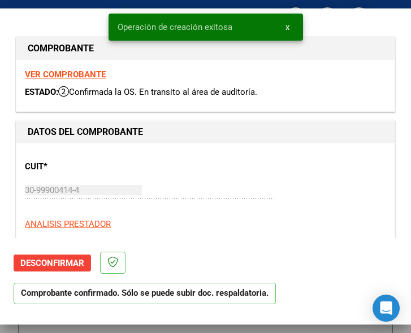
type input "[DATE]"
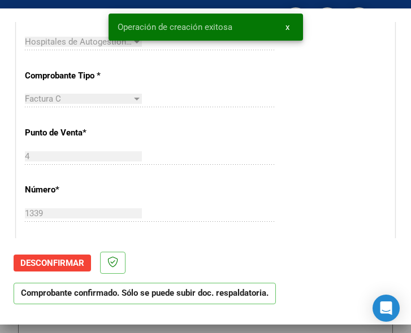
scroll to position [283, 0]
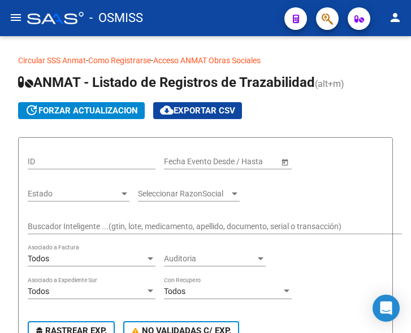
click at [21, 19] on mat-icon "menu" at bounding box center [16, 18] width 14 height 14
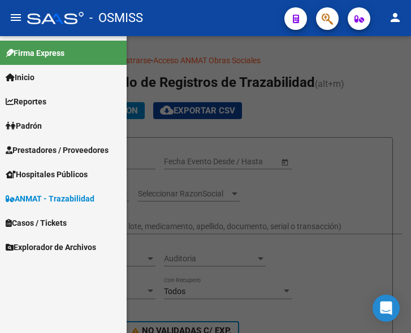
click at [60, 151] on span "Prestadores / Proveedores" at bounding box center [57, 150] width 103 height 12
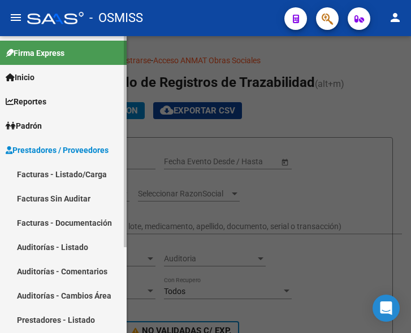
click at [71, 171] on link "Facturas - Listado/Carga" at bounding box center [63, 174] width 127 height 24
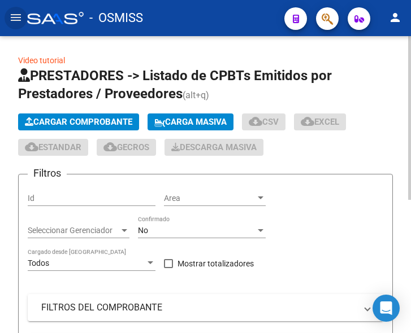
click at [114, 120] on span "Cargar Comprobante" at bounding box center [78, 122] width 107 height 10
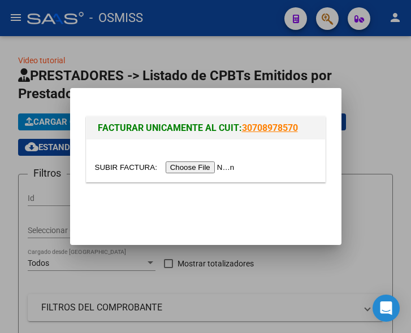
click at [212, 170] on input "file" at bounding box center [166, 168] width 143 height 12
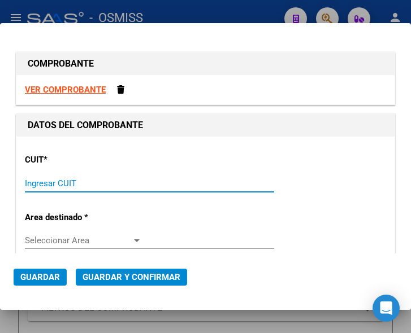
click at [84, 181] on input "Ingresar CUIT" at bounding box center [83, 184] width 117 height 10
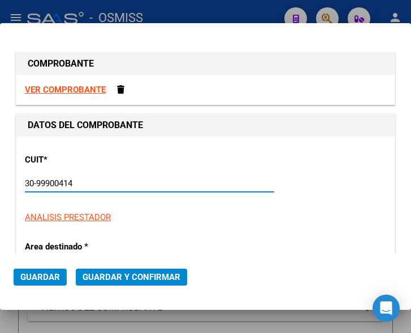
type input "30-99900414-4"
type input "4"
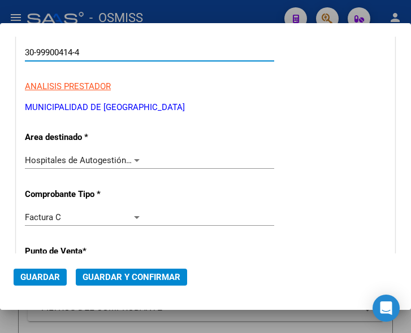
scroll to position [170, 0]
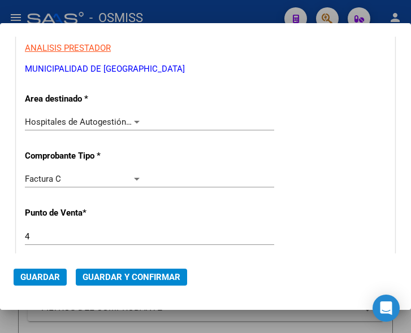
type input "30-99900414-4"
click at [134, 119] on div at bounding box center [137, 122] width 10 height 9
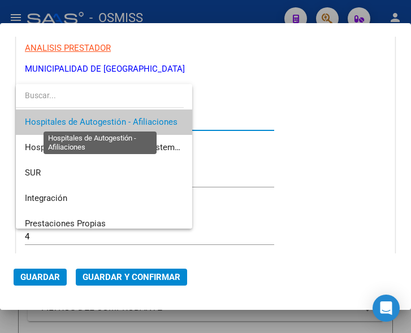
click at [134, 119] on span "Hospitales de Autogestión - Afiliaciones" at bounding box center [101, 122] width 153 height 10
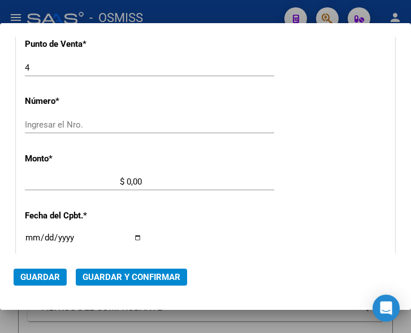
scroll to position [339, 0]
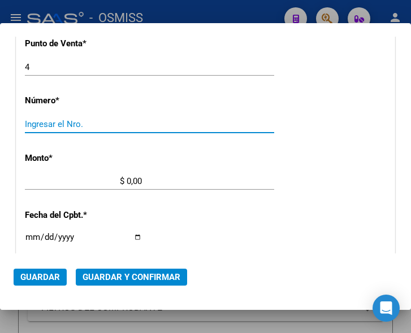
click at [49, 125] on input "Ingresar el Nro." at bounding box center [83, 124] width 117 height 10
type input "1479"
click at [127, 180] on input "$ 0,00" at bounding box center [83, 181] width 117 height 10
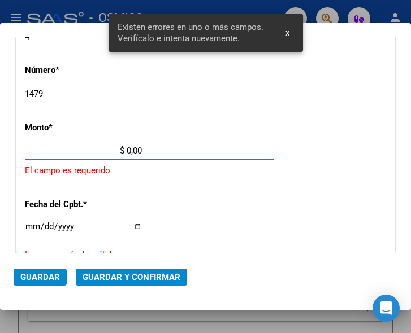
scroll to position [370, 0]
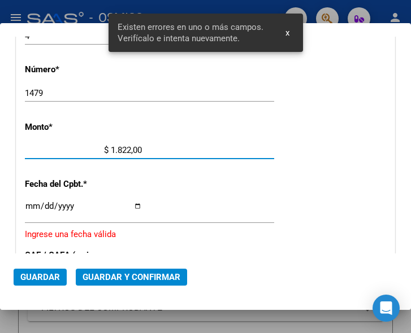
type input "$ 18.225,00"
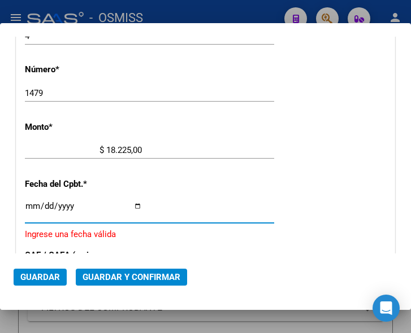
click at [28, 203] on input "Ingresar la fecha" at bounding box center [83, 211] width 117 height 18
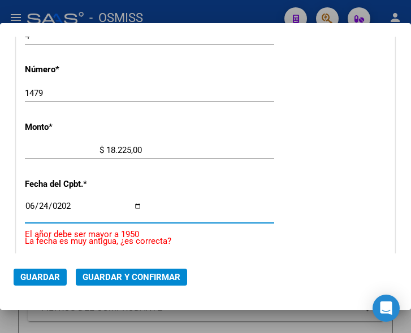
type input "2025-06-24"
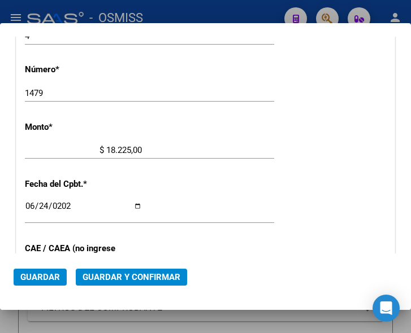
scroll to position [540, 0]
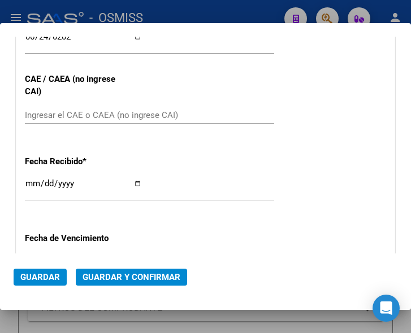
click at [49, 111] on input "Ingresar el CAE o CAEA (no ingrese CAI)" at bounding box center [83, 115] width 117 height 10
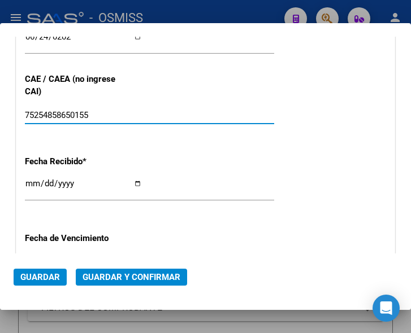
type input "75254858650155"
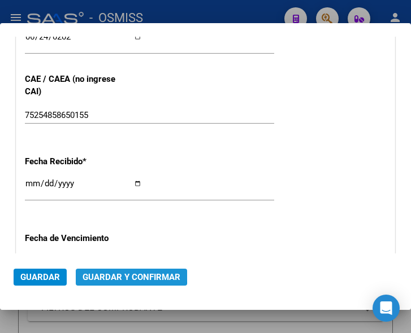
click at [116, 272] on span "Guardar y Confirmar" at bounding box center [132, 277] width 98 height 10
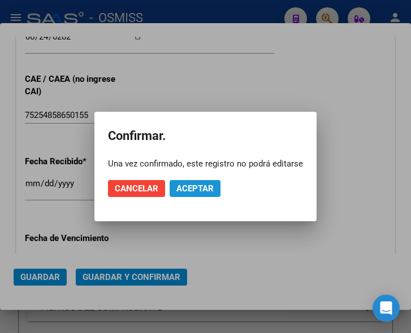
click at [192, 187] on span "Aceptar" at bounding box center [194, 189] width 37 height 10
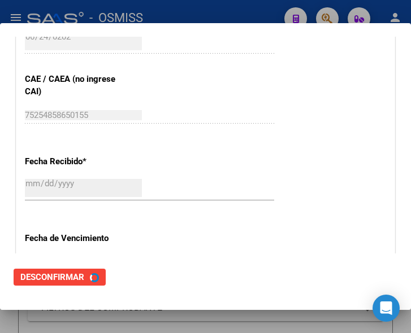
scroll to position [0, 0]
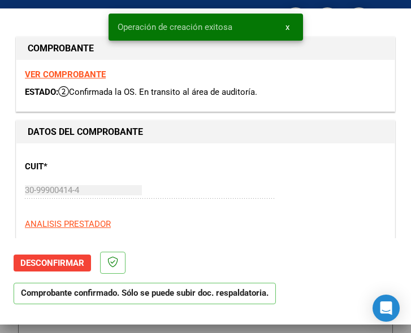
type input "2025-08-23"
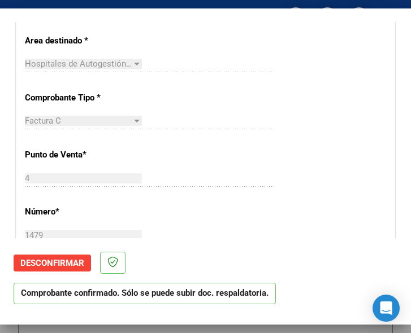
scroll to position [283, 0]
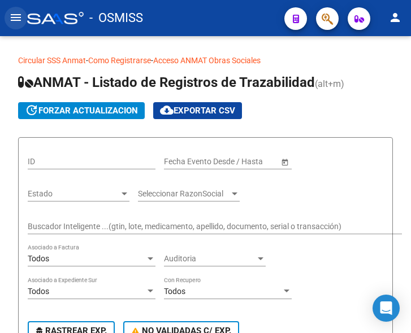
click at [11, 11] on mat-icon "menu" at bounding box center [16, 18] width 14 height 14
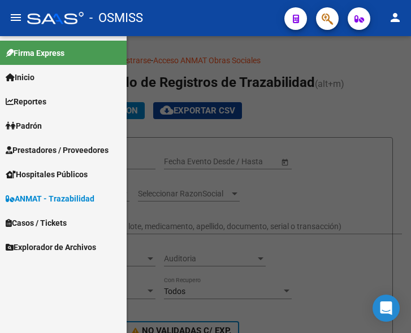
click at [45, 147] on span "Prestadores / Proveedores" at bounding box center [57, 150] width 103 height 12
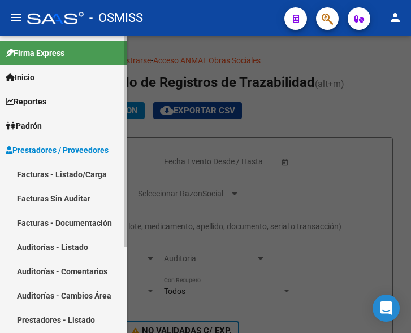
click at [44, 168] on link "Facturas - Listado/Carga" at bounding box center [63, 174] width 127 height 24
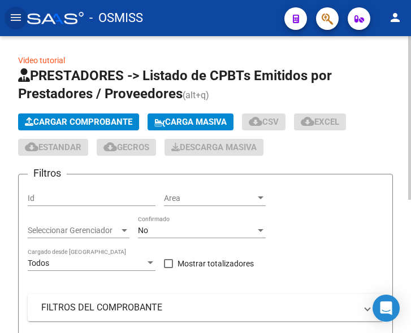
click at [96, 122] on span "Cargar Comprobante" at bounding box center [78, 122] width 107 height 10
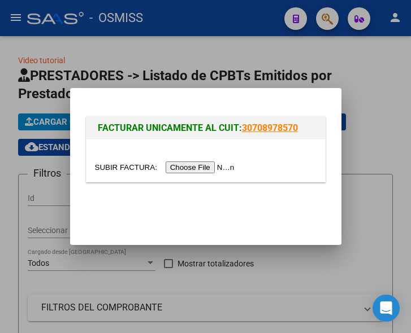
click at [190, 167] on input "file" at bounding box center [166, 168] width 143 height 12
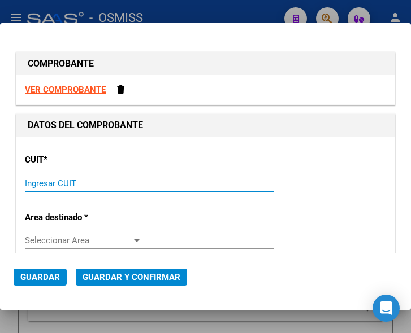
click at [72, 186] on input "Ingresar CUIT" at bounding box center [83, 184] width 117 height 10
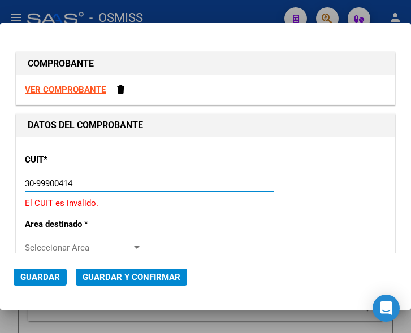
type input "30-99900414-4"
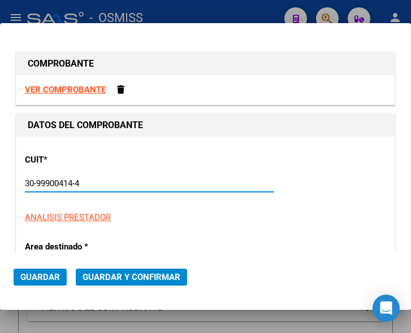
type input "4"
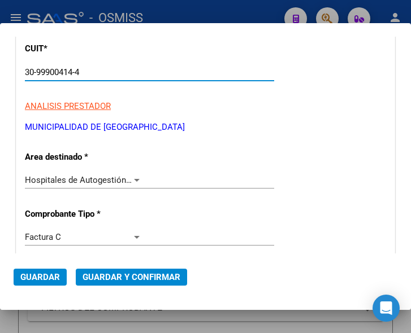
scroll to position [113, 0]
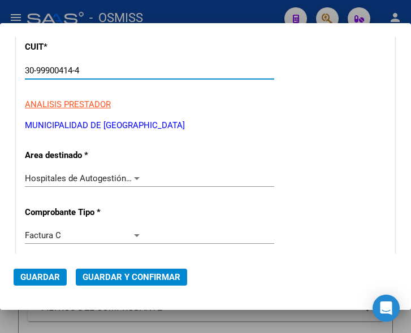
type input "30-99900414-4"
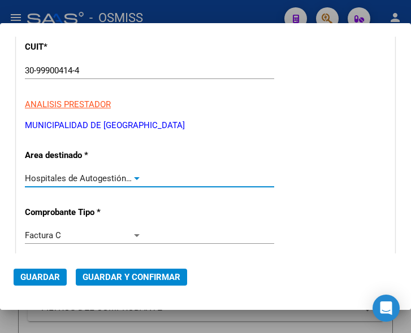
click at [133, 176] on div at bounding box center [137, 178] width 10 height 9
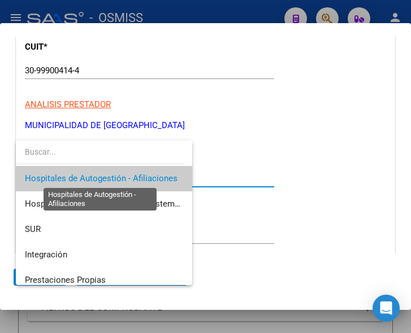
click at [133, 176] on span "Hospitales de Autogestión - Afiliaciones" at bounding box center [101, 178] width 153 height 10
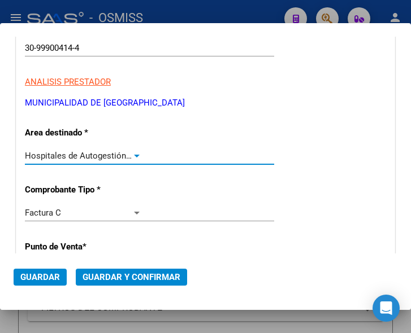
scroll to position [170, 0]
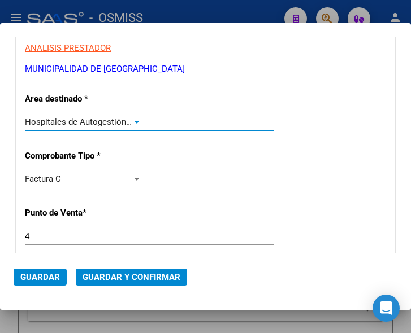
click at [43, 235] on input "4" at bounding box center [83, 237] width 117 height 10
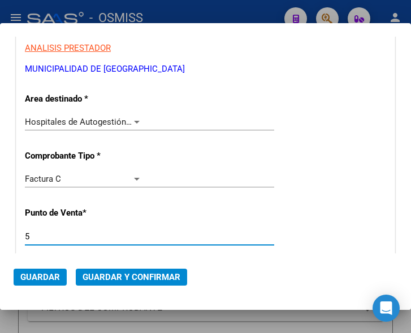
type input "5"
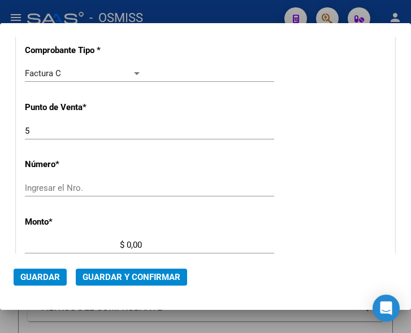
scroll to position [283, 0]
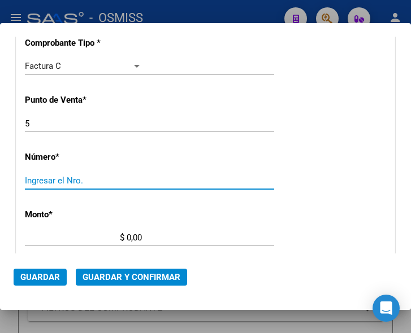
click at [59, 180] on input "Ingresar el Nro." at bounding box center [83, 181] width 117 height 10
type input "926"
click at [127, 237] on input "$ 0,00" at bounding box center [83, 238] width 117 height 10
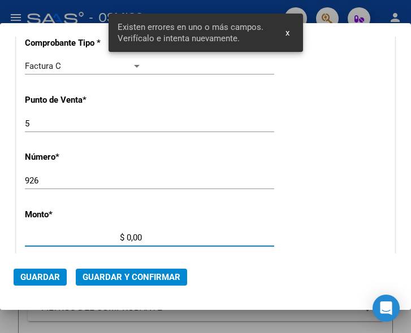
scroll to position [370, 0]
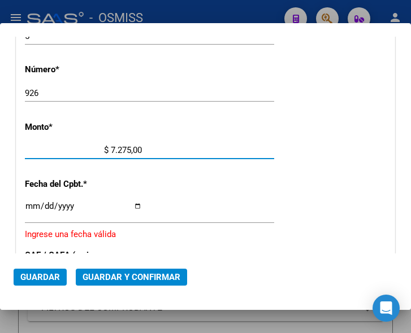
type input "$ 72.754,00"
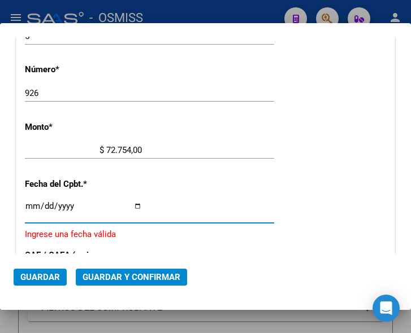
click at [28, 207] on input "Ingresar la fecha" at bounding box center [83, 211] width 117 height 18
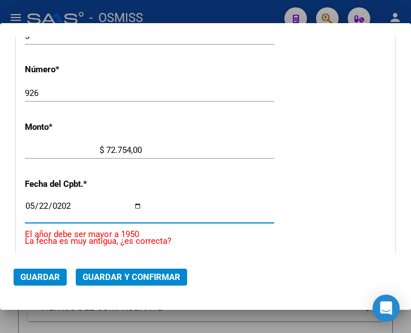
type input "[DATE]"
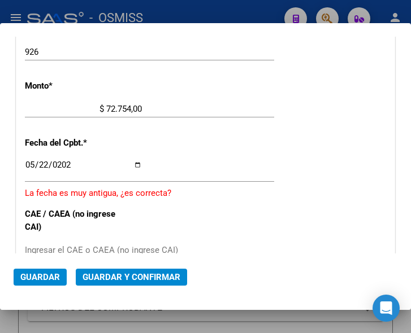
scroll to position [427, 0]
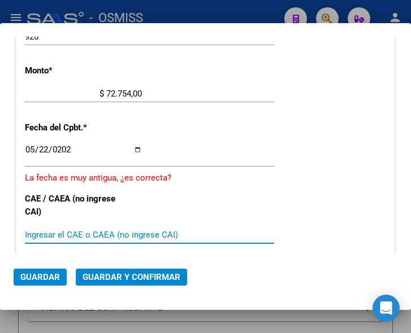
click at [84, 236] on input "Ingresar el CAE o CAEA (no ingrese CAI)" at bounding box center [83, 235] width 117 height 10
type input "74214895242846"
click at [131, 279] on span "Guardar y Confirmar" at bounding box center [132, 277] width 98 height 10
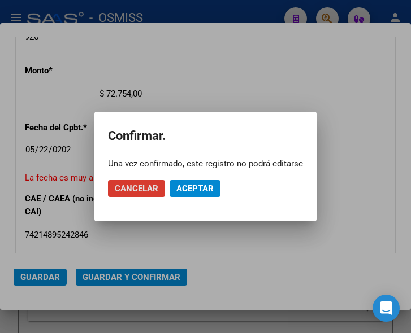
click at [193, 190] on span "Aceptar" at bounding box center [194, 189] width 37 height 10
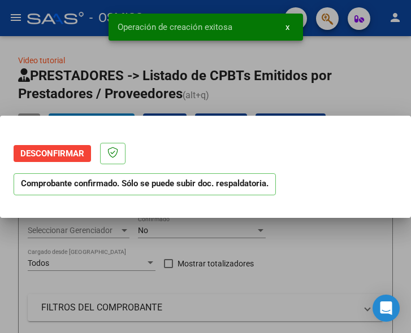
scroll to position [0, 0]
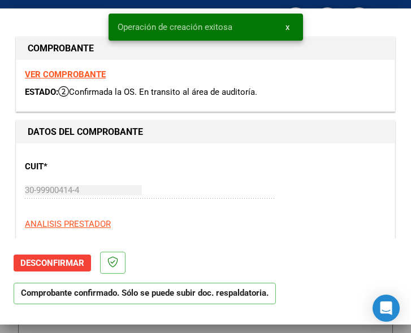
type input "2024-07-21"
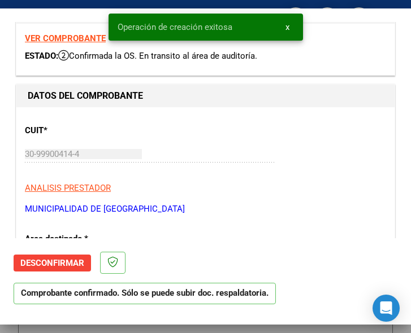
scroll to position [170, 0]
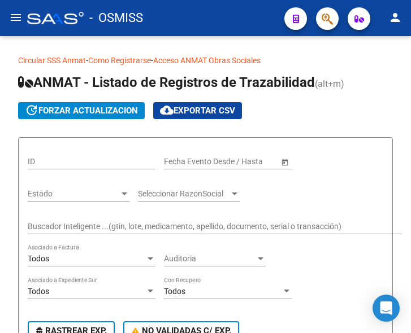
click at [13, 16] on mat-icon "menu" at bounding box center [16, 18] width 14 height 14
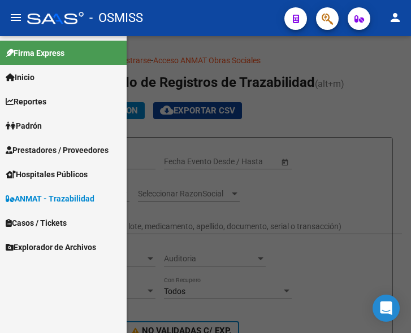
click at [50, 140] on link "Prestadores / Proveedores" at bounding box center [63, 150] width 127 height 24
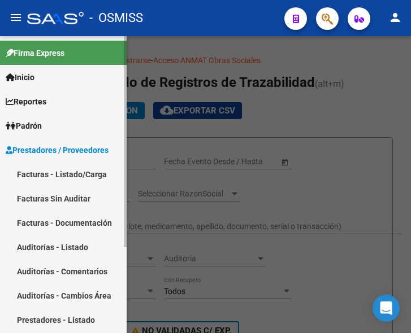
click at [63, 168] on link "Facturas - Listado/Carga" at bounding box center [63, 174] width 127 height 24
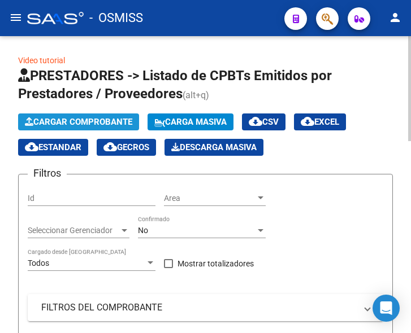
click at [102, 123] on span "Cargar Comprobante" at bounding box center [78, 122] width 107 height 10
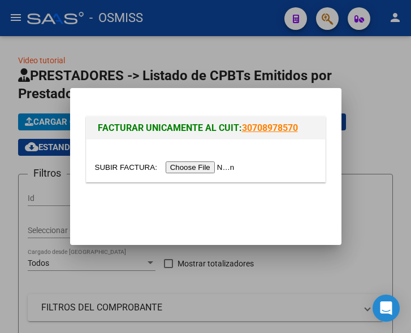
click at [201, 168] on input "file" at bounding box center [166, 168] width 143 height 12
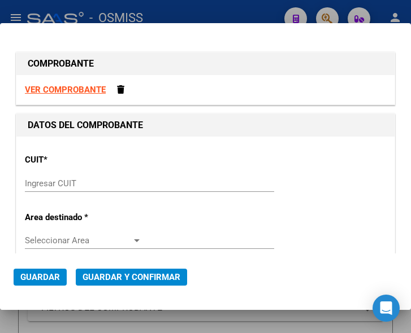
click at [46, 188] on input "Ingresar CUIT" at bounding box center [83, 184] width 117 height 10
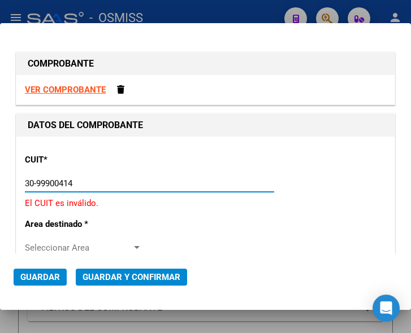
type input "30-99900414-4"
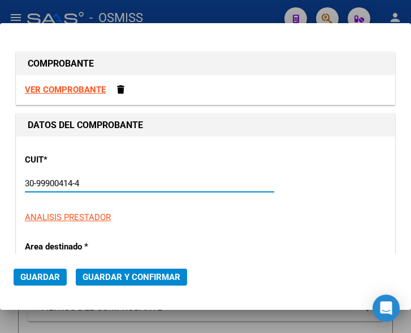
type input "4"
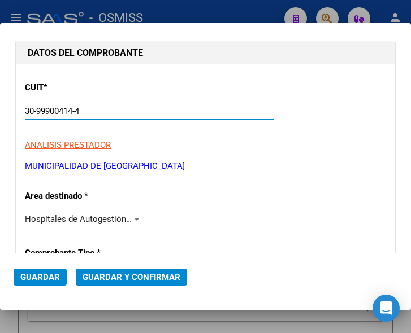
scroll to position [113, 0]
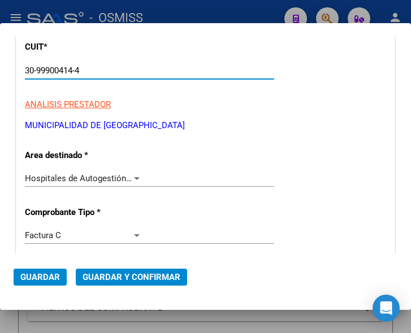
type input "30-99900414-4"
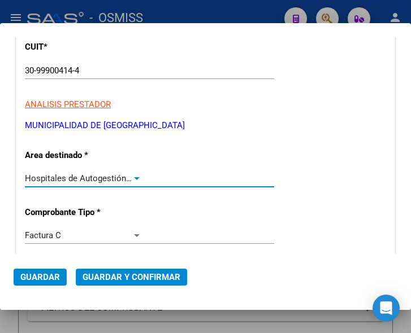
click at [134, 179] on div at bounding box center [137, 178] width 6 height 3
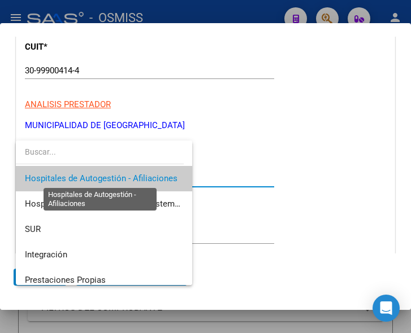
click at [134, 179] on span "Hospitales de Autogestión - Afiliaciones" at bounding box center [101, 178] width 153 height 10
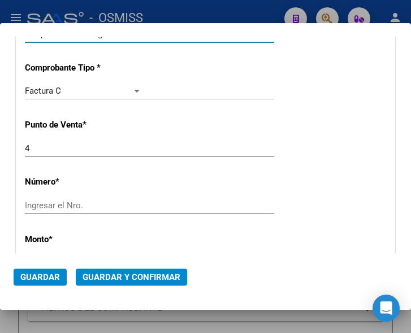
scroll to position [283, 0]
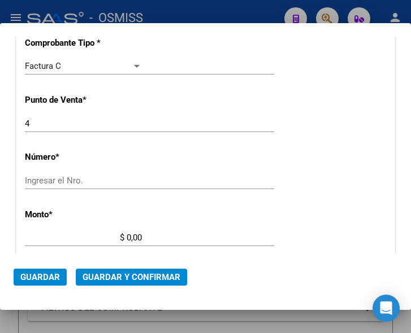
click at [52, 181] on input "Ingresar el Nro." at bounding box center [83, 181] width 117 height 10
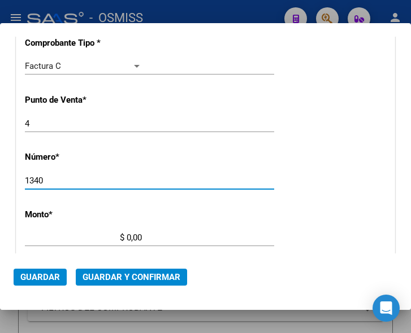
type input "1340"
click at [128, 238] on input "$ 0,00" at bounding box center [83, 238] width 117 height 10
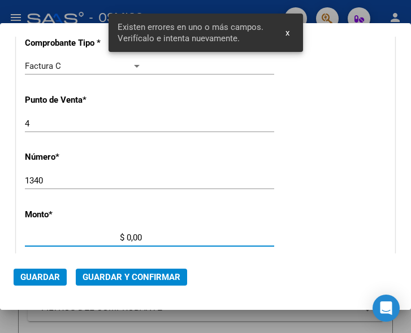
scroll to position [370, 0]
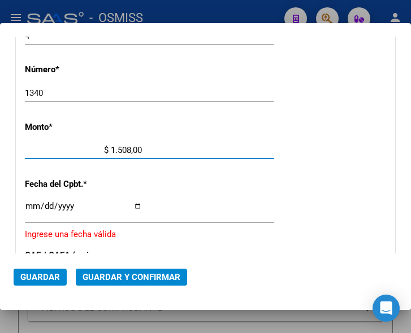
type input "$ 15.083,00"
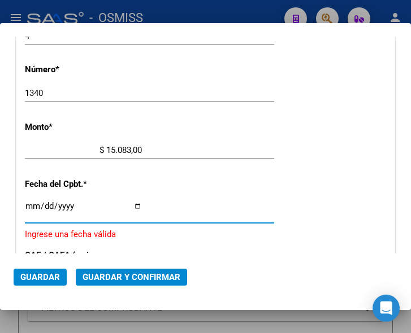
click at [30, 206] on input "Ingresar la fecha" at bounding box center [83, 211] width 117 height 18
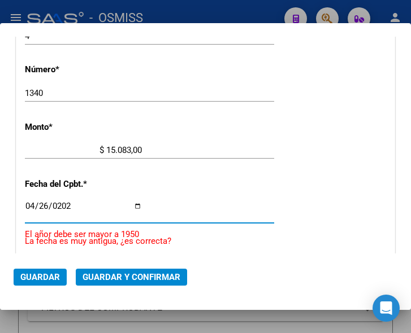
type input "2025-04-26"
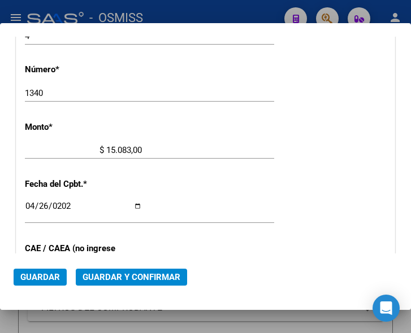
scroll to position [427, 0]
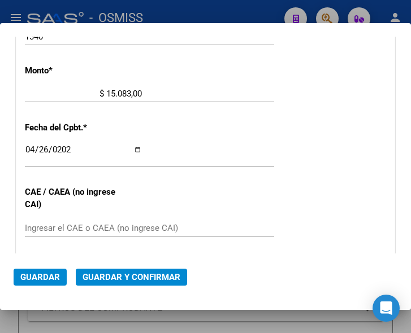
click at [62, 227] on input "Ingresar el CAE o CAEA (no ingrese CAI)" at bounding box center [83, 228] width 117 height 10
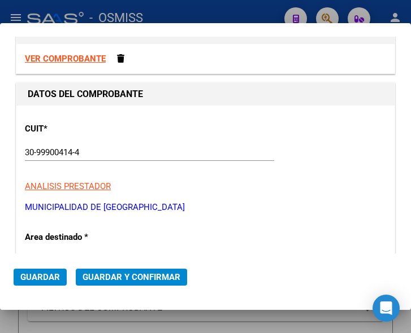
scroll to position [144, 0]
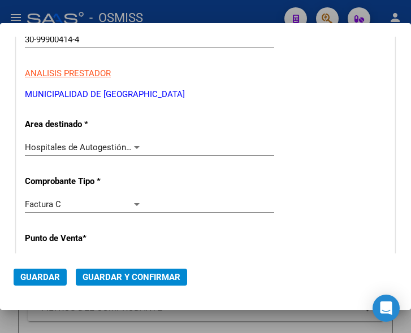
type input "75174858292003"
click at [119, 273] on span "Guardar y Confirmar" at bounding box center [132, 277] width 98 height 10
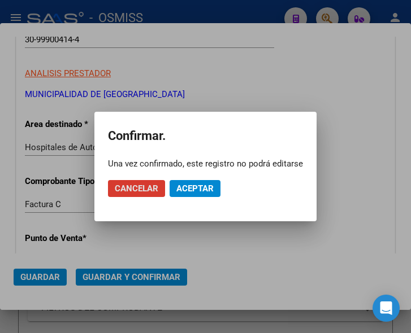
click at [194, 188] on span "Aceptar" at bounding box center [194, 189] width 37 height 10
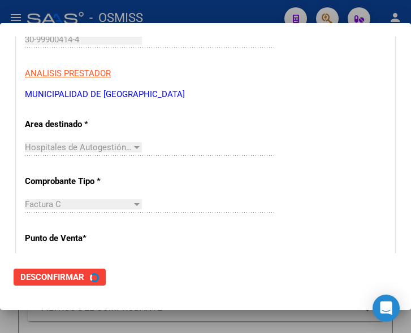
scroll to position [0, 0]
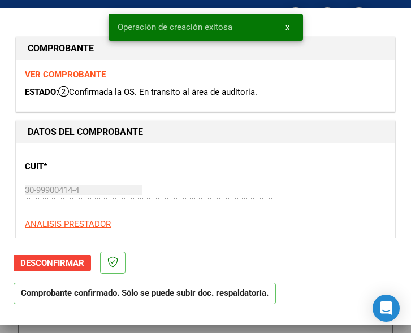
type input "2025-06-25"
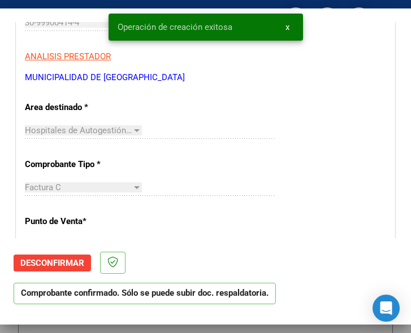
scroll to position [170, 0]
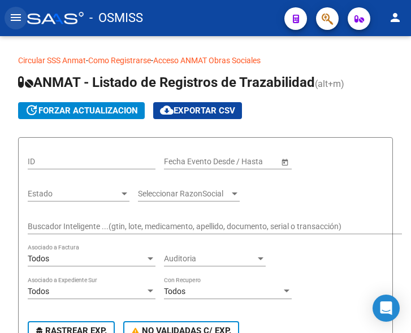
click at [10, 18] on mat-icon "menu" at bounding box center [16, 18] width 14 height 14
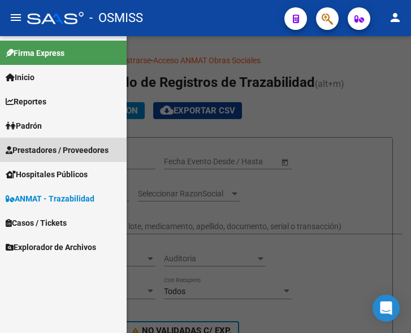
click at [57, 149] on span "Prestadores / Proveedores" at bounding box center [57, 150] width 103 height 12
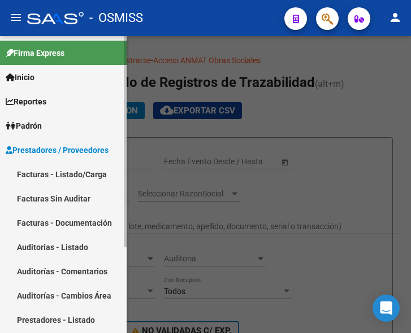
click at [54, 175] on link "Facturas - Listado/Carga" at bounding box center [63, 174] width 127 height 24
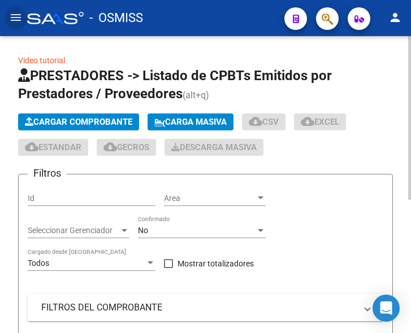
click at [94, 114] on button "Cargar Comprobante" at bounding box center [78, 122] width 121 height 17
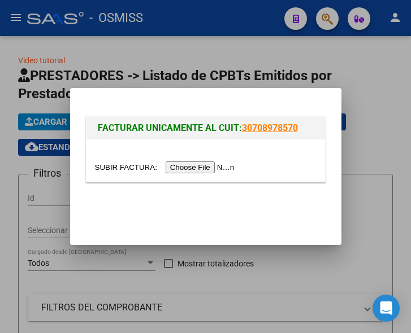
click at [185, 170] on input "file" at bounding box center [166, 168] width 143 height 12
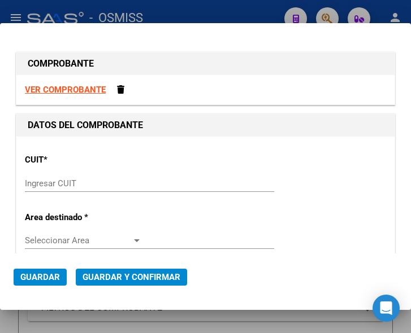
click at [66, 184] on input "Ingresar CUIT" at bounding box center [83, 184] width 117 height 10
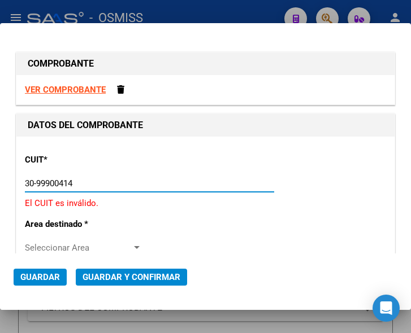
type input "30-99900414-4"
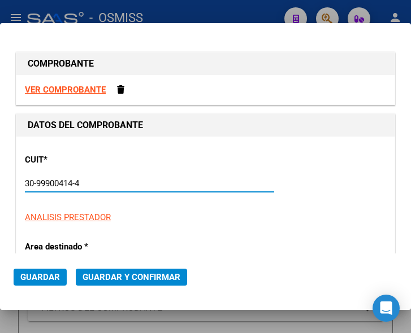
type input "4"
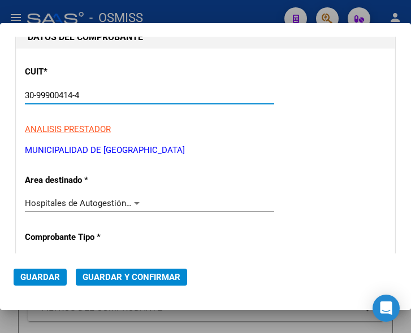
scroll to position [113, 0]
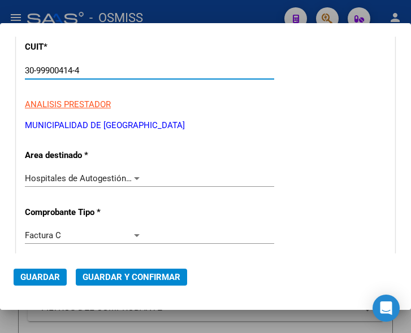
type input "30-99900414-4"
click at [134, 177] on div at bounding box center [137, 178] width 6 height 3
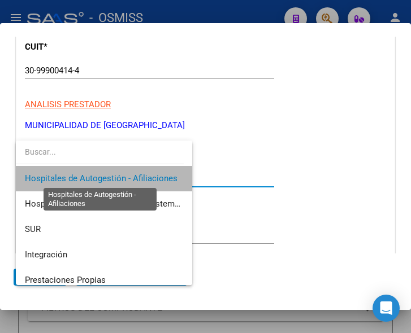
click at [132, 177] on span "Hospitales de Autogestión - Afiliaciones" at bounding box center [101, 178] width 153 height 10
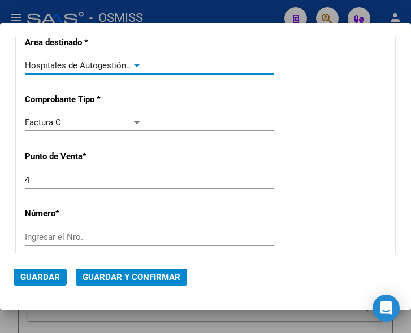
scroll to position [283, 0]
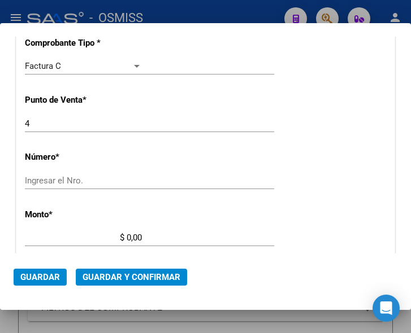
click at [48, 179] on input "Ingresar el Nro." at bounding box center [83, 181] width 117 height 10
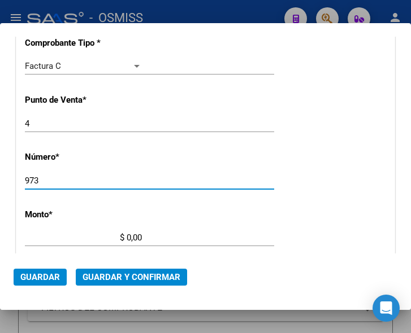
type input "973"
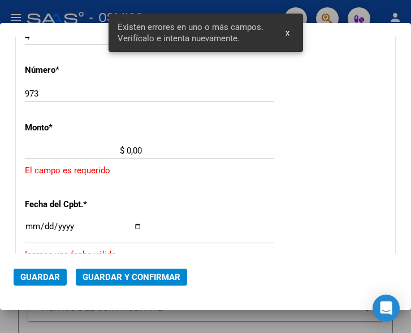
scroll to position [370, 0]
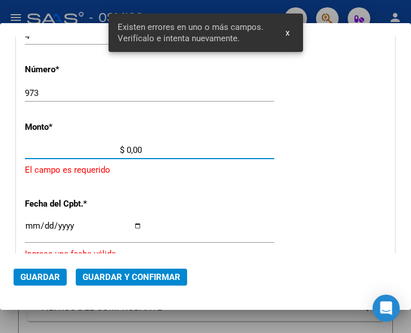
click at [126, 149] on input "$ 0,00" at bounding box center [83, 150] width 117 height 10
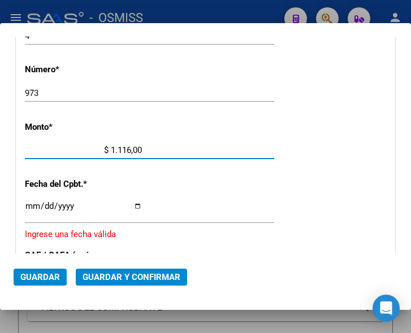
type input "$ 11.169,00"
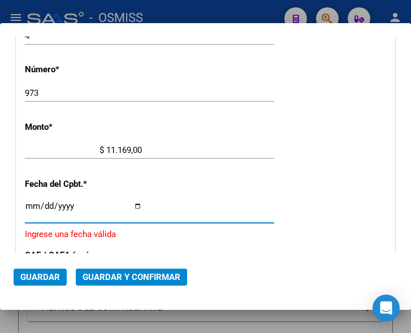
click at [28, 202] on input "Ingresar la fecha" at bounding box center [83, 211] width 117 height 18
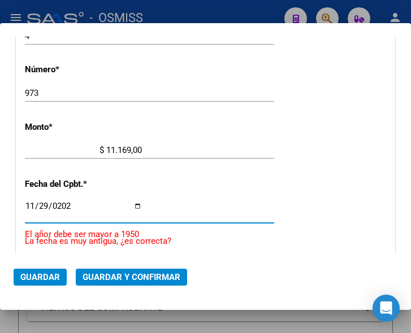
type input "2024-11-29"
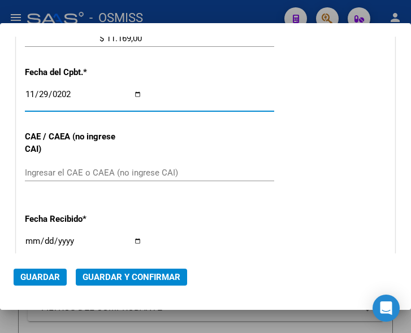
scroll to position [483, 0]
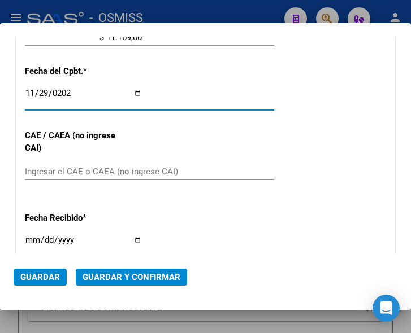
click at [63, 173] on input "Ingresar el CAE o CAEA (no ingrese CAI)" at bounding box center [83, 172] width 117 height 10
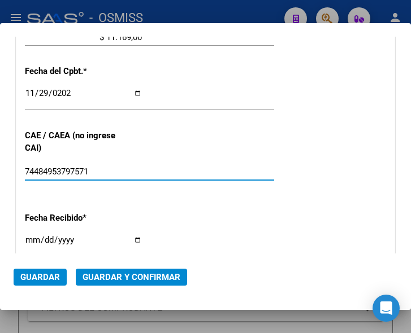
type input "74484953797571"
click at [127, 278] on span "Guardar y Confirmar" at bounding box center [132, 277] width 98 height 10
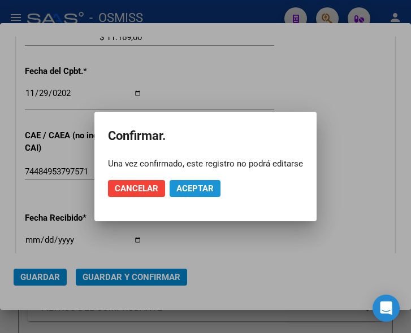
click at [202, 185] on span "Aceptar" at bounding box center [194, 189] width 37 height 10
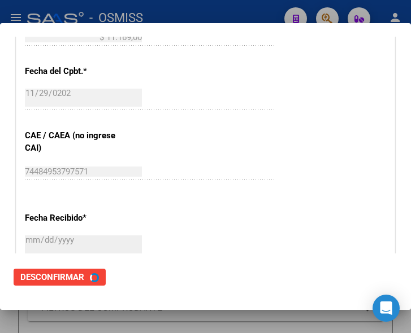
scroll to position [0, 0]
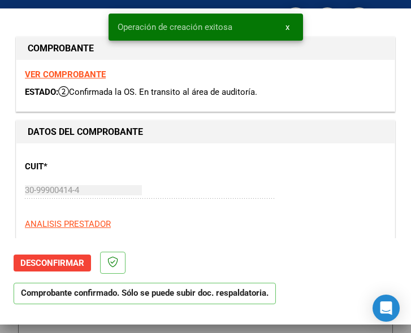
type input "2025-01-28"
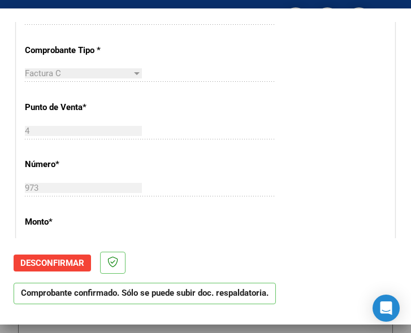
scroll to position [283, 0]
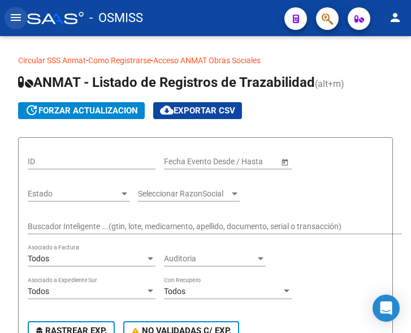
click at [14, 16] on mat-icon "menu" at bounding box center [16, 18] width 14 height 14
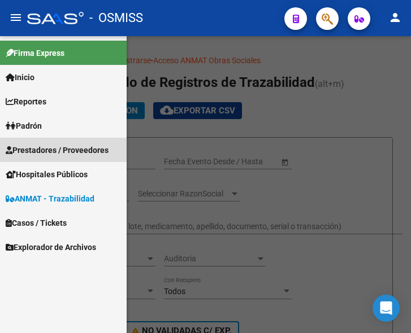
click at [47, 145] on span "Prestadores / Proveedores" at bounding box center [57, 150] width 103 height 12
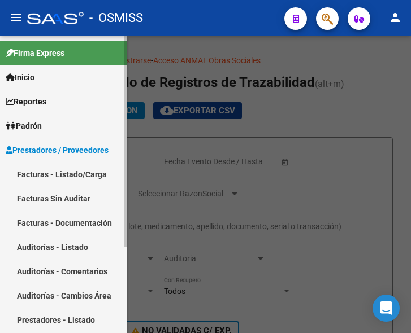
click at [66, 177] on link "Facturas - Listado/Carga" at bounding box center [63, 174] width 127 height 24
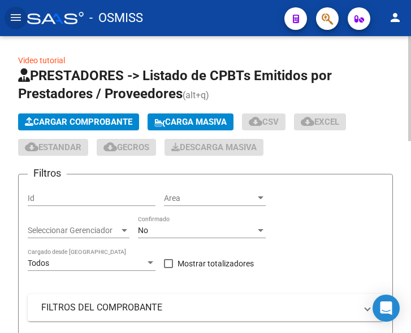
click at [110, 118] on span "Cargar Comprobante" at bounding box center [78, 122] width 107 height 10
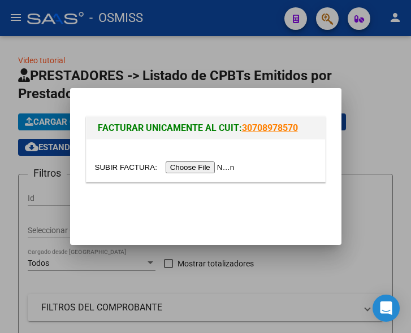
click at [201, 171] on input "file" at bounding box center [166, 168] width 143 height 12
type input "C:\fakepath\SAN ISIDRO PERIODO AGOSTO.pdf"
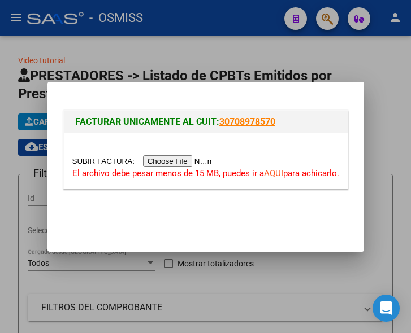
click at [13, 18] on div at bounding box center [205, 166] width 411 height 333
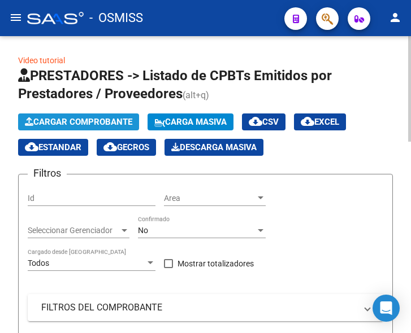
click at [81, 118] on span "Cargar Comprobante" at bounding box center [78, 122] width 107 height 10
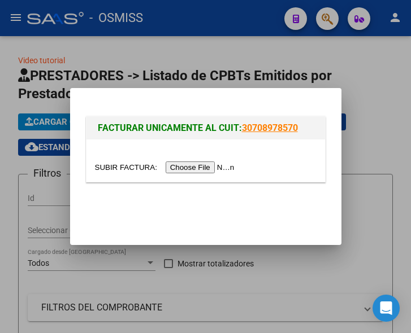
click at [188, 169] on input "file" at bounding box center [166, 168] width 143 height 12
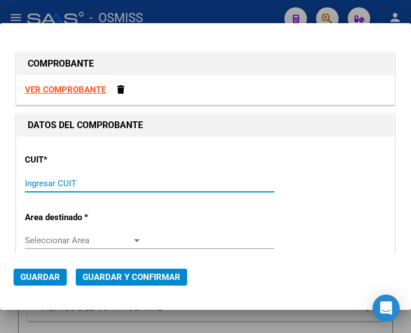
click at [45, 185] on input "Ingresar CUIT" at bounding box center [83, 184] width 117 height 10
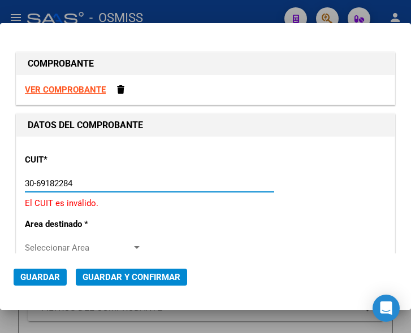
type input "30-69182284-9"
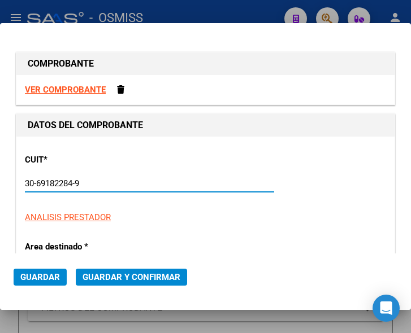
type input "1475"
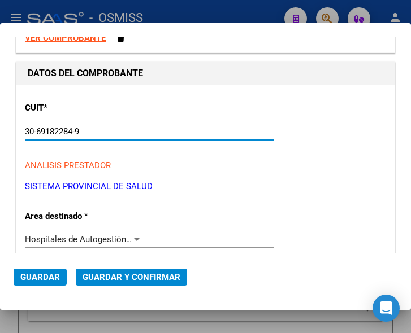
scroll to position [57, 0]
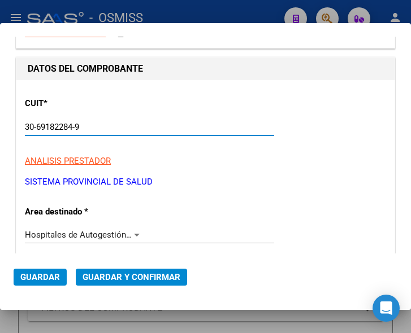
type input "30-69182284-9"
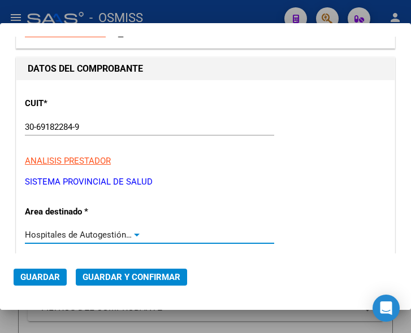
click at [136, 233] on div at bounding box center [137, 235] width 10 height 9
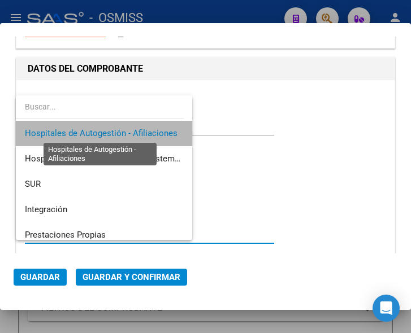
click at [137, 131] on span "Hospitales de Autogestión - Afiliaciones" at bounding box center [101, 133] width 153 height 10
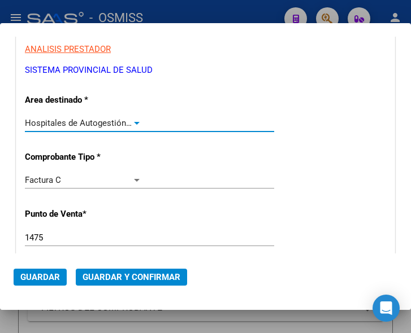
scroll to position [170, 0]
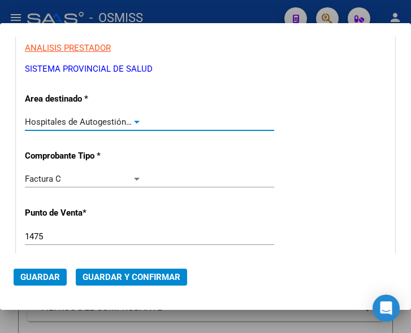
click at [67, 238] on input "1475" at bounding box center [83, 237] width 117 height 10
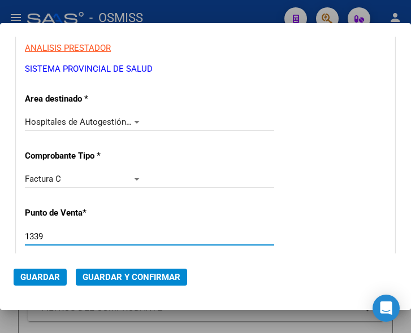
type input "1339"
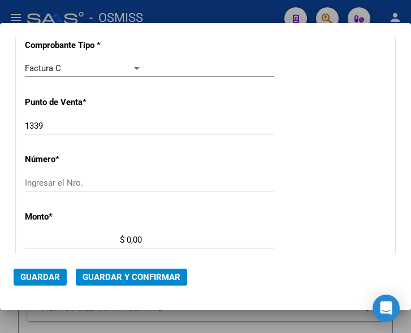
scroll to position [283, 0]
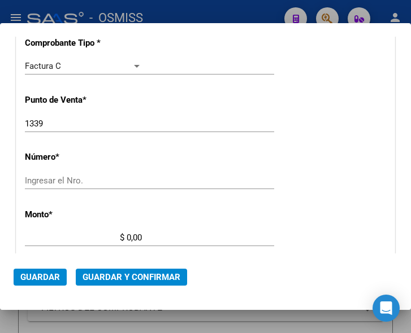
click at [65, 177] on input "Ingresar el Nro." at bounding box center [83, 181] width 117 height 10
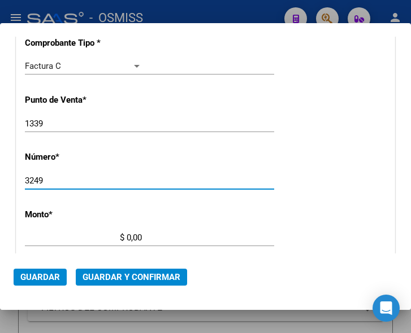
type input "3249"
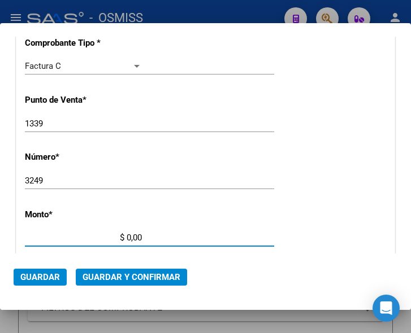
click at [127, 236] on input "$ 0,00" at bounding box center [83, 238] width 117 height 10
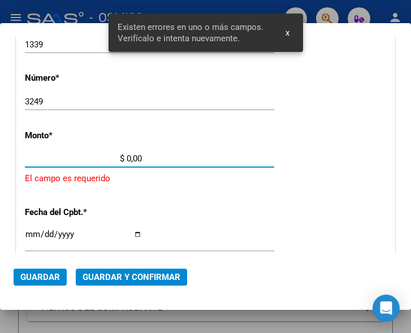
scroll to position [370, 0]
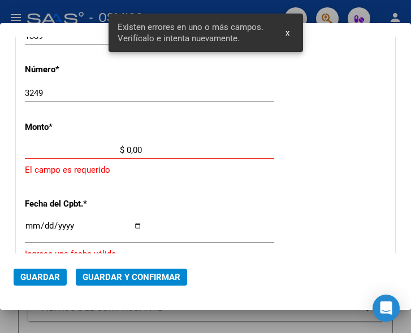
click at [126, 149] on input "$ 0,00" at bounding box center [83, 150] width 117 height 10
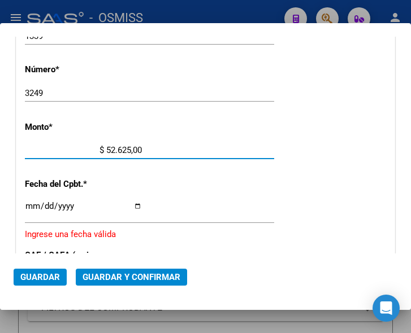
click at [138, 147] on input "$ 52.625,00" at bounding box center [83, 150] width 117 height 10
type input "$ 52.625,29"
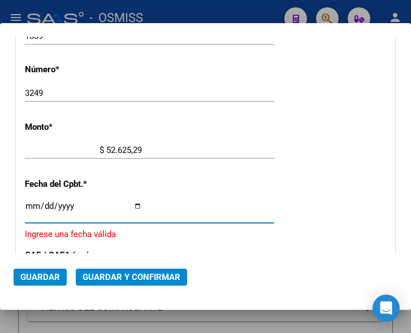
click at [27, 203] on input "Ingresar la fecha" at bounding box center [83, 211] width 117 height 18
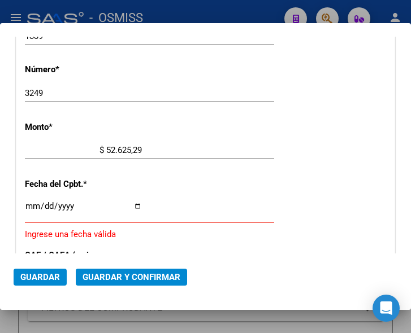
click at [30, 203] on input "Ingresar la fecha" at bounding box center [83, 211] width 117 height 18
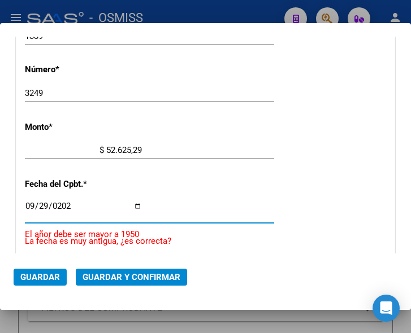
type input "[DATE]"
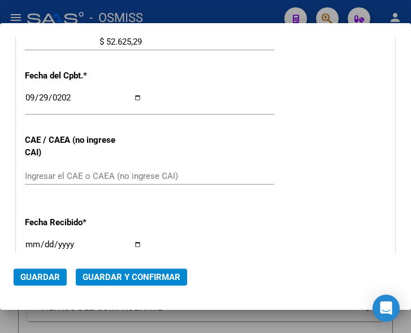
scroll to position [483, 0]
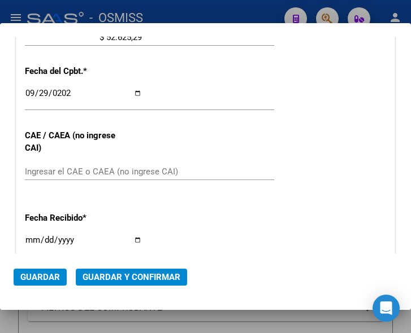
click at [55, 172] on input "Ingresar el CAE o CAEA (no ingrese CAI)" at bounding box center [83, 172] width 117 height 10
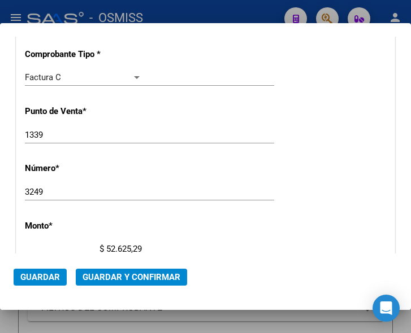
scroll to position [201, 0]
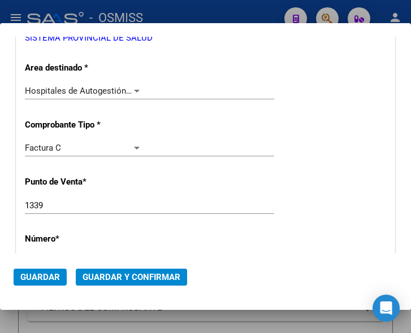
click at [124, 276] on span "Guardar y Confirmar" at bounding box center [132, 277] width 98 height 10
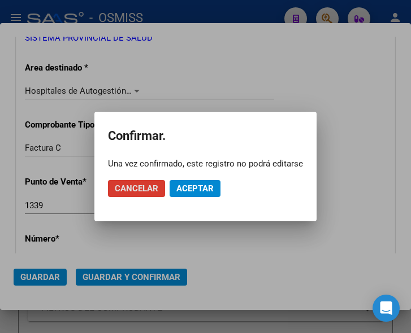
click at [195, 189] on span "Aceptar" at bounding box center [194, 189] width 37 height 10
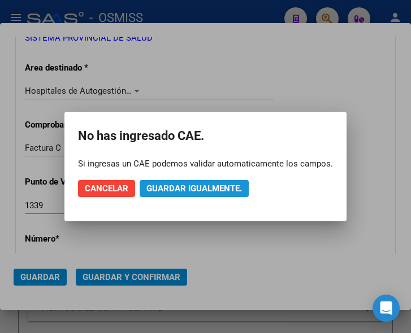
click at [195, 189] on span "Guardar igualmente." at bounding box center [194, 189] width 96 height 10
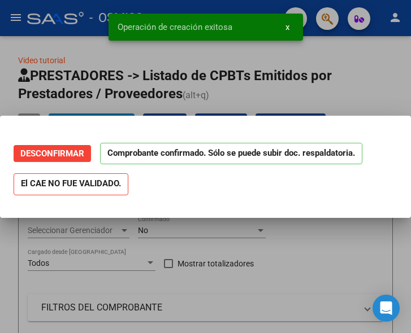
scroll to position [0, 0]
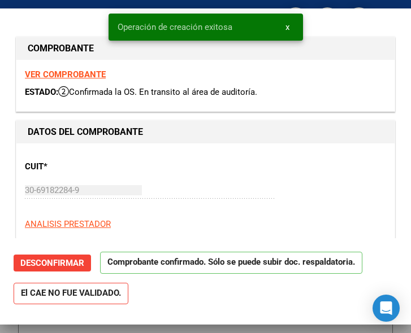
type input "2025-10-29"
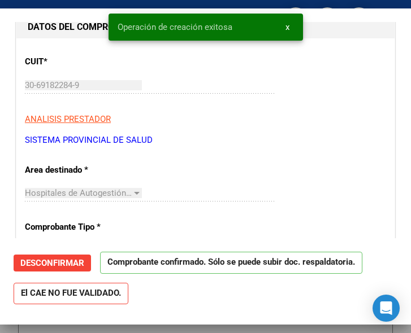
scroll to position [113, 0]
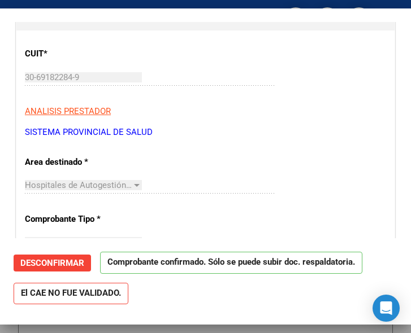
click at [279, 132] on p "SISTEMA PROVINCIAL DE SALUD" at bounding box center [205, 132] width 361 height 13
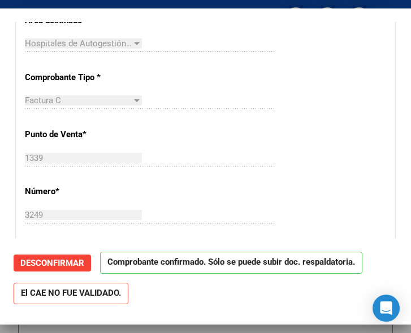
scroll to position [283, 0]
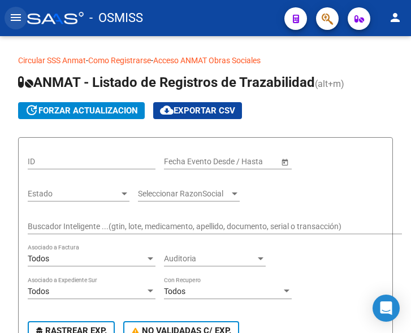
click at [15, 21] on mat-icon "menu" at bounding box center [16, 18] width 14 height 14
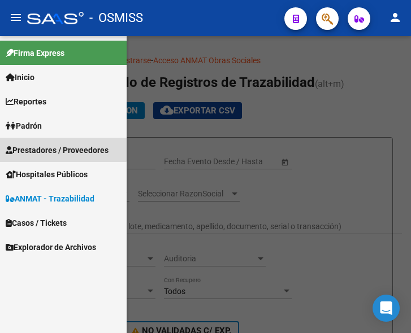
click at [60, 146] on span "Prestadores / Proveedores" at bounding box center [57, 150] width 103 height 12
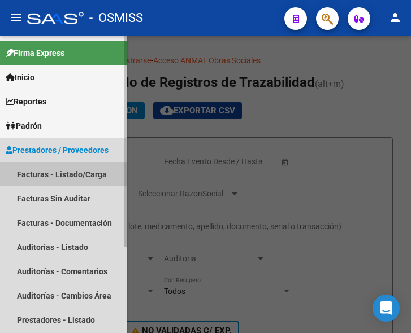
click at [62, 171] on link "Facturas - Listado/Carga" at bounding box center [63, 174] width 127 height 24
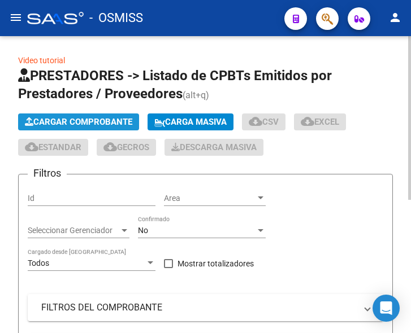
click at [96, 123] on span "Cargar Comprobante" at bounding box center [78, 122] width 107 height 10
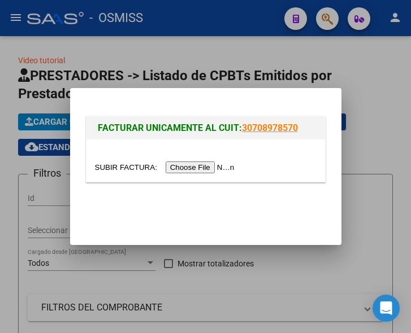
click at [200, 169] on input "file" at bounding box center [166, 168] width 143 height 12
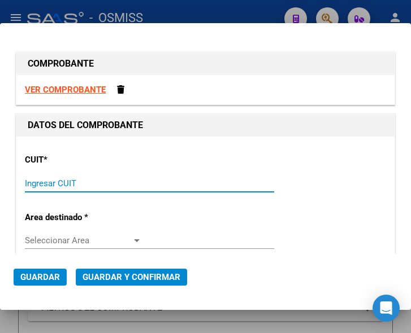
click at [63, 187] on input "Ingresar CUIT" at bounding box center [83, 184] width 117 height 10
click at [48, 184] on input "Ingresar CUIT" at bounding box center [83, 184] width 117 height 10
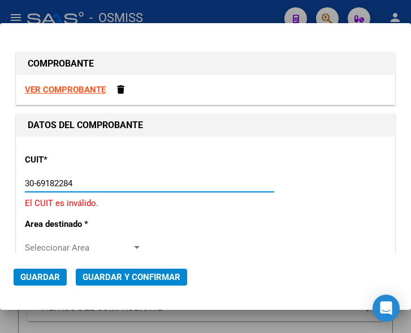
type input "30-69182284-9"
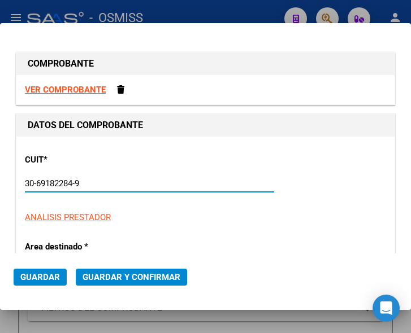
type input "1339"
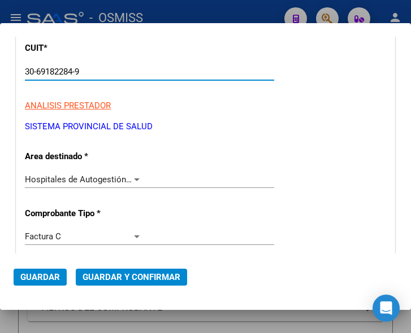
scroll to position [113, 0]
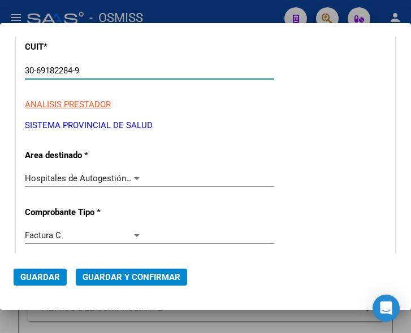
type input "30-69182284-9"
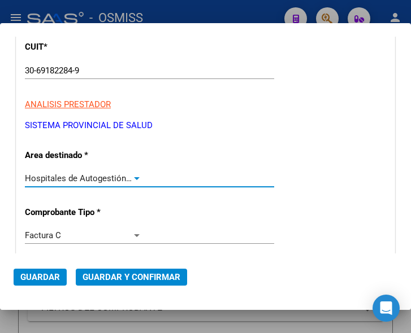
click at [133, 175] on div at bounding box center [137, 178] width 10 height 9
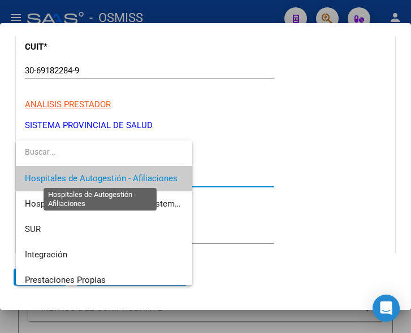
click at [133, 175] on span "Hospitales de Autogestión - Afiliaciones" at bounding box center [101, 178] width 153 height 10
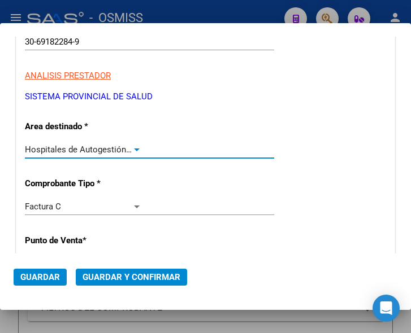
scroll to position [170, 0]
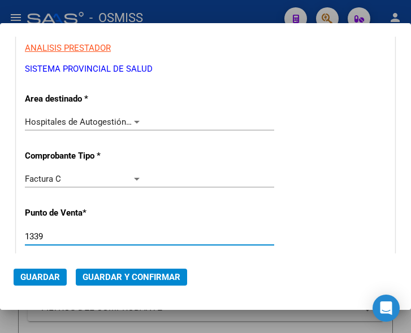
click at [63, 237] on input "1339" at bounding box center [83, 237] width 117 height 10
type input "1338"
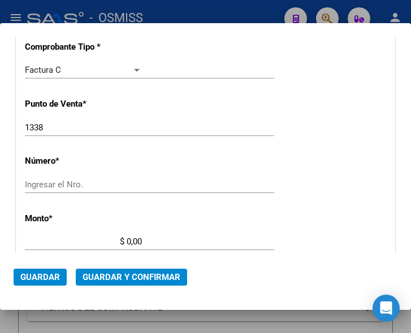
scroll to position [283, 0]
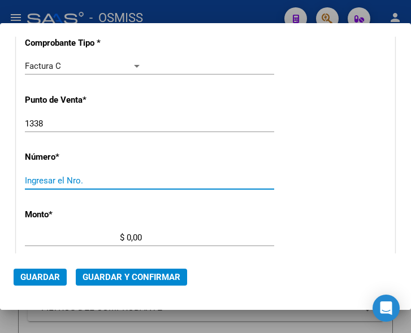
click at [45, 181] on input "Ingresar el Nro." at bounding box center [83, 181] width 117 height 10
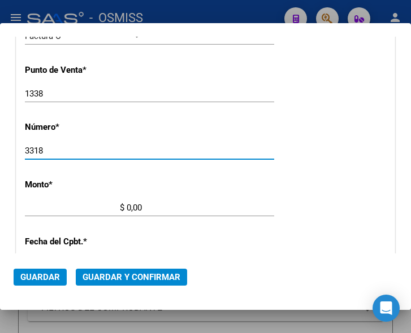
scroll to position [339, 0]
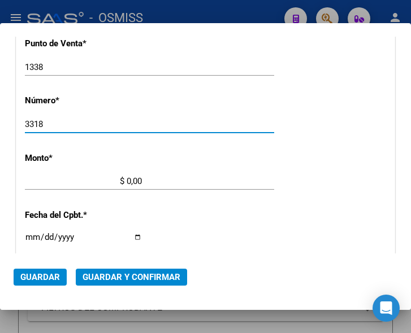
type input "3318"
click at [127, 177] on input "$ 0,00" at bounding box center [83, 181] width 117 height 10
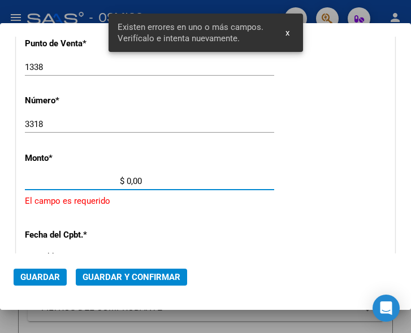
scroll to position [370, 0]
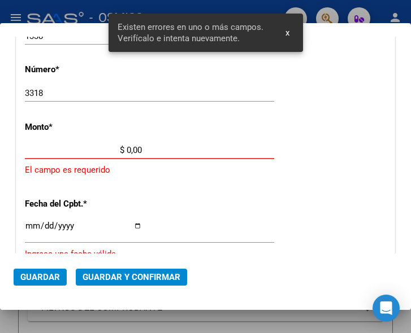
click at [127, 147] on input "$ 0,00" at bounding box center [83, 150] width 117 height 10
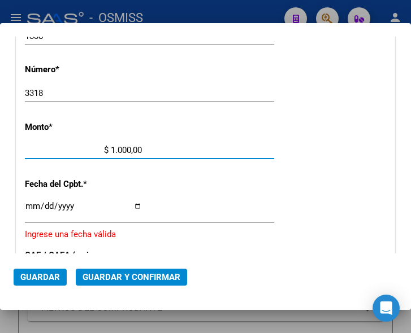
type input "$ 10.000,00"
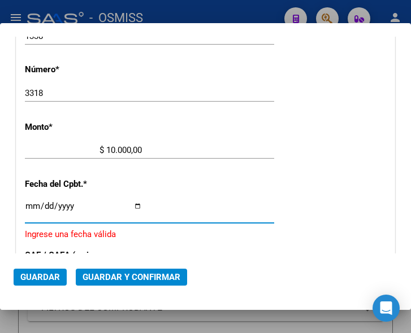
click at [29, 203] on input "Ingresar la fecha" at bounding box center [83, 211] width 117 height 18
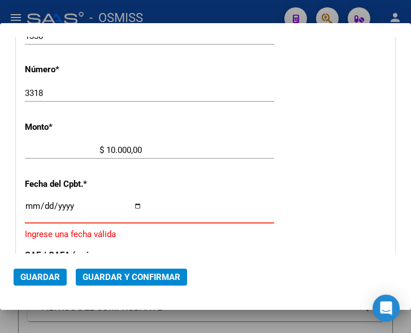
click at [30, 204] on input "Ingresar la fecha" at bounding box center [83, 211] width 117 height 18
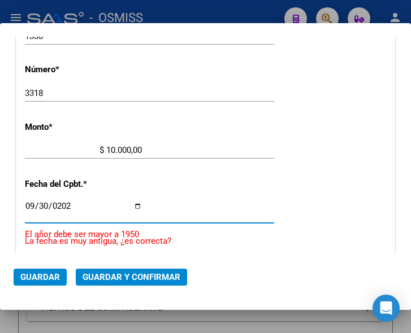
type input "2025-09-30"
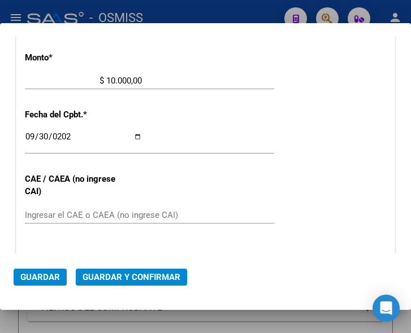
scroll to position [483, 0]
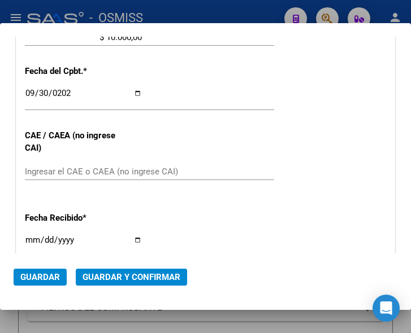
click at [64, 168] on input "Ingresar el CAE o CAEA (no ingrese CAI)" at bounding box center [83, 172] width 117 height 10
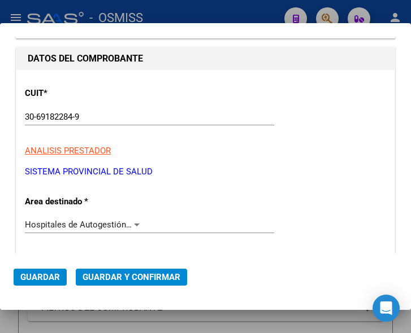
scroll to position [170, 0]
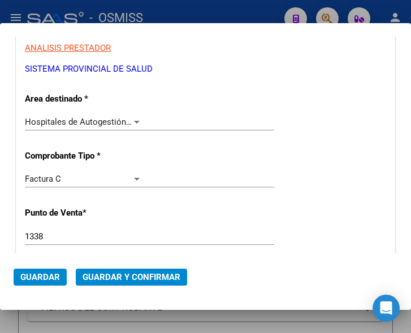
click at [130, 276] on span "Guardar y Confirmar" at bounding box center [132, 277] width 98 height 10
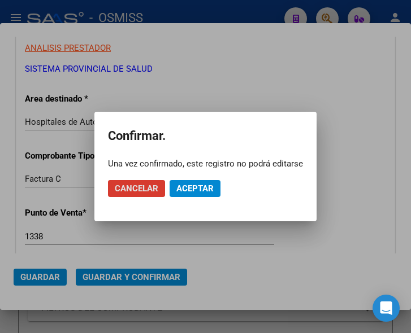
click at [193, 186] on span "Aceptar" at bounding box center [194, 189] width 37 height 10
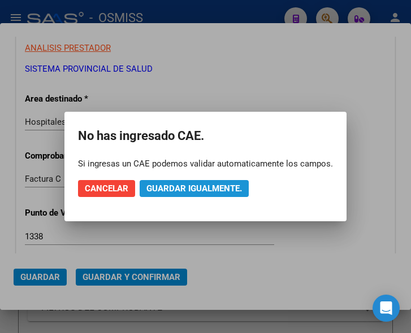
click at [193, 186] on span "Guardar igualmente." at bounding box center [194, 189] width 96 height 10
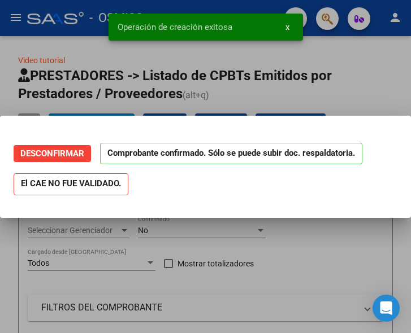
scroll to position [0, 0]
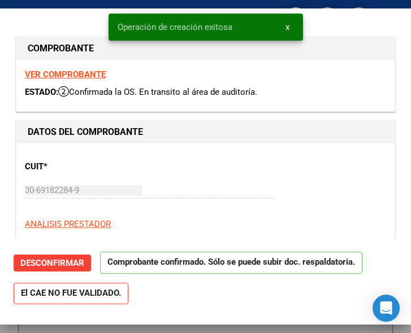
type input "2025-10-30"
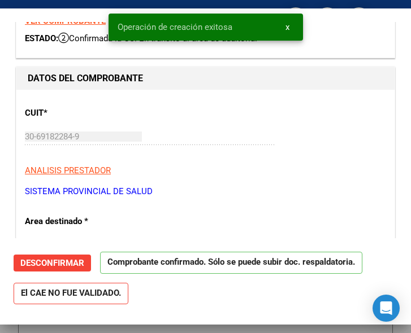
scroll to position [170, 0]
